Goal: Task Accomplishment & Management: Complete application form

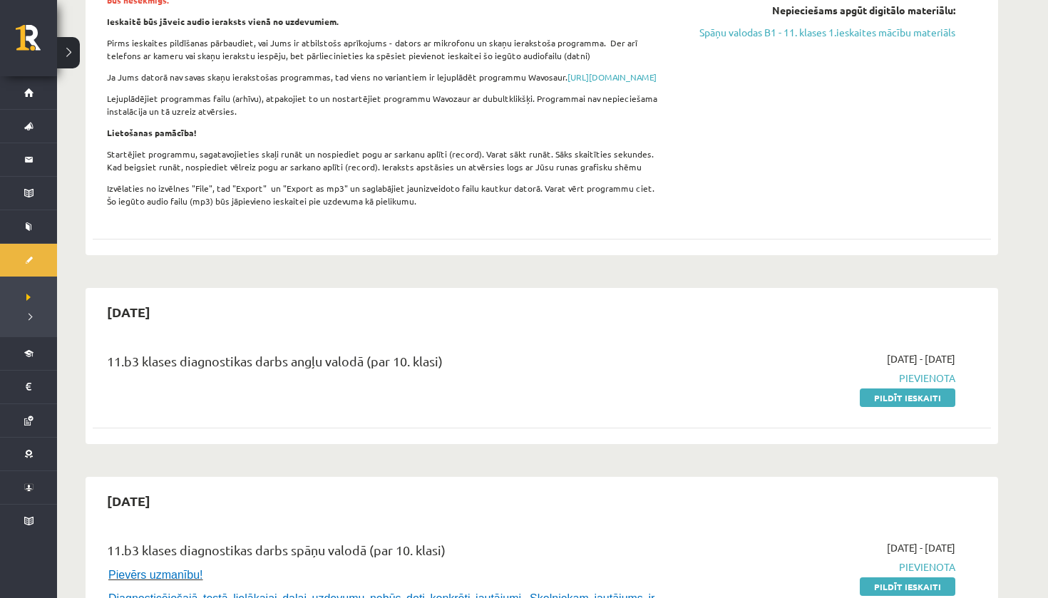
scroll to position [405, 0]
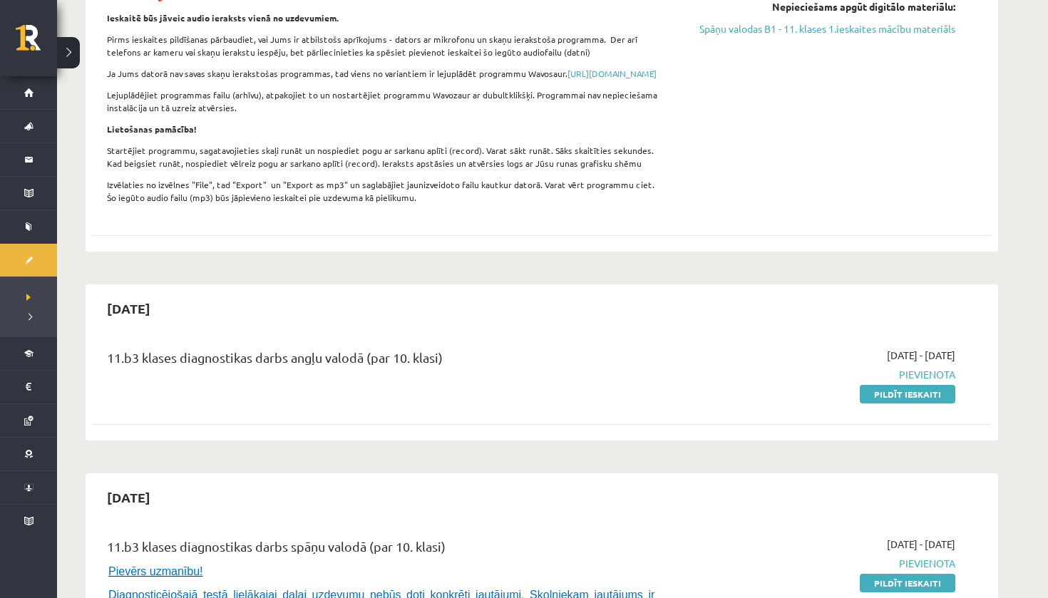
click at [878, 404] on link "Pildīt ieskaiti" at bounding box center [908, 394] width 96 height 19
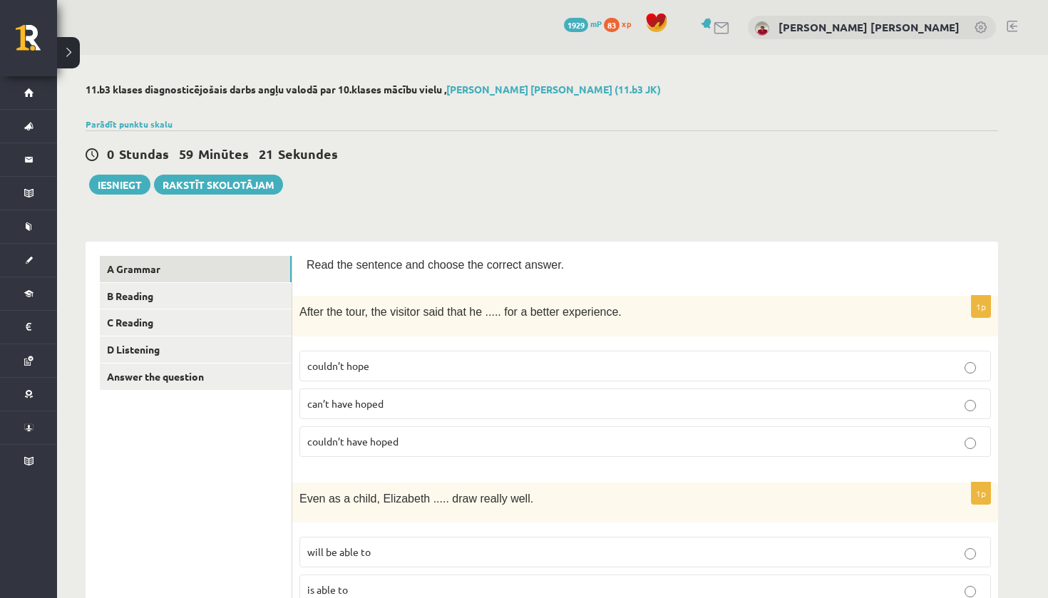
click at [365, 404] on span "can’t have hoped" at bounding box center [345, 403] width 76 height 13
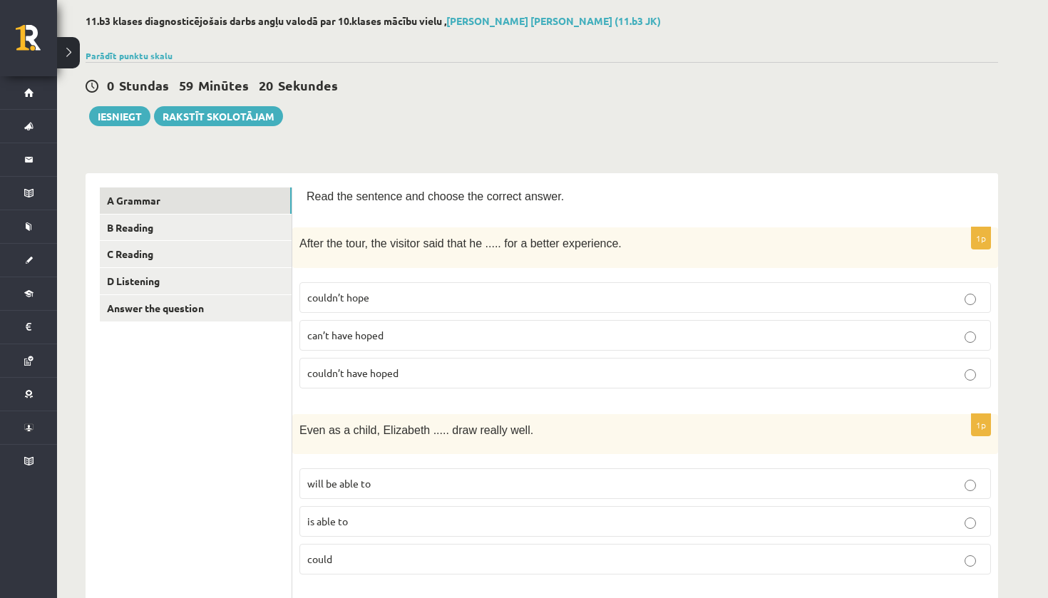
scroll to position [75, 0]
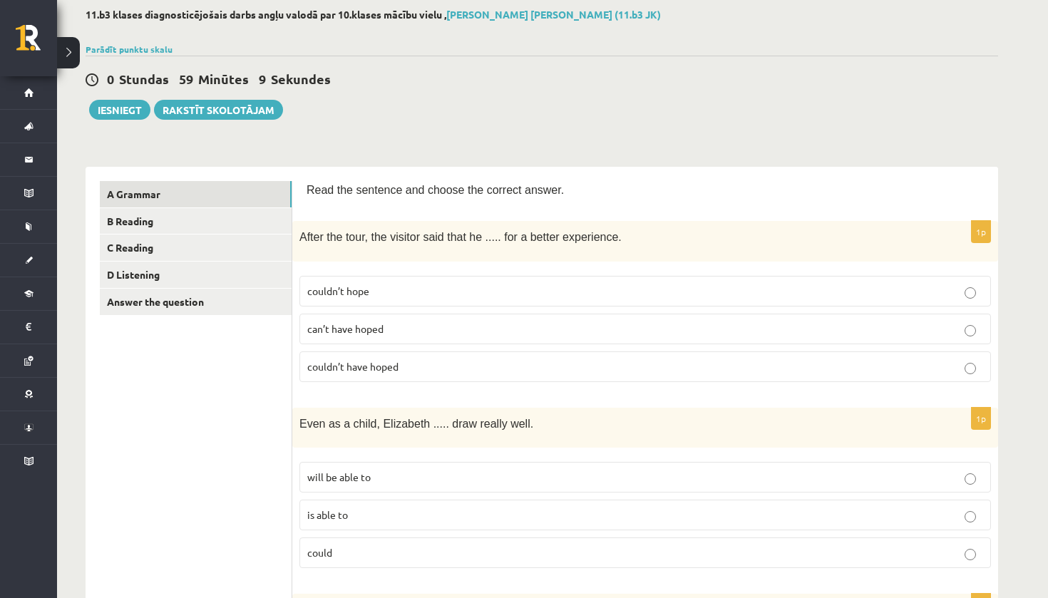
drag, startPoint x: 365, startPoint y: 404, endPoint x: 381, endPoint y: 363, distance: 44.2
click at [381, 363] on span "couldn’t have hoped" at bounding box center [352, 366] width 91 height 13
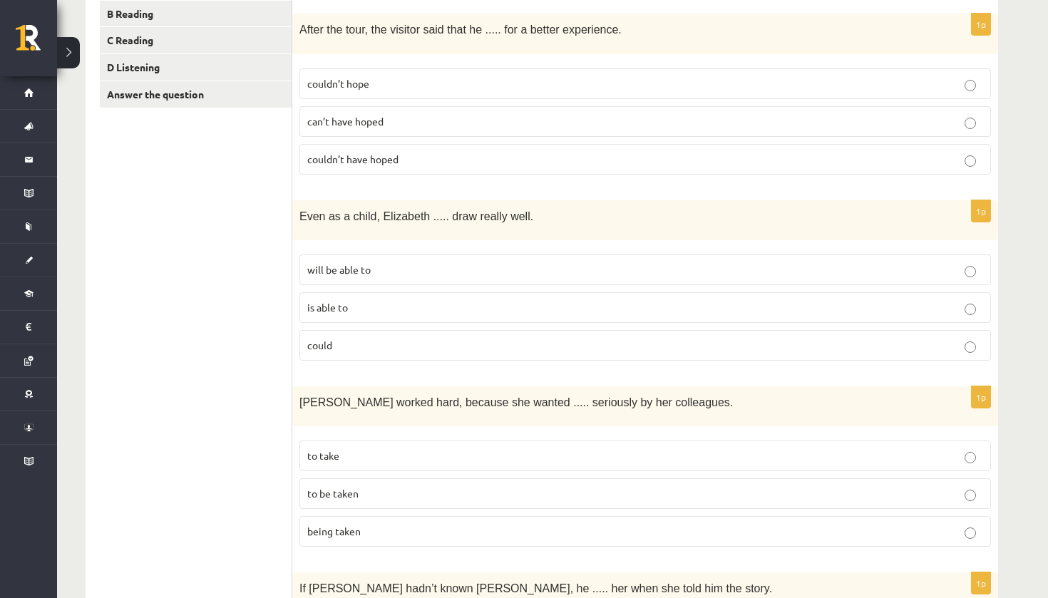
scroll to position [284, 0]
click at [379, 340] on p "could" at bounding box center [645, 344] width 676 height 15
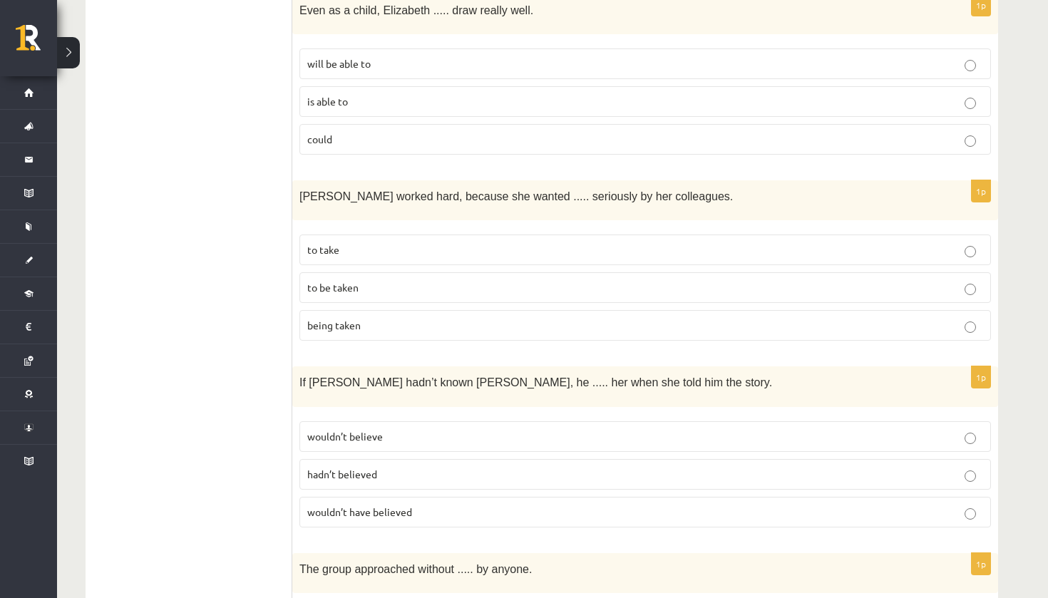
scroll to position [490, 0]
drag, startPoint x: 379, startPoint y: 340, endPoint x: 496, endPoint y: 282, distance: 129.8
click at [496, 282] on p "to be taken" at bounding box center [645, 286] width 676 height 15
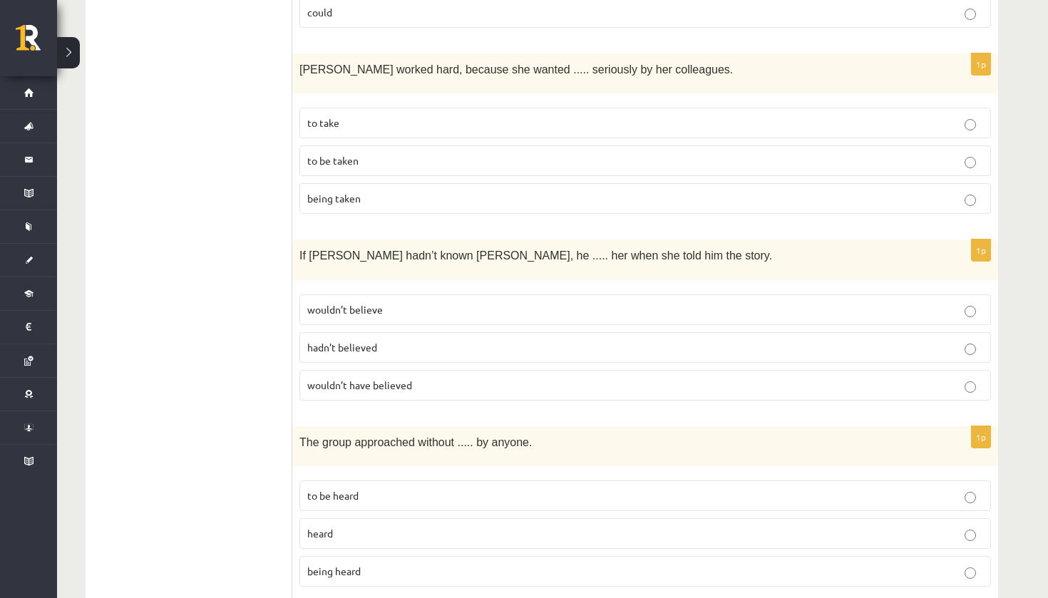
scroll to position [615, 0]
drag, startPoint x: 496, startPoint y: 282, endPoint x: 530, endPoint y: 387, distance: 109.6
click at [530, 387] on p "wouldn’t have believed" at bounding box center [645, 385] width 676 height 15
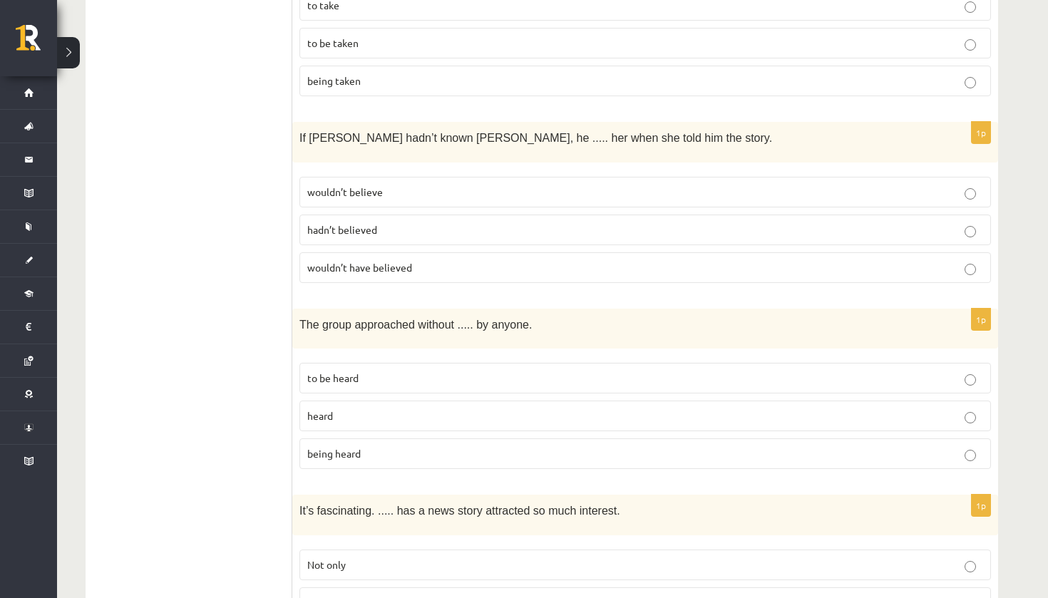
scroll to position [735, 0]
drag, startPoint x: 530, startPoint y: 387, endPoint x: 391, endPoint y: 446, distance: 150.5
click at [391, 446] on p "being heard" at bounding box center [645, 451] width 676 height 15
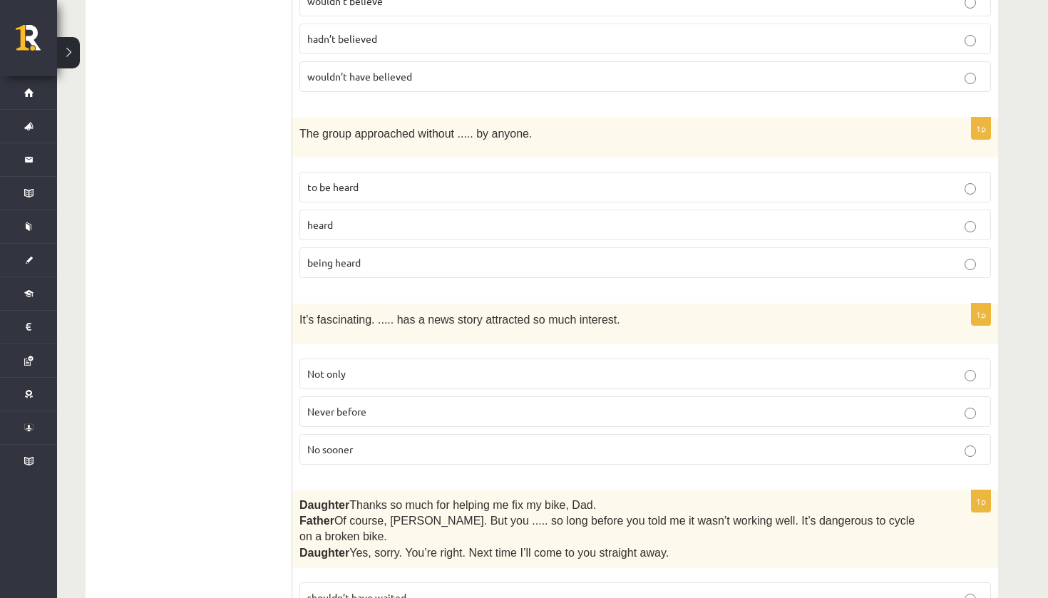
scroll to position [925, 0]
click at [357, 441] on p "No sooner" at bounding box center [645, 448] width 676 height 15
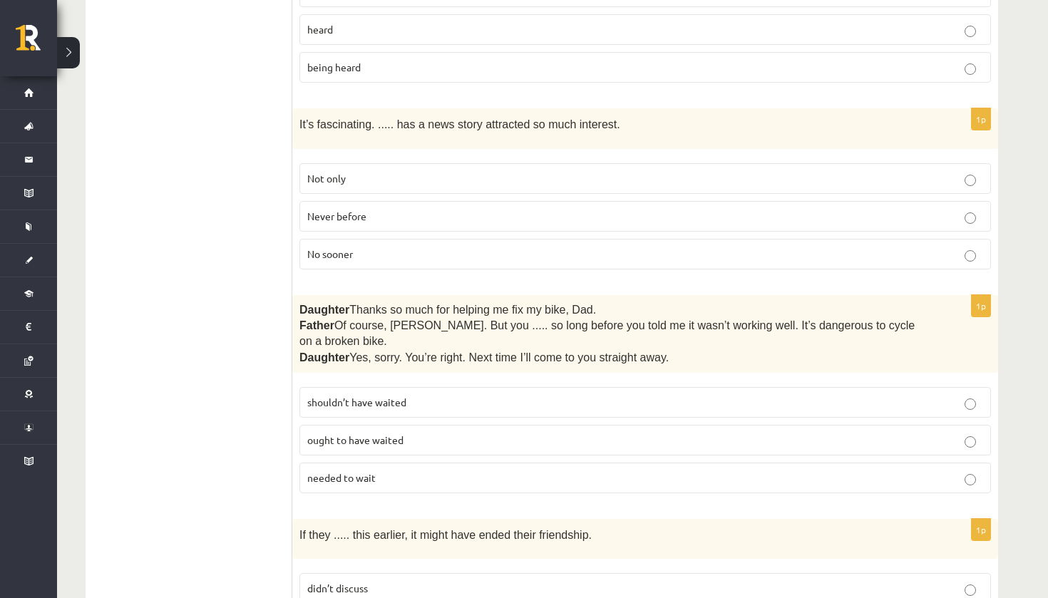
scroll to position [1120, 0]
drag, startPoint x: 357, startPoint y: 439, endPoint x: 375, endPoint y: 397, distance: 46.0
click at [375, 397] on span "shouldn’t have waited" at bounding box center [356, 401] width 99 height 13
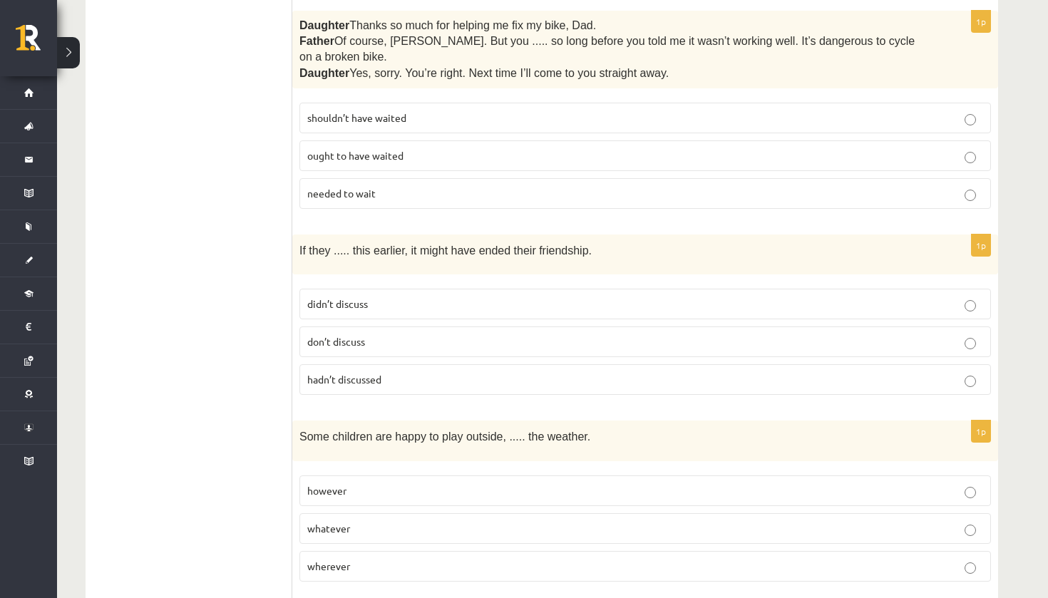
scroll to position [1439, 0]
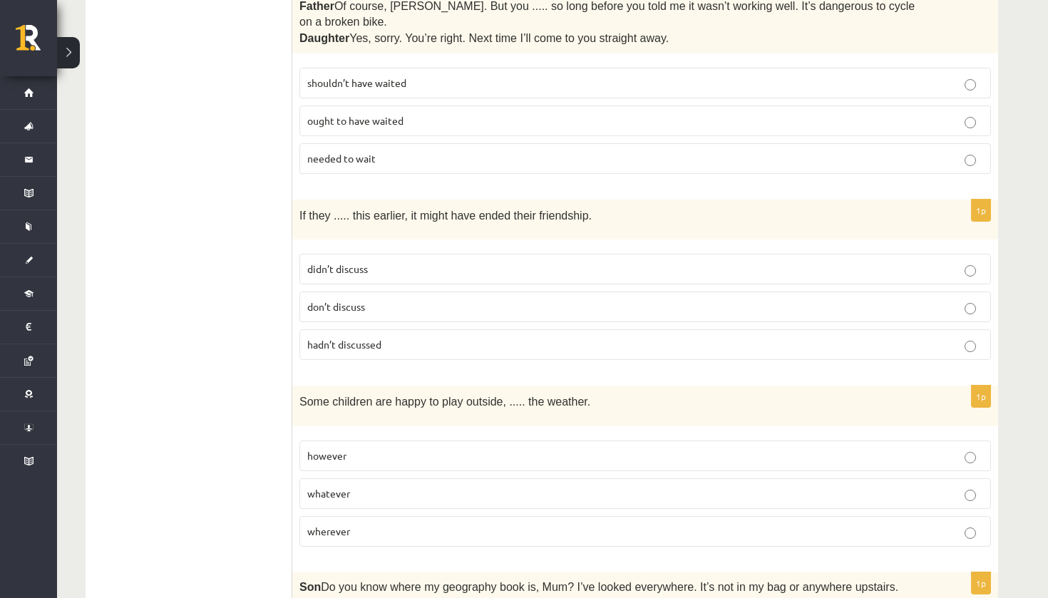
click at [389, 337] on p "hadn’t discussed" at bounding box center [645, 344] width 676 height 15
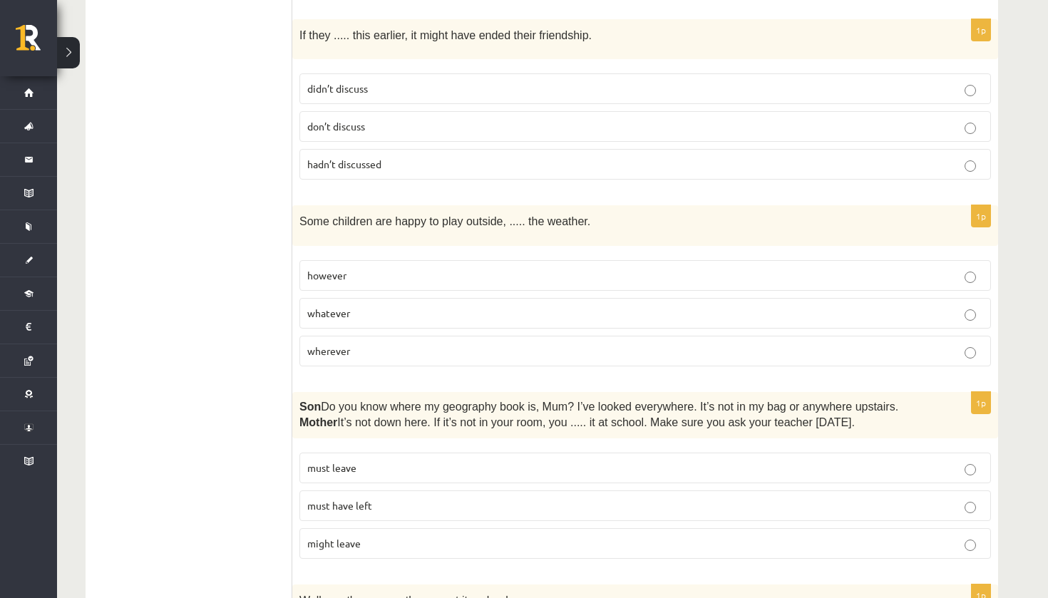
scroll to position [1628, 0]
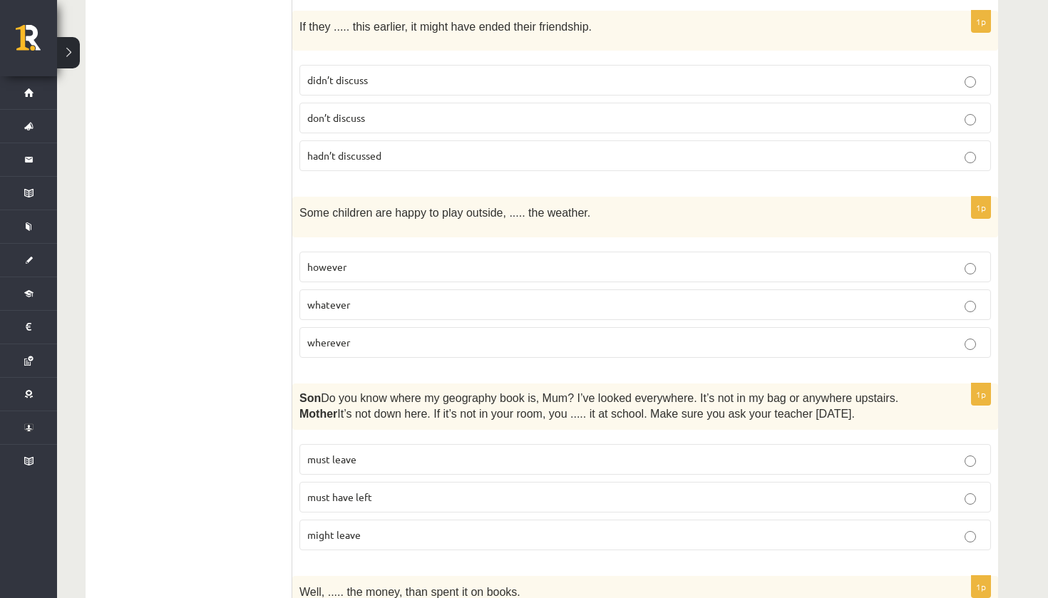
drag, startPoint x: 389, startPoint y: 335, endPoint x: 414, endPoint y: 262, distance: 77.6
click at [414, 262] on p "however" at bounding box center [645, 267] width 676 height 15
click at [372, 335] on p "wherever" at bounding box center [645, 342] width 676 height 15
click at [377, 299] on p "whatever" at bounding box center [645, 304] width 676 height 15
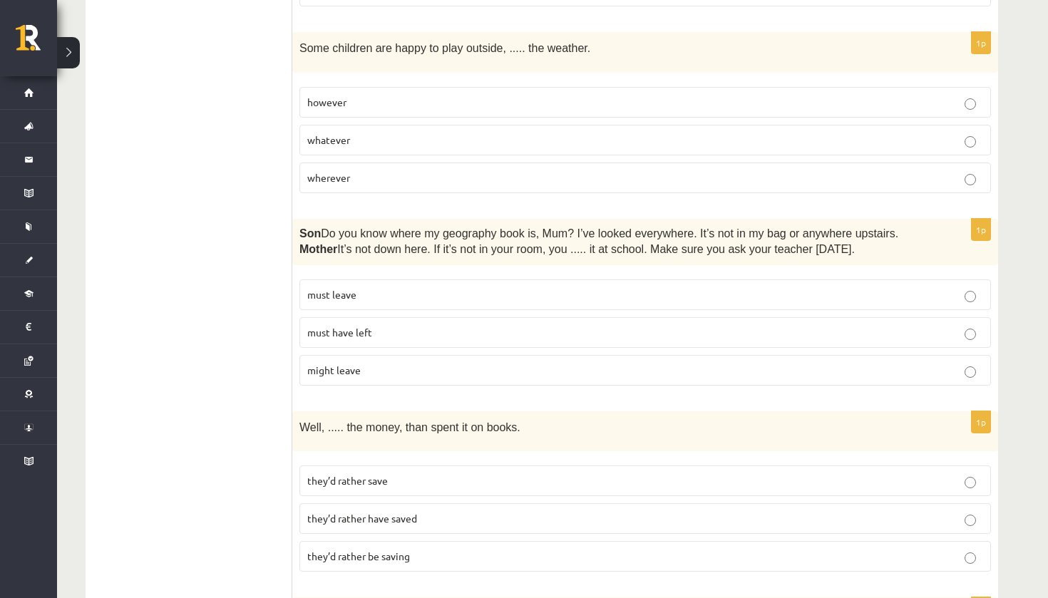
scroll to position [1796, 0]
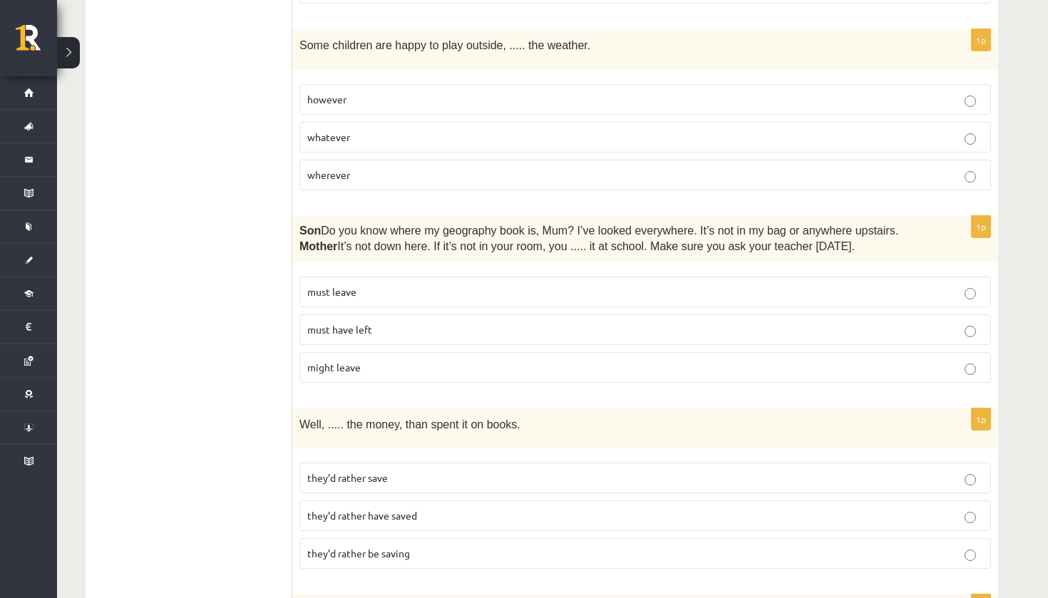
drag, startPoint x: 377, startPoint y: 299, endPoint x: 427, endPoint y: 317, distance: 53.7
click at [427, 322] on p "must have left" at bounding box center [645, 329] width 676 height 15
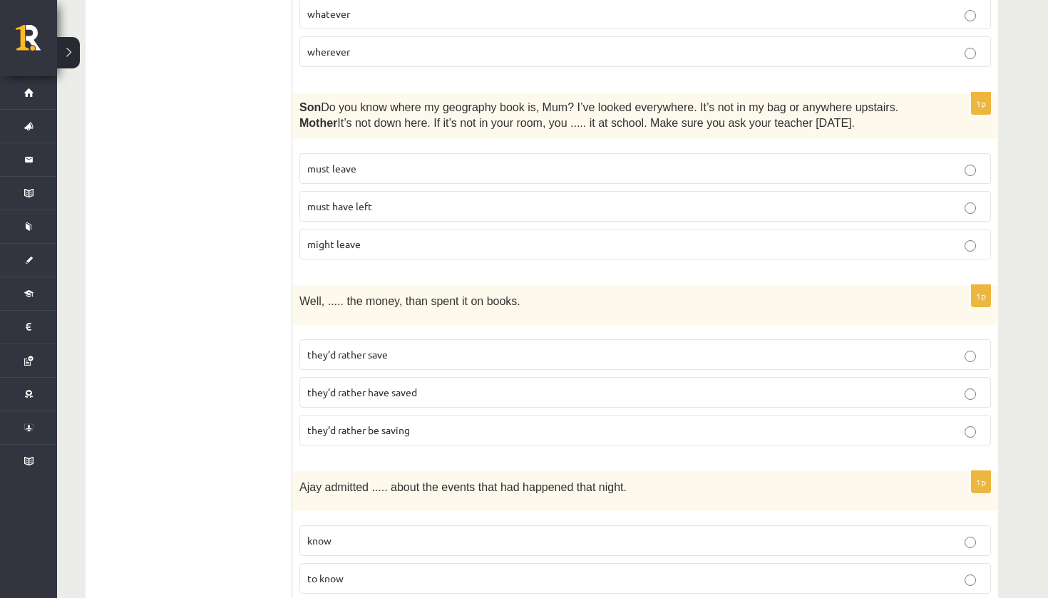
scroll to position [1926, 0]
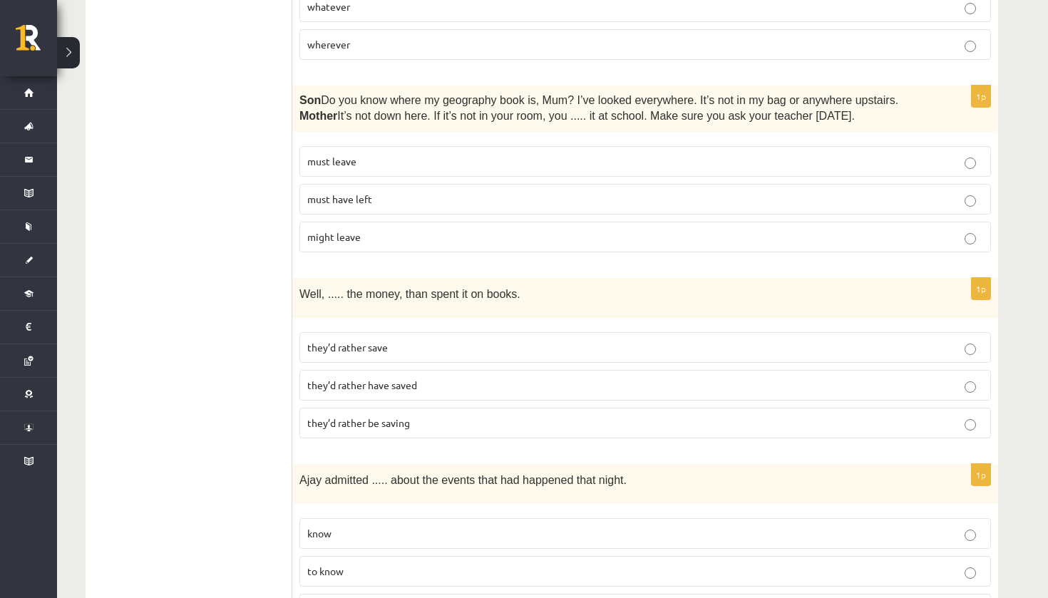
drag, startPoint x: 427, startPoint y: 317, endPoint x: 386, endPoint y: 375, distance: 71.6
click at [386, 379] on span "they’d rather have saved" at bounding box center [362, 385] width 110 height 13
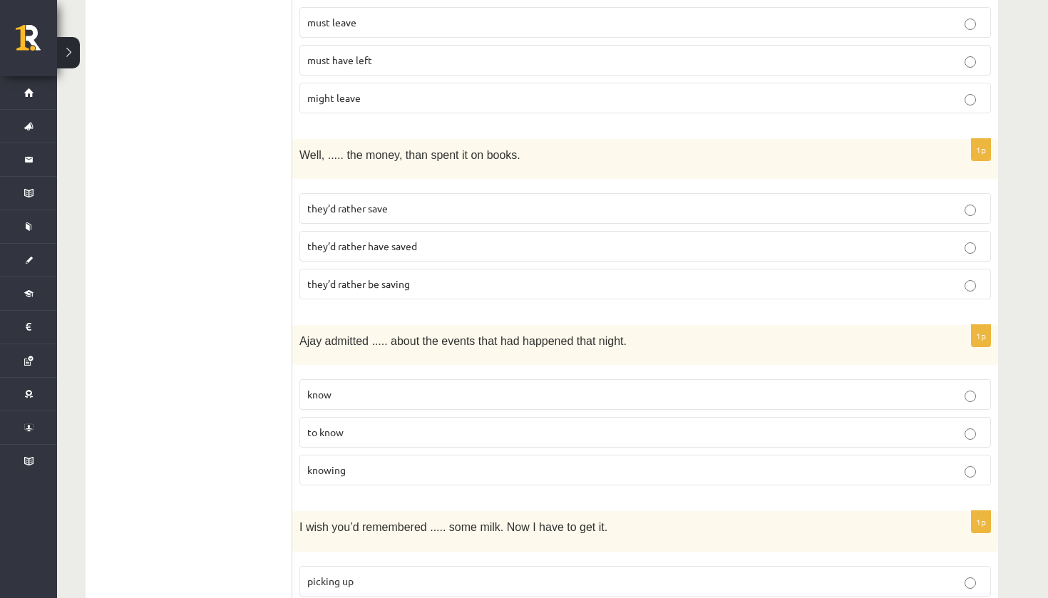
scroll to position [2211, 0]
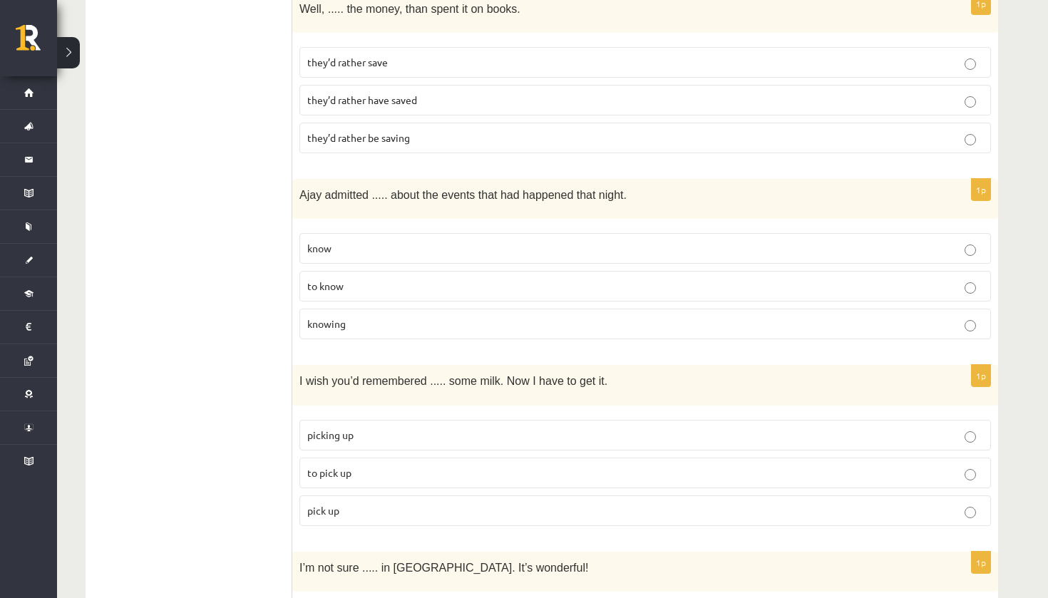
drag, startPoint x: 386, startPoint y: 375, endPoint x: 333, endPoint y: 311, distance: 83.1
click at [333, 317] on span "knowing" at bounding box center [326, 323] width 39 height 13
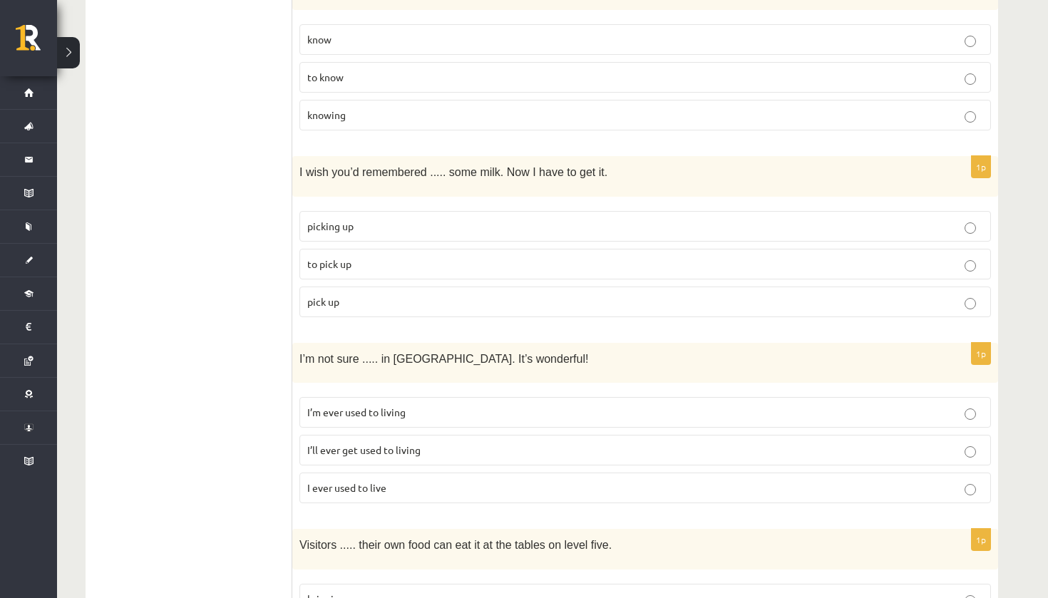
scroll to position [2422, 0]
click at [354, 247] on label "to pick up" at bounding box center [646, 262] width 692 height 31
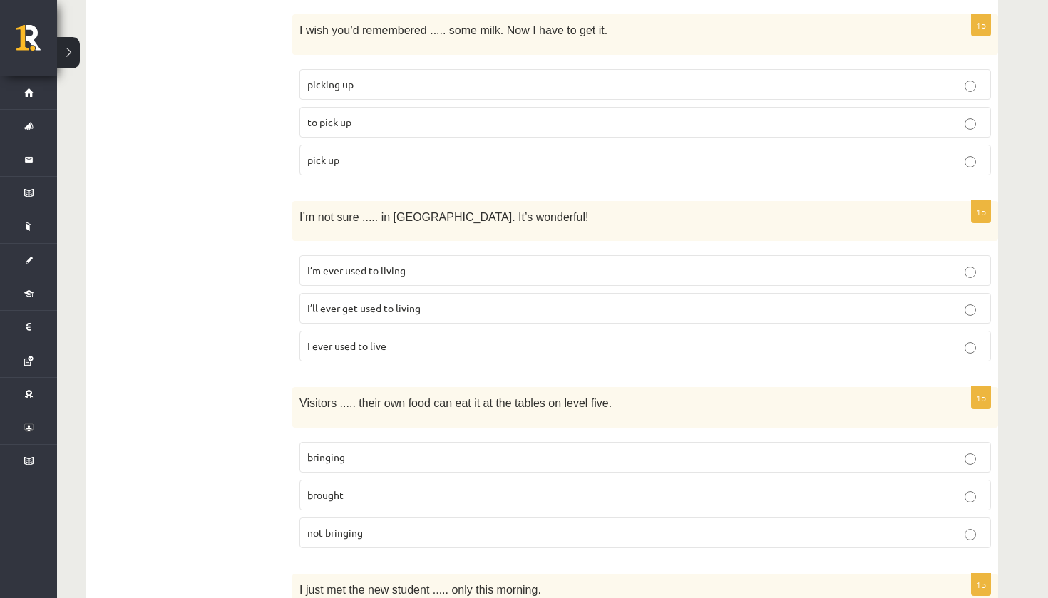
scroll to position [2592, 0]
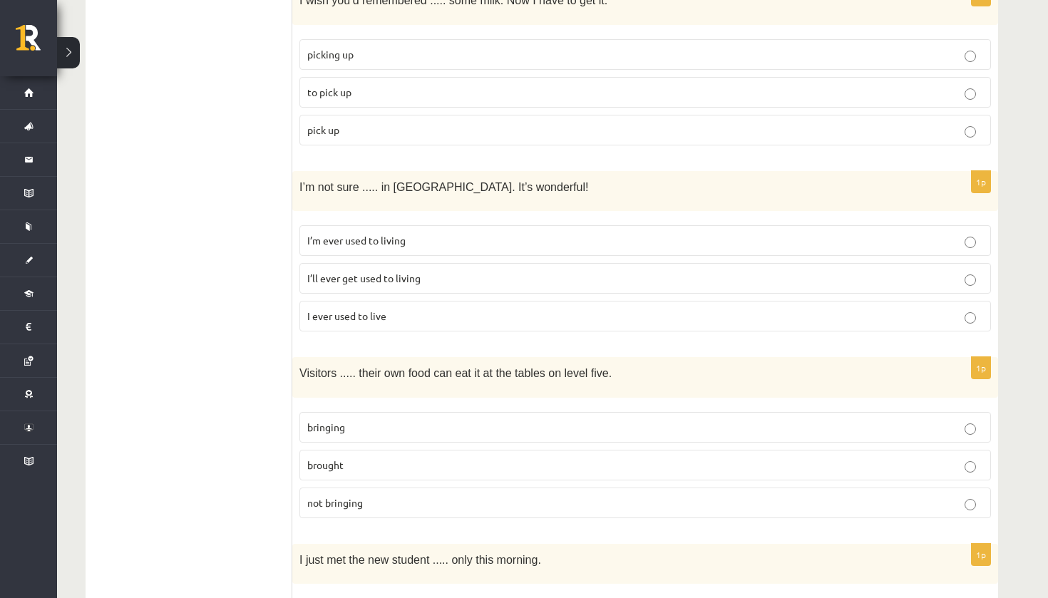
drag, startPoint x: 354, startPoint y: 240, endPoint x: 364, endPoint y: 267, distance: 28.2
click at [364, 272] on span "I’ll ever get used to living" at bounding box center [363, 278] width 113 height 13
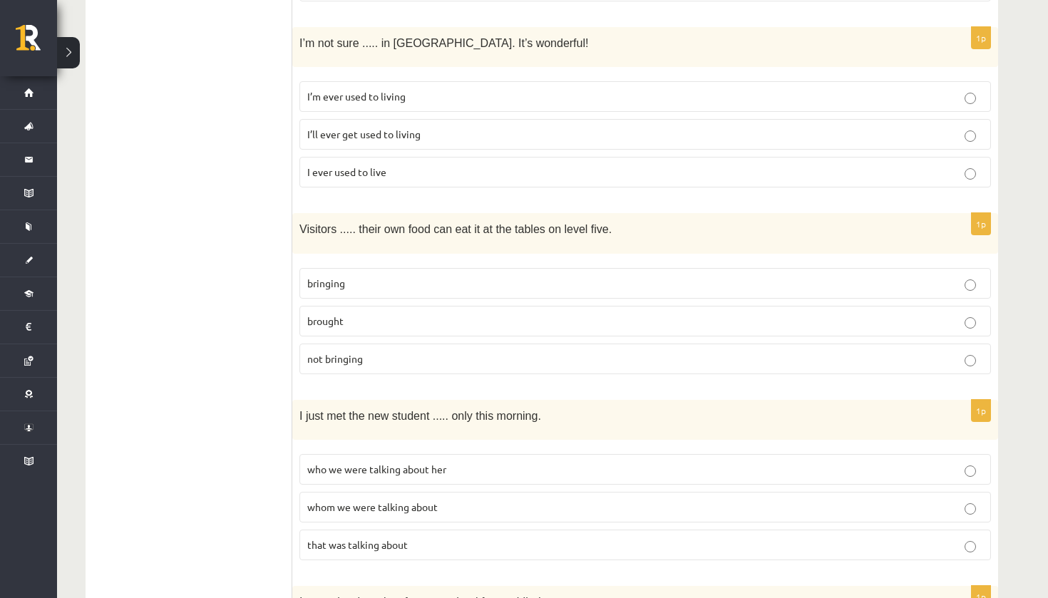
scroll to position [2763, 0]
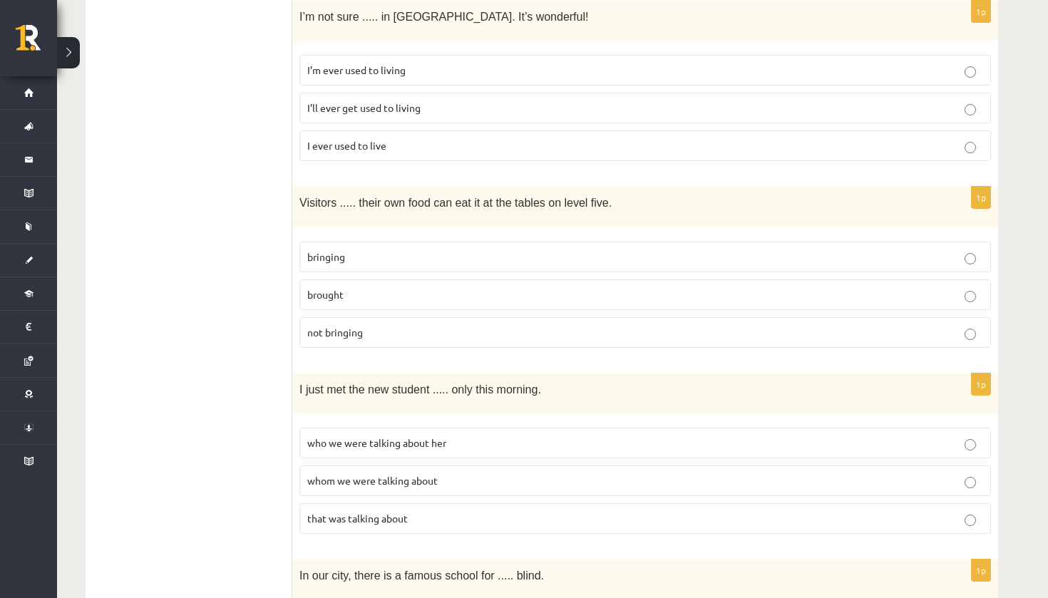
drag, startPoint x: 364, startPoint y: 267, endPoint x: 340, endPoint y: 318, distance: 56.5
click at [340, 326] on span "not bringing" at bounding box center [335, 332] width 56 height 13
click at [445, 250] on p "bringing" at bounding box center [645, 257] width 676 height 15
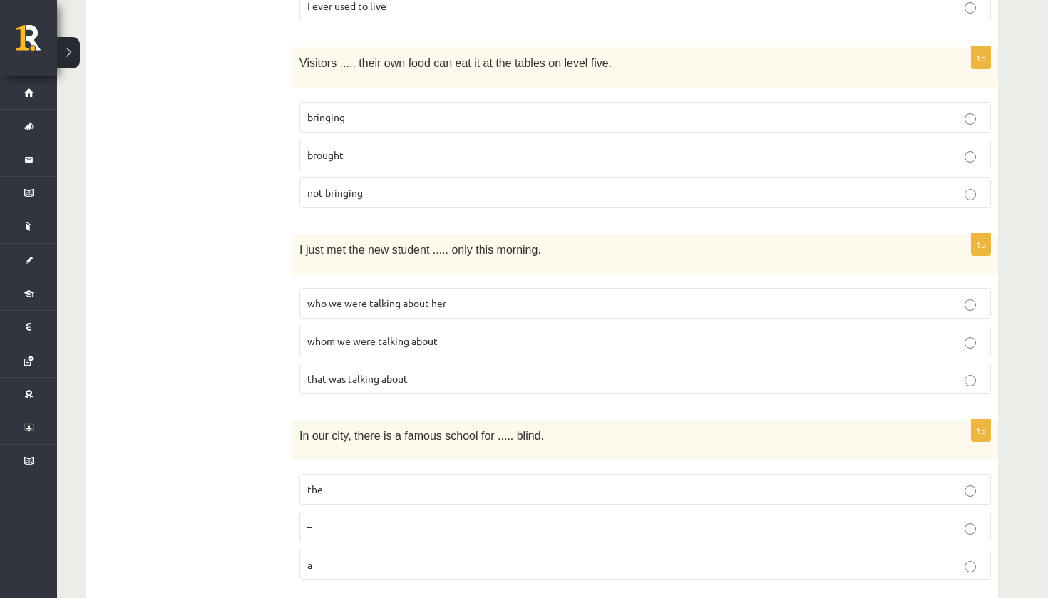
scroll to position [2903, 0]
click at [416, 334] on span "whom we were talking about" at bounding box center [372, 340] width 130 height 13
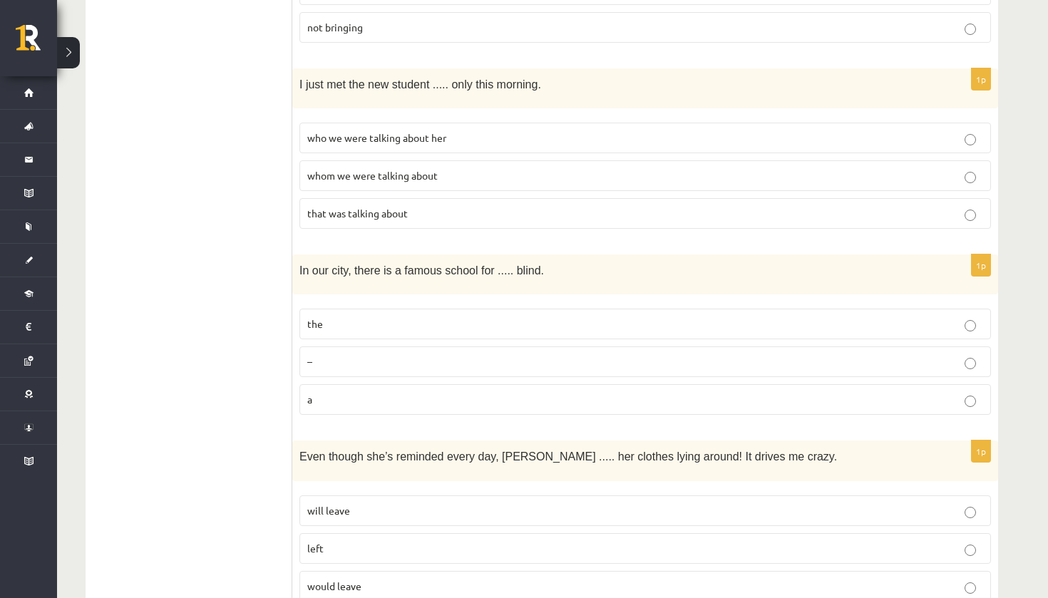
scroll to position [3103, 0]
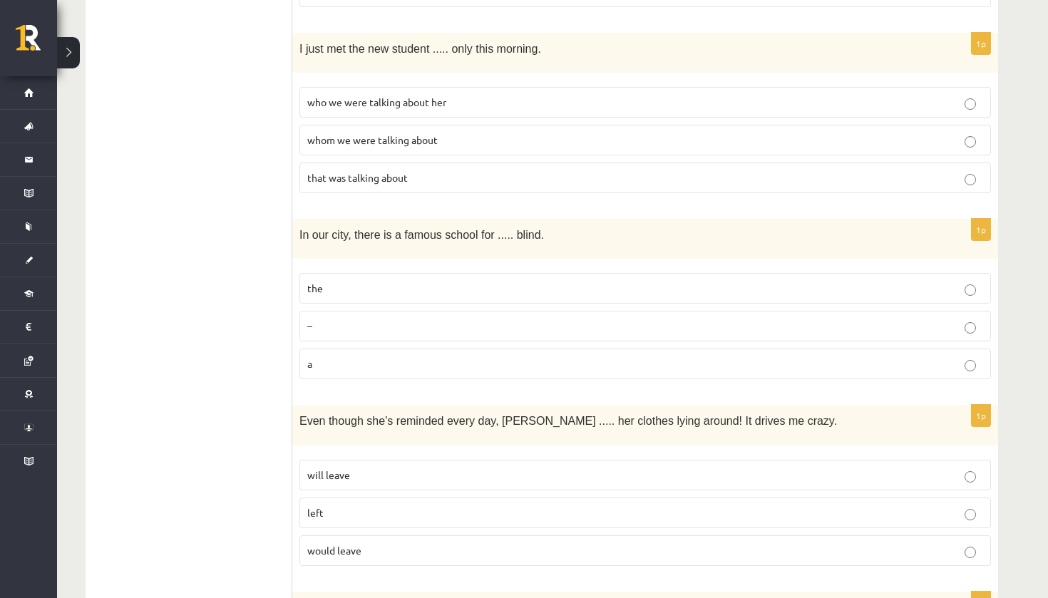
drag, startPoint x: 416, startPoint y: 328, endPoint x: 402, endPoint y: 274, distance: 56.0
click at [402, 281] on p "the" at bounding box center [645, 288] width 676 height 15
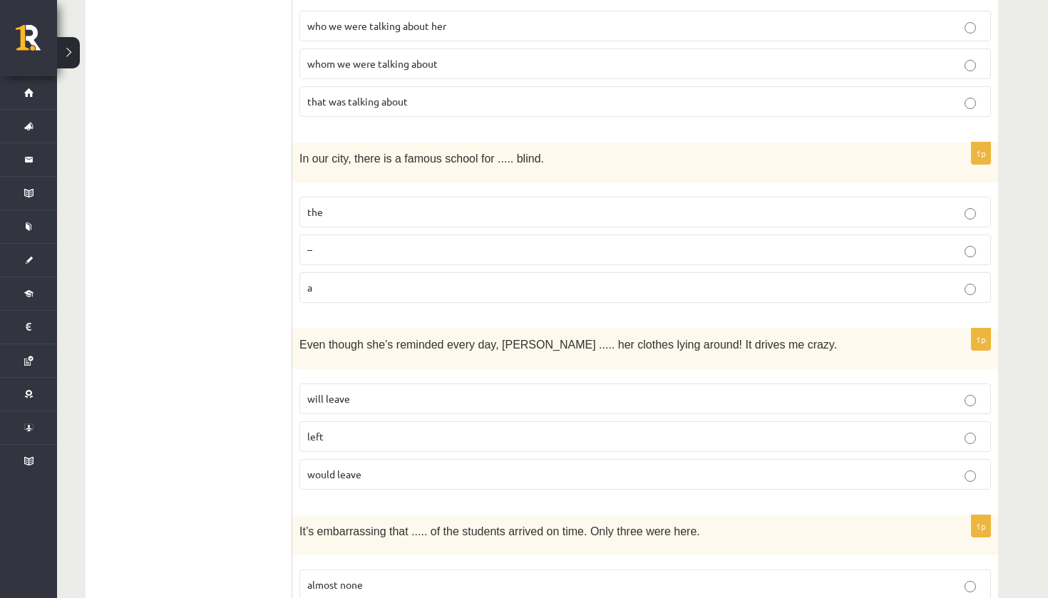
scroll to position [3181, 0]
click at [474, 466] on p "would leave" at bounding box center [645, 473] width 676 height 15
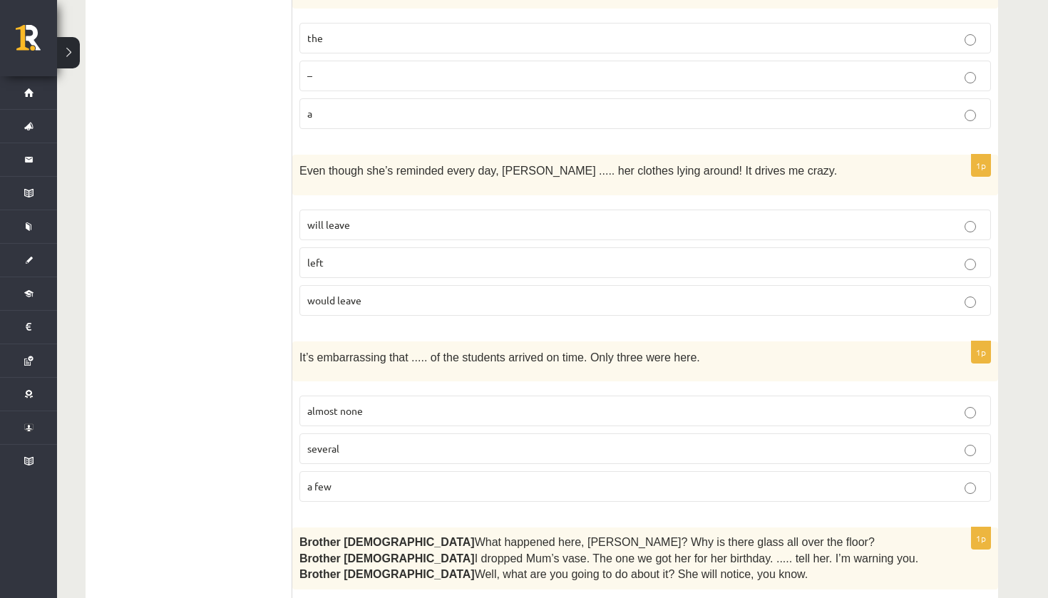
scroll to position [3444, 0]
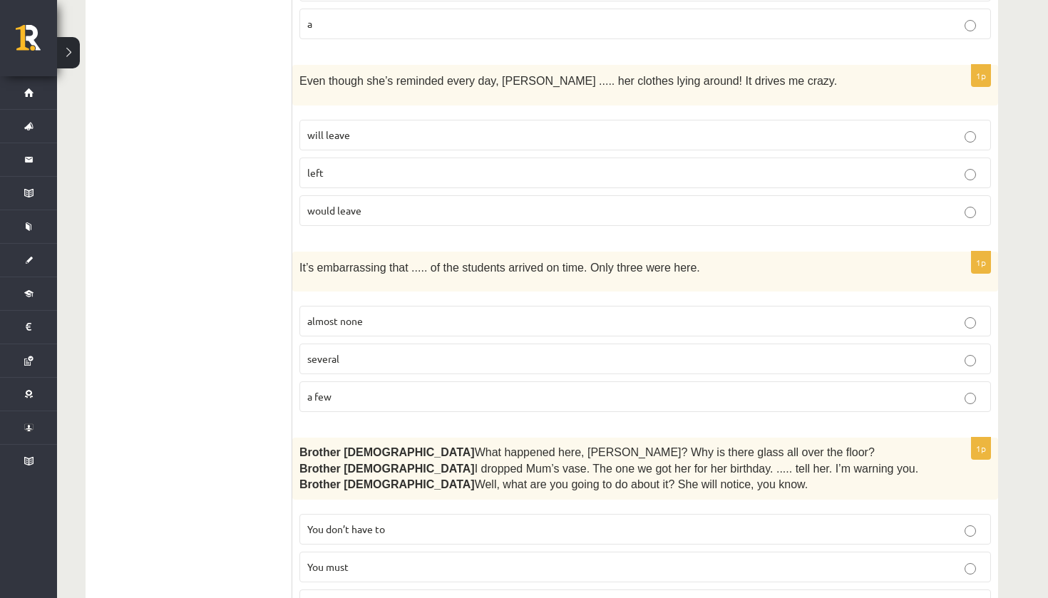
drag, startPoint x: 474, startPoint y: 456, endPoint x: 329, endPoint y: 369, distance: 169.1
click at [329, 382] on label "a few" at bounding box center [646, 397] width 692 height 31
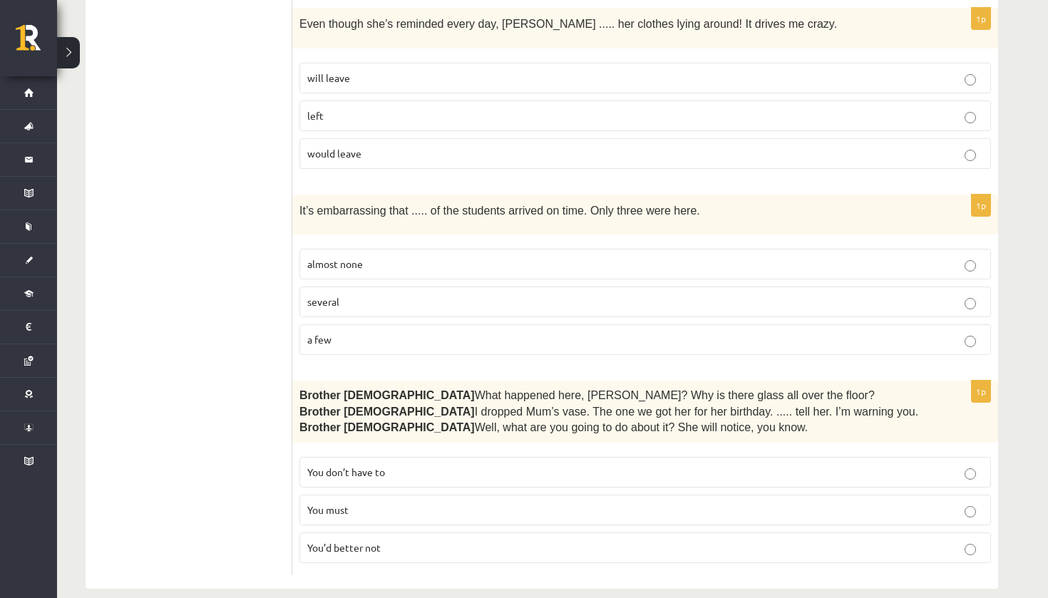
scroll to position [3500, 0]
click at [575, 257] on p "almost none" at bounding box center [645, 264] width 676 height 15
drag, startPoint x: 575, startPoint y: 243, endPoint x: 551, endPoint y: 530, distance: 287.8
click at [551, 541] on p "You’d better not" at bounding box center [645, 548] width 676 height 15
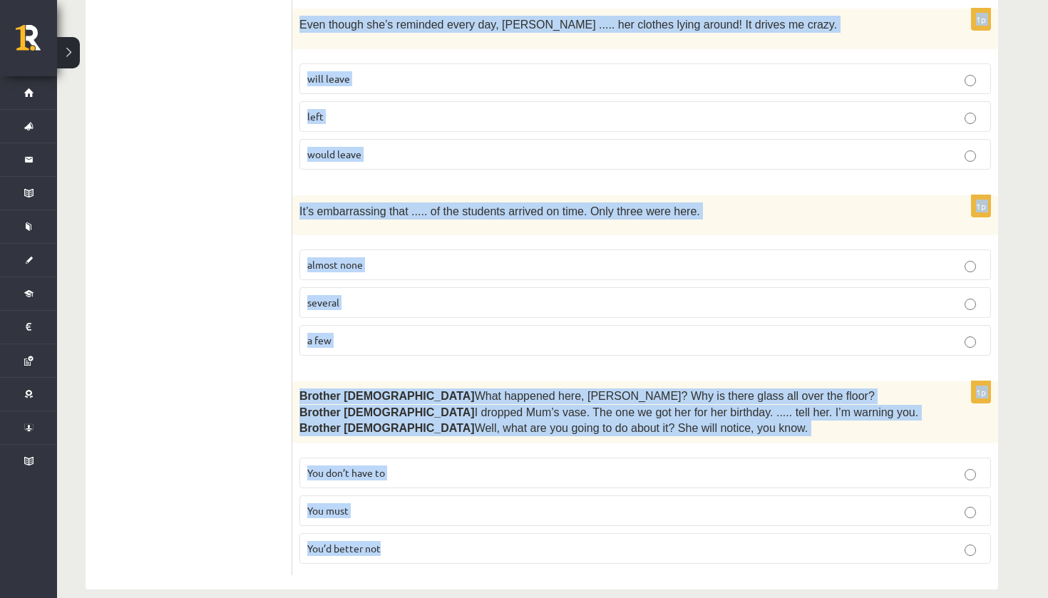
drag, startPoint x: 551, startPoint y: 530, endPoint x: 446, endPoint y: 529, distance: 104.1
copy form "After the tour, the visitor said that he ..... for a better experience. couldn’…"
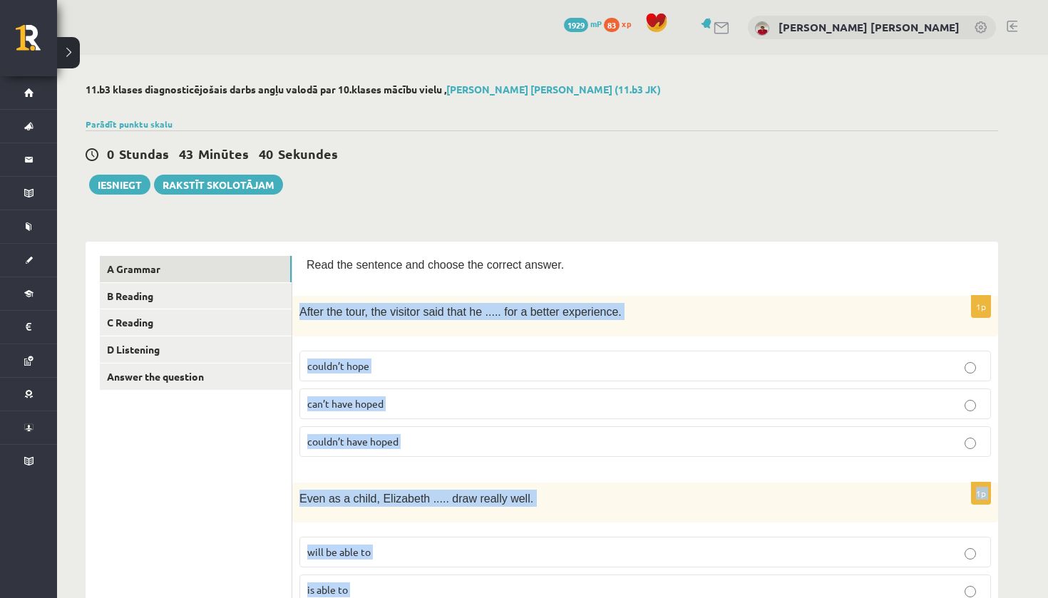
scroll to position [0, 0]
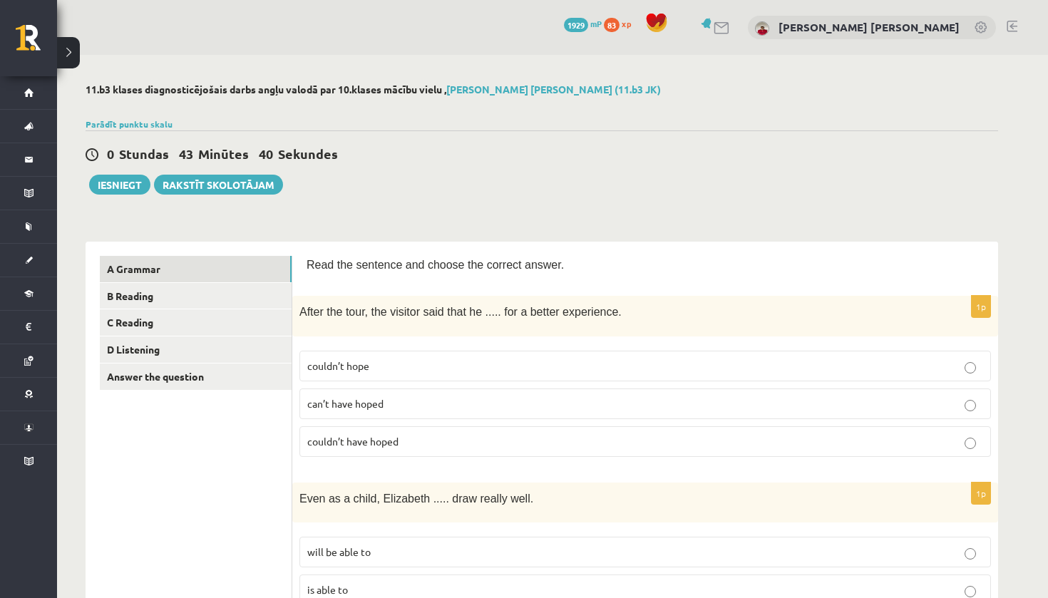
drag, startPoint x: 446, startPoint y: 529, endPoint x: 363, endPoint y: 211, distance: 328.8
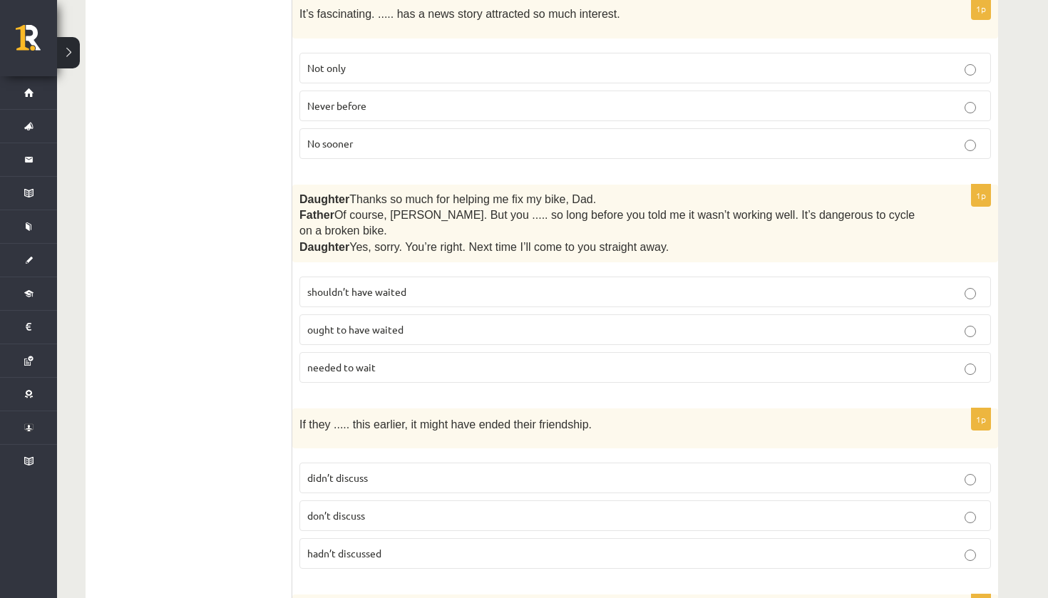
scroll to position [1231, 0]
click at [447, 101] on p "Never before" at bounding box center [645, 105] width 676 height 15
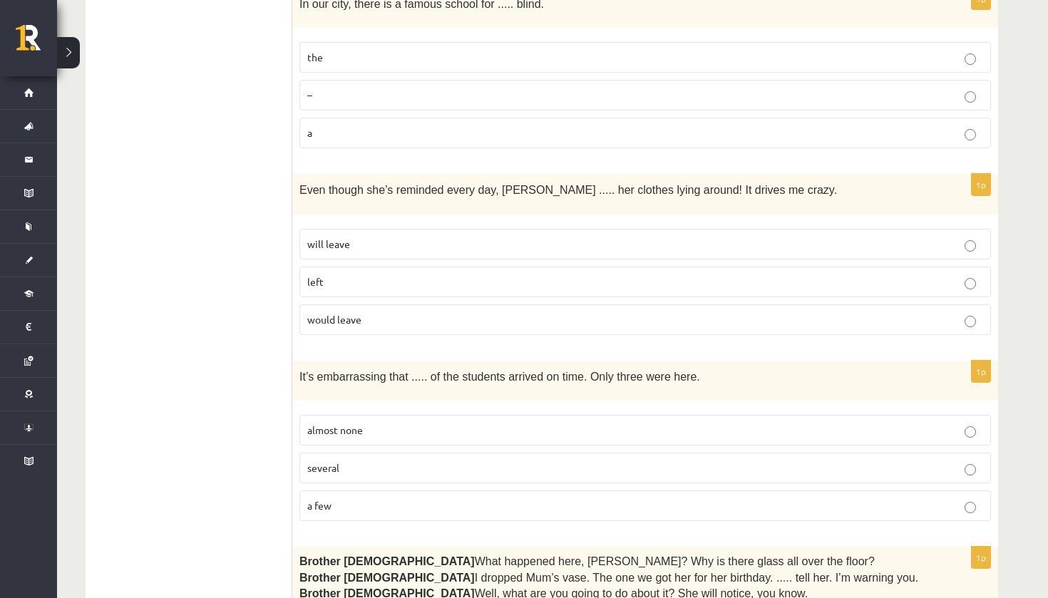
scroll to position [3337, 0]
click at [434, 235] on p "will leave" at bounding box center [645, 242] width 676 height 15
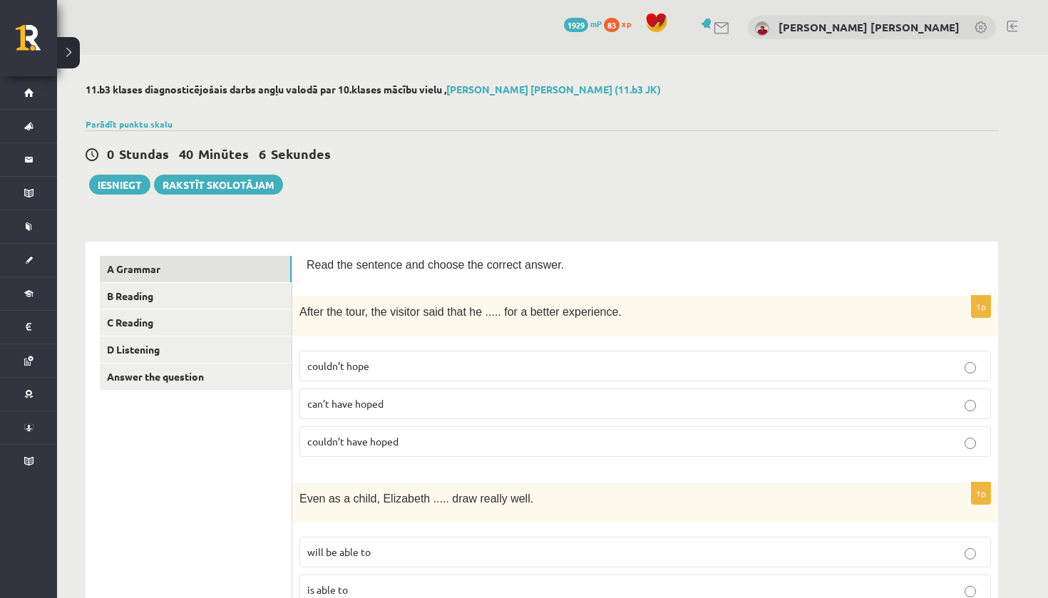
scroll to position [0, 0]
drag, startPoint x: 434, startPoint y: 220, endPoint x: 190, endPoint y: 290, distance: 253.9
click at [190, 290] on link "B Reading" at bounding box center [196, 296] width 192 height 26
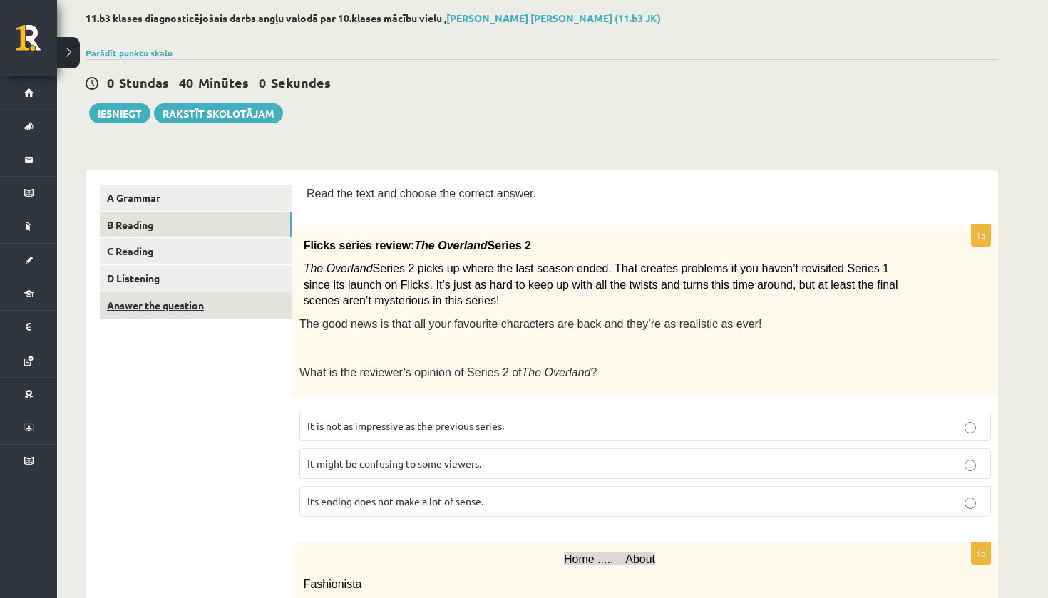
scroll to position [69, 0]
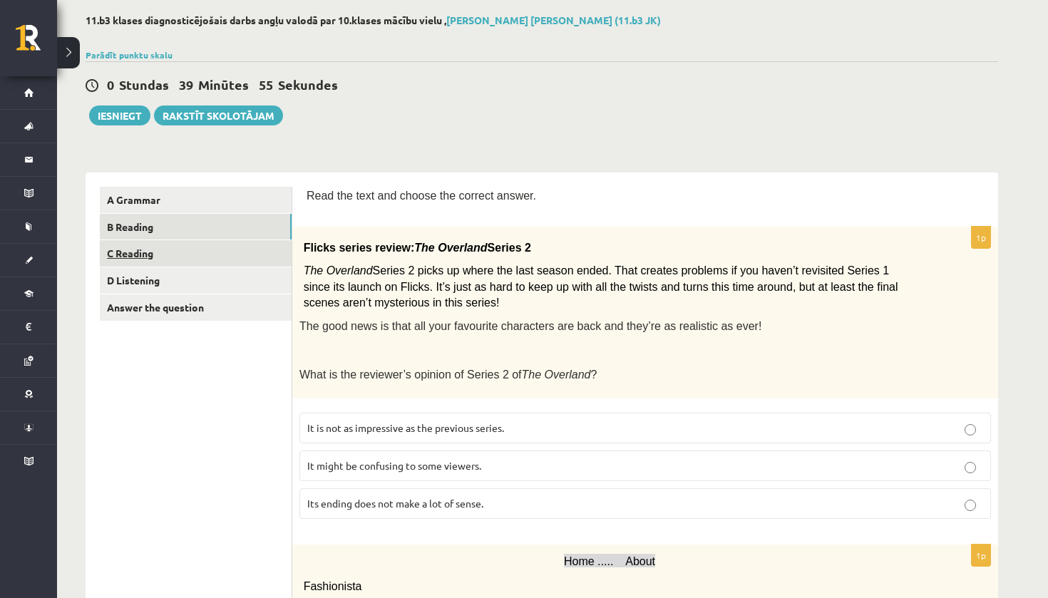
drag, startPoint x: 190, startPoint y: 290, endPoint x: 215, endPoint y: 249, distance: 48.7
click at [215, 249] on link "C Reading" at bounding box center [196, 253] width 192 height 26
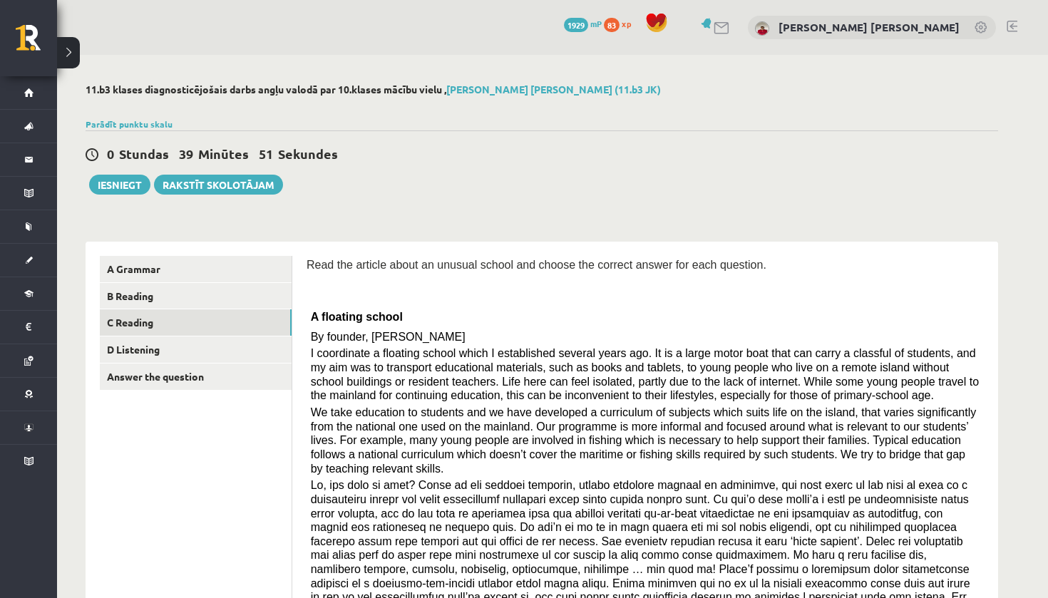
scroll to position [0, 0]
click at [193, 344] on link "D Listening" at bounding box center [196, 350] width 192 height 26
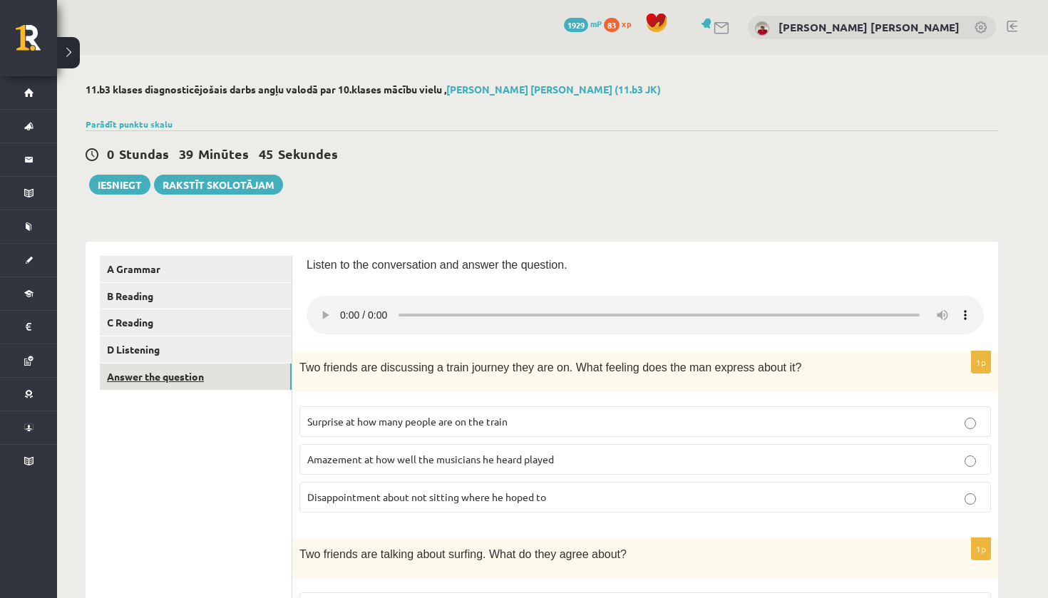
drag, startPoint x: 193, startPoint y: 344, endPoint x: 227, endPoint y: 374, distance: 46.0
click at [227, 374] on link "Answer the question" at bounding box center [196, 377] width 192 height 26
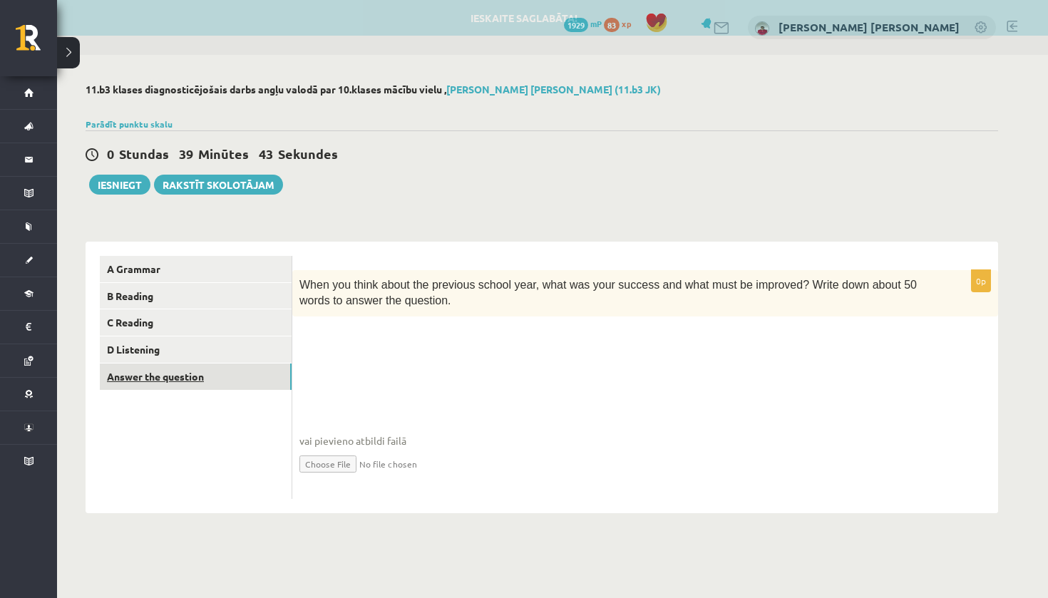
click at [233, 322] on link "C Reading" at bounding box center [196, 322] width 192 height 26
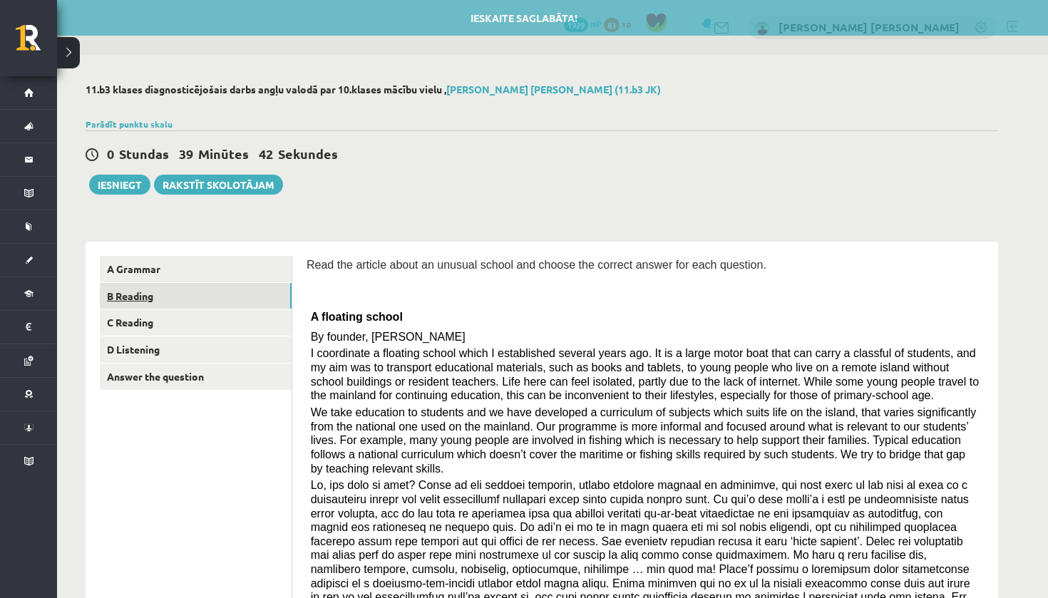
drag, startPoint x: 227, startPoint y: 374, endPoint x: 240, endPoint y: 303, distance: 72.5
click at [240, 303] on link "B Reading" at bounding box center [196, 296] width 192 height 26
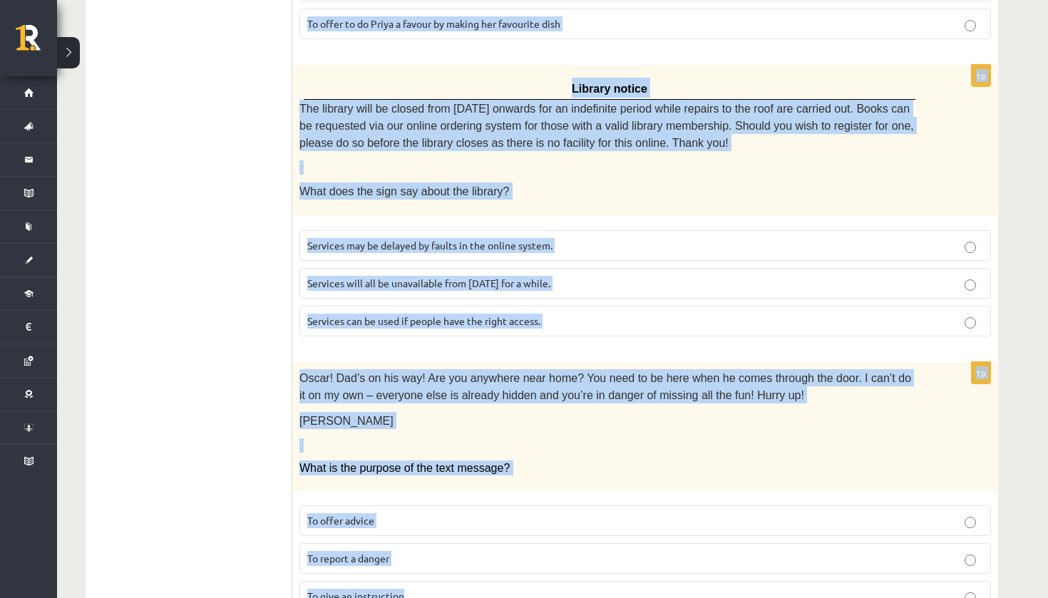
scroll to position [1570, 0]
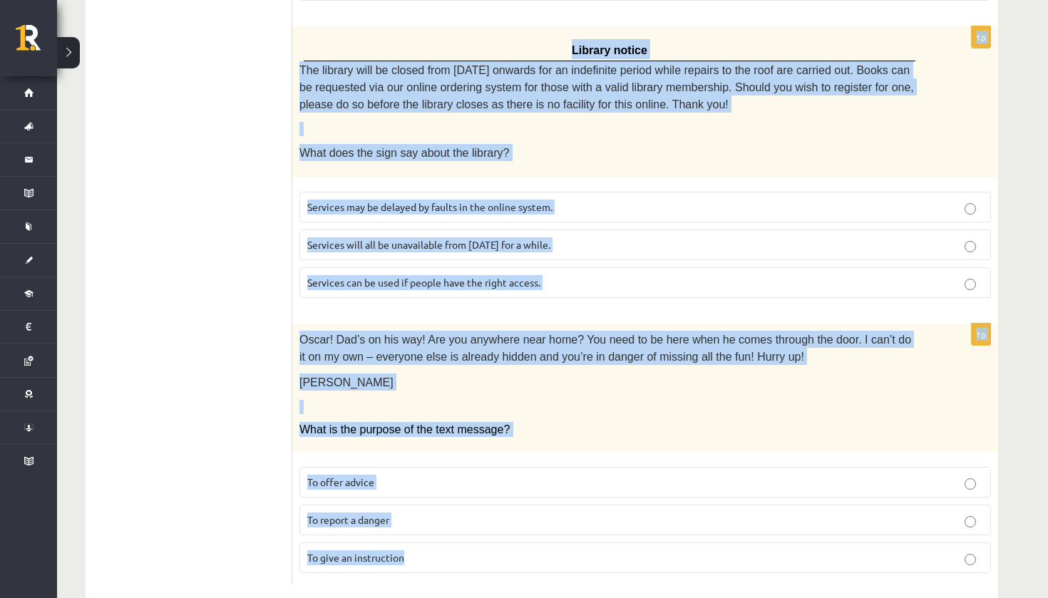
drag, startPoint x: 240, startPoint y: 303, endPoint x: 543, endPoint y: 598, distance: 422.1
copy form "Flicks series review: The Overland Series 2 The Overland Series 2 picks up wher…"
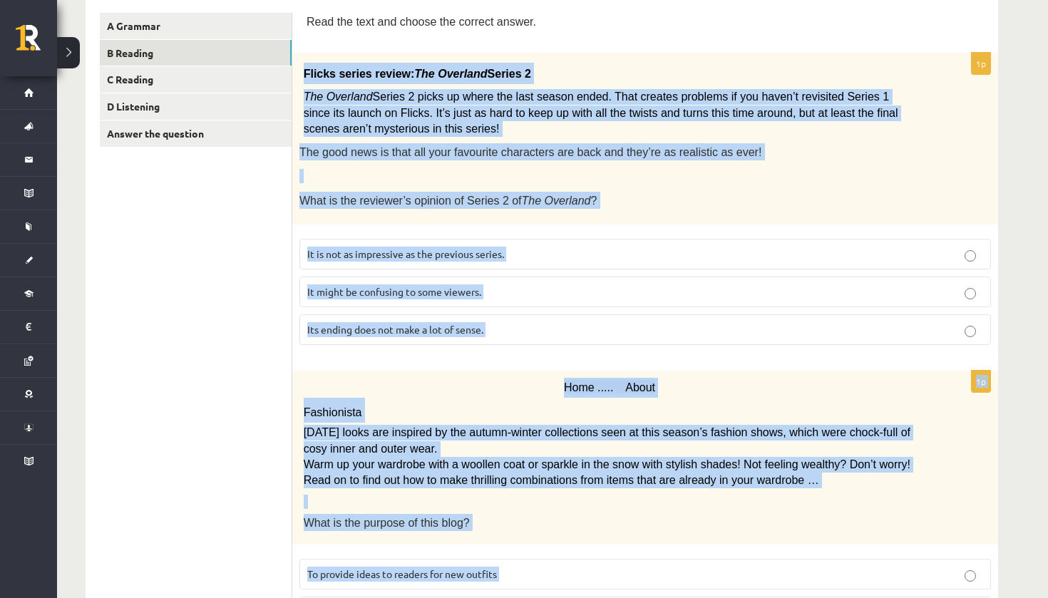
scroll to position [160, 0]
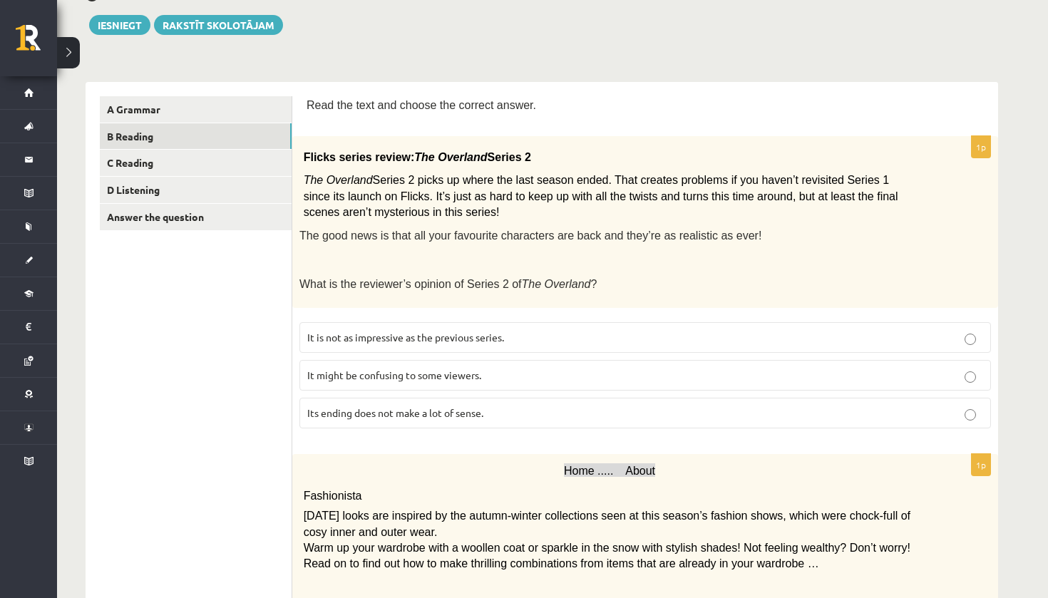
drag, startPoint x: 543, startPoint y: 598, endPoint x: 339, endPoint y: 369, distance: 306.1
click at [339, 369] on span "It might be confusing to some viewers." at bounding box center [394, 375] width 174 height 13
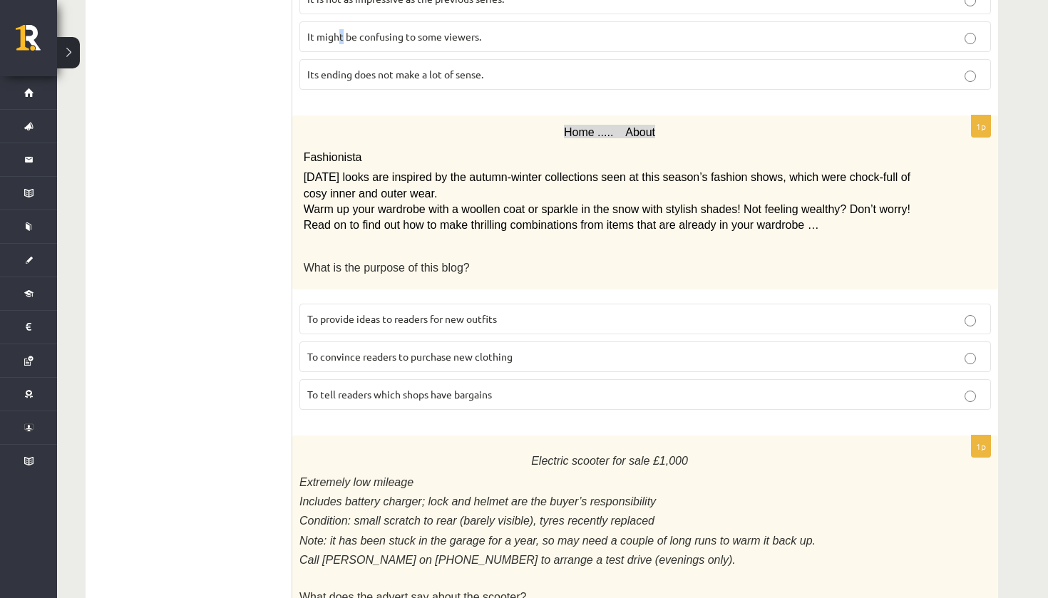
scroll to position [517, 0]
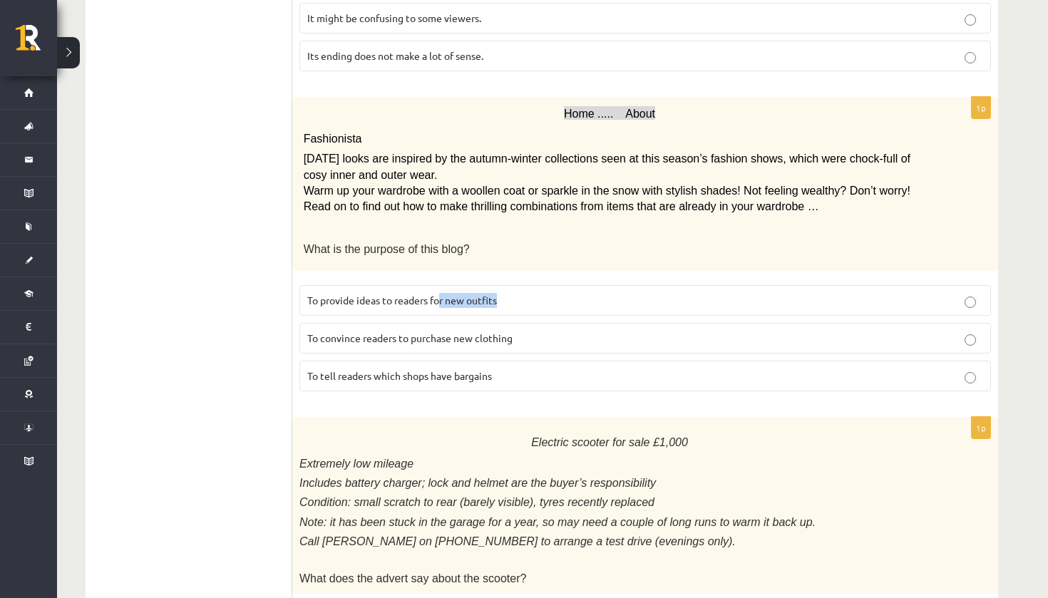
drag, startPoint x: 339, startPoint y: 369, endPoint x: 443, endPoint y: 295, distance: 126.8
click at [443, 295] on p "To provide ideas to readers for new outfits" at bounding box center [645, 300] width 676 height 15
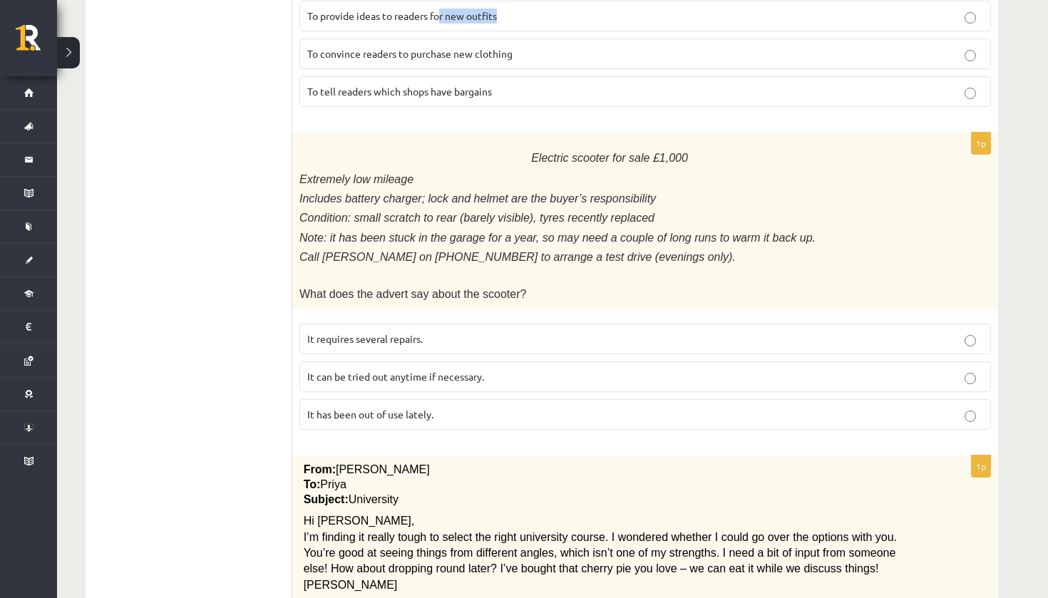
scroll to position [948, 0]
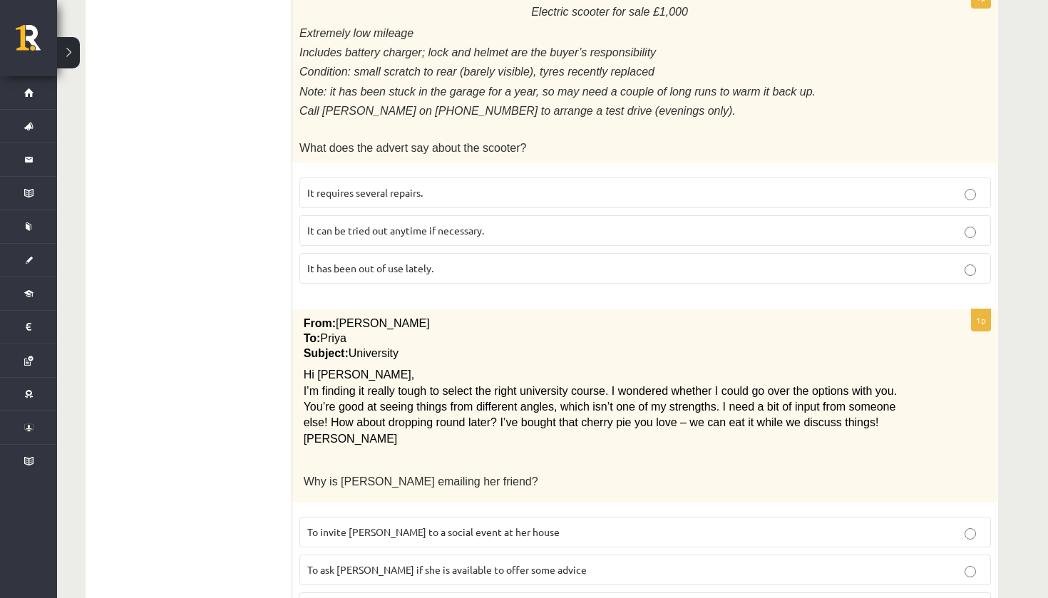
drag, startPoint x: 443, startPoint y: 295, endPoint x: 399, endPoint y: 251, distance: 62.0
click at [399, 262] on span "It has been out of use lately." at bounding box center [370, 268] width 126 height 13
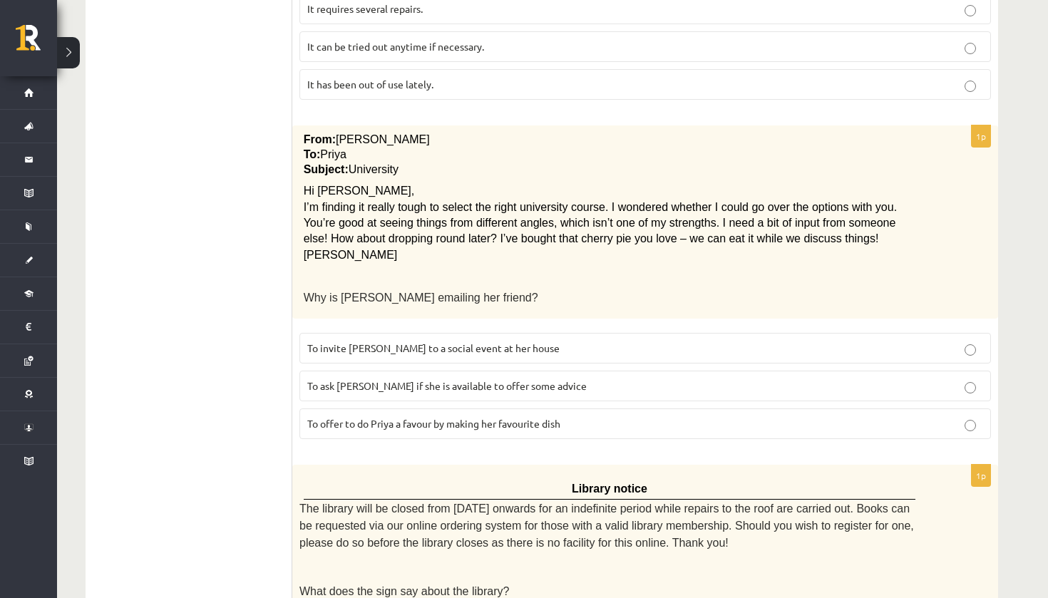
scroll to position [1169, 0]
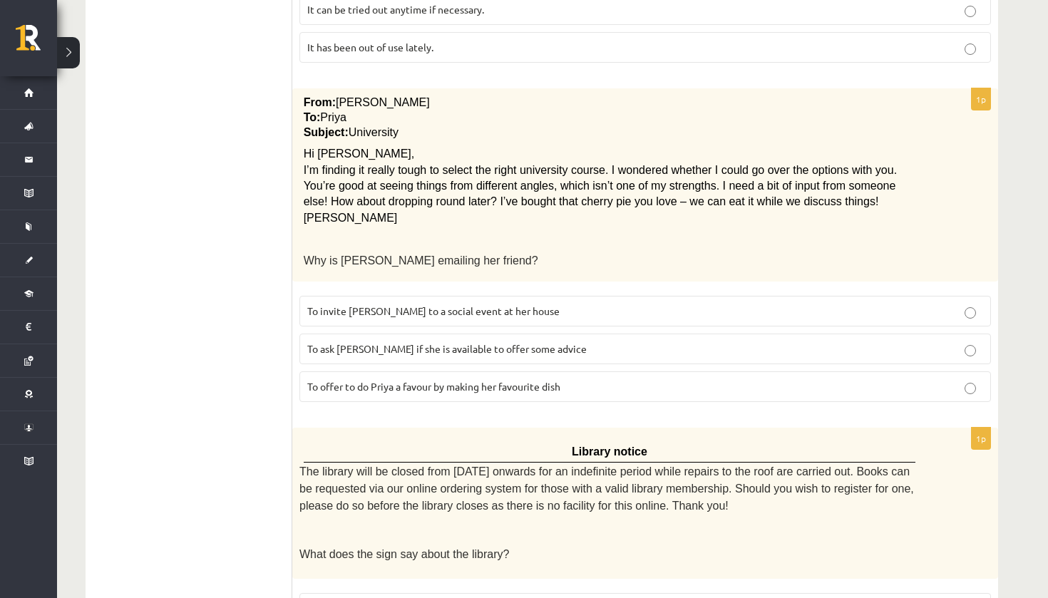
click at [399, 337] on label "To ask Priya if she is available to offer some advice" at bounding box center [646, 349] width 692 height 31
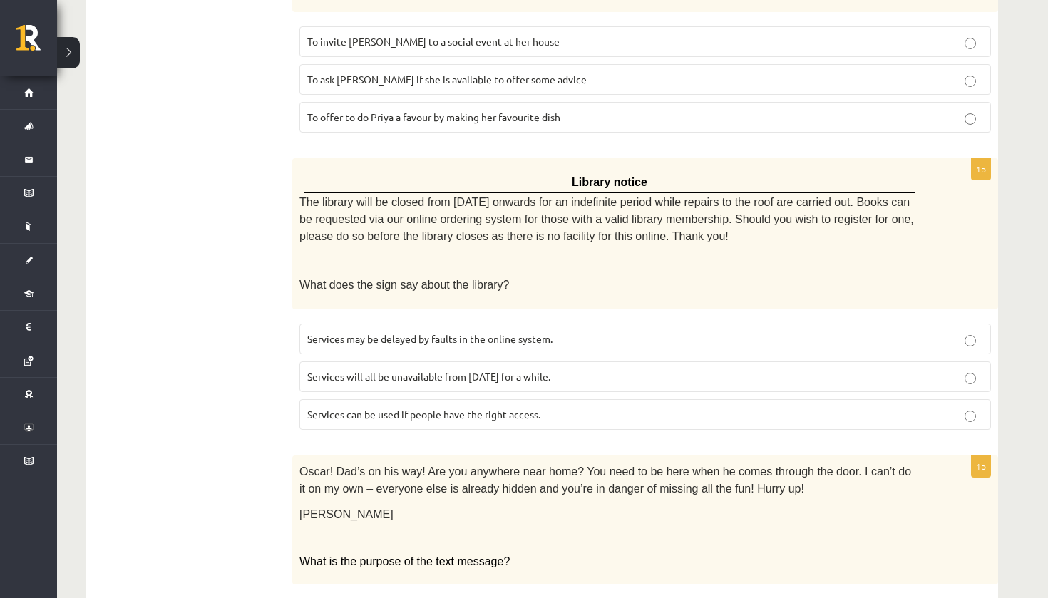
scroll to position [1450, 0]
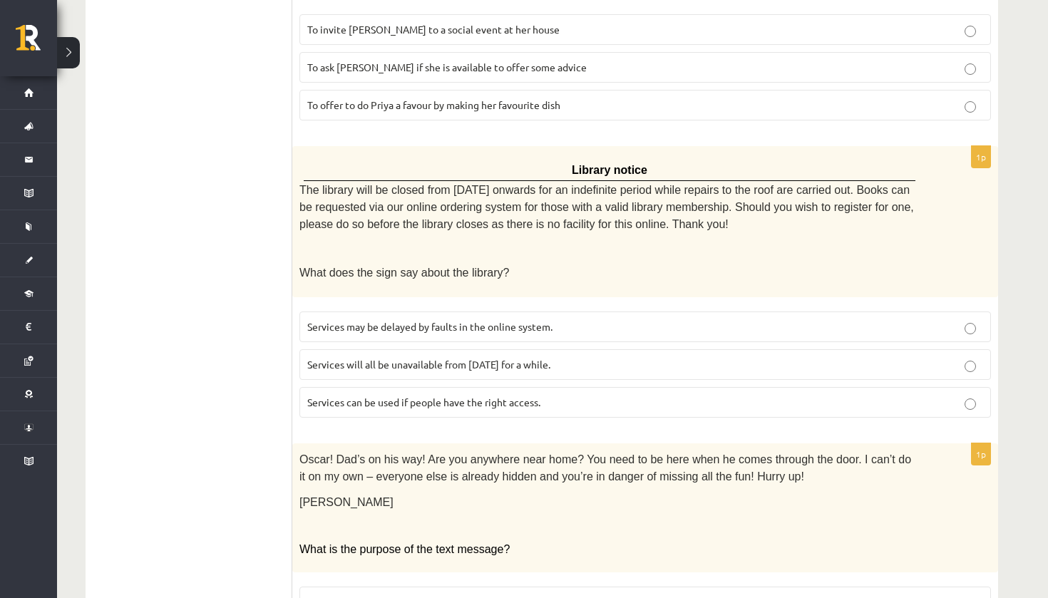
click at [388, 396] on span "Services can be used if people have the right access." at bounding box center [423, 402] width 233 height 13
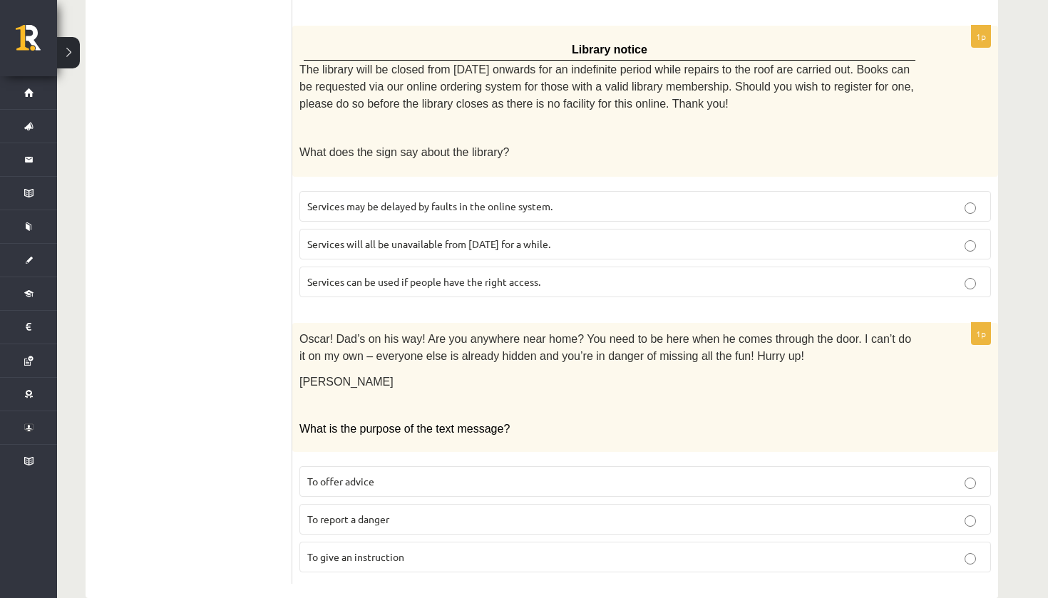
scroll to position [1570, 0]
drag, startPoint x: 388, startPoint y: 370, endPoint x: 393, endPoint y: 534, distance: 164.1
click at [393, 551] on p "To give an instruction" at bounding box center [645, 558] width 676 height 15
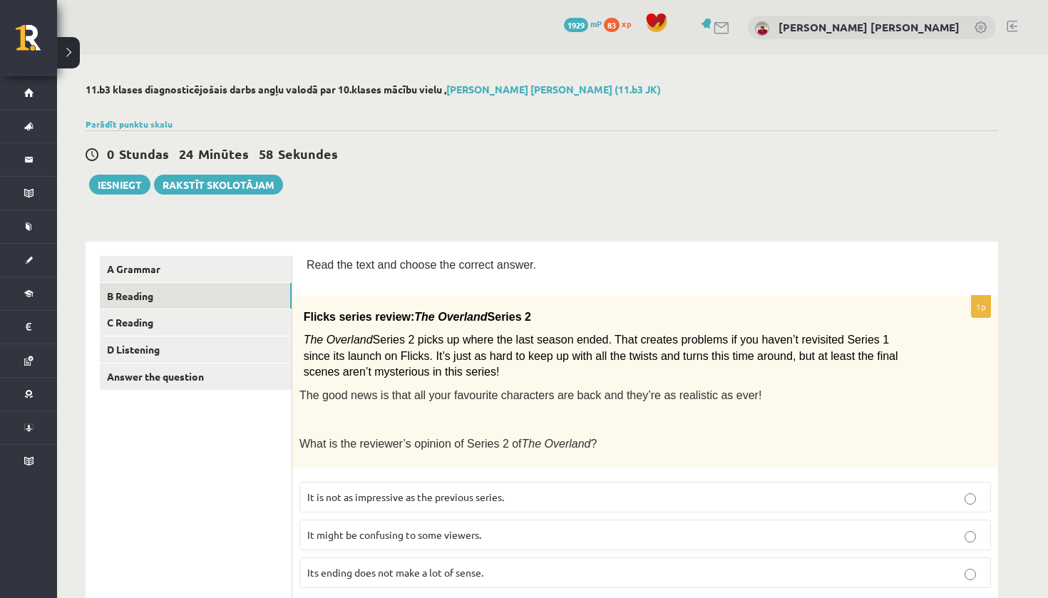
scroll to position [0, 0]
drag, startPoint x: 393, startPoint y: 534, endPoint x: 257, endPoint y: 329, distance: 246.0
click at [257, 329] on link "C Reading" at bounding box center [196, 322] width 192 height 26
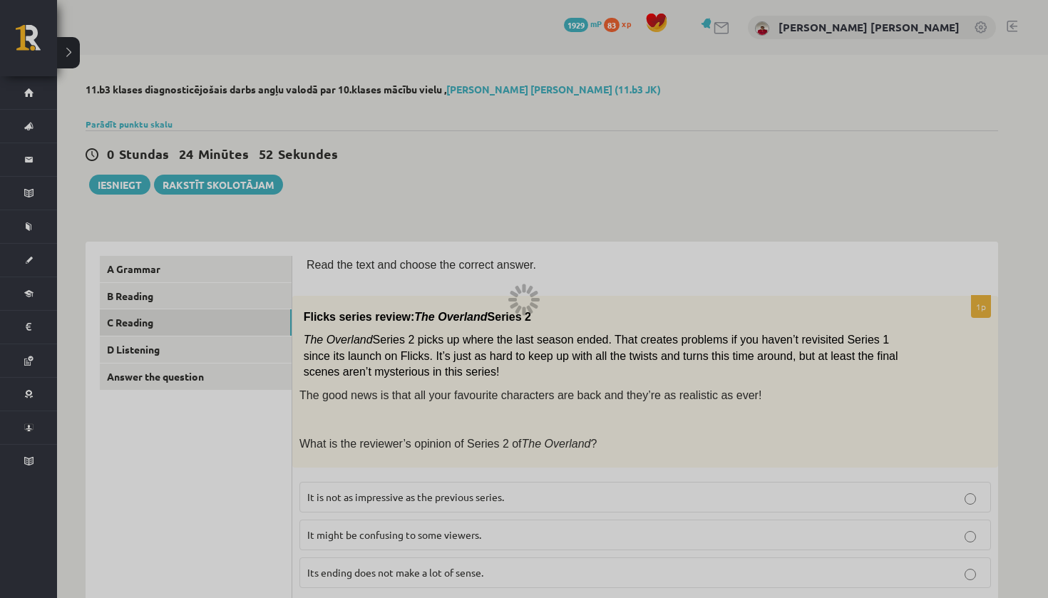
drag, startPoint x: 257, startPoint y: 329, endPoint x: 267, endPoint y: 324, distance: 10.5
click at [267, 324] on div at bounding box center [524, 299] width 1048 height 598
click at [268, 324] on div at bounding box center [524, 299] width 1048 height 598
click at [578, 188] on div at bounding box center [524, 299] width 1048 height 598
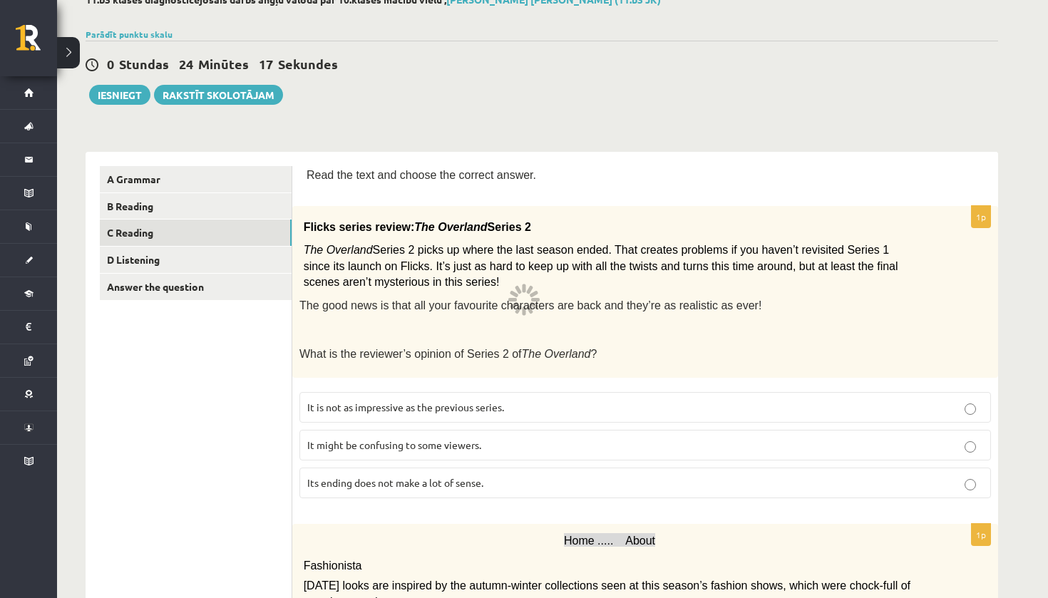
scroll to position [43, 0]
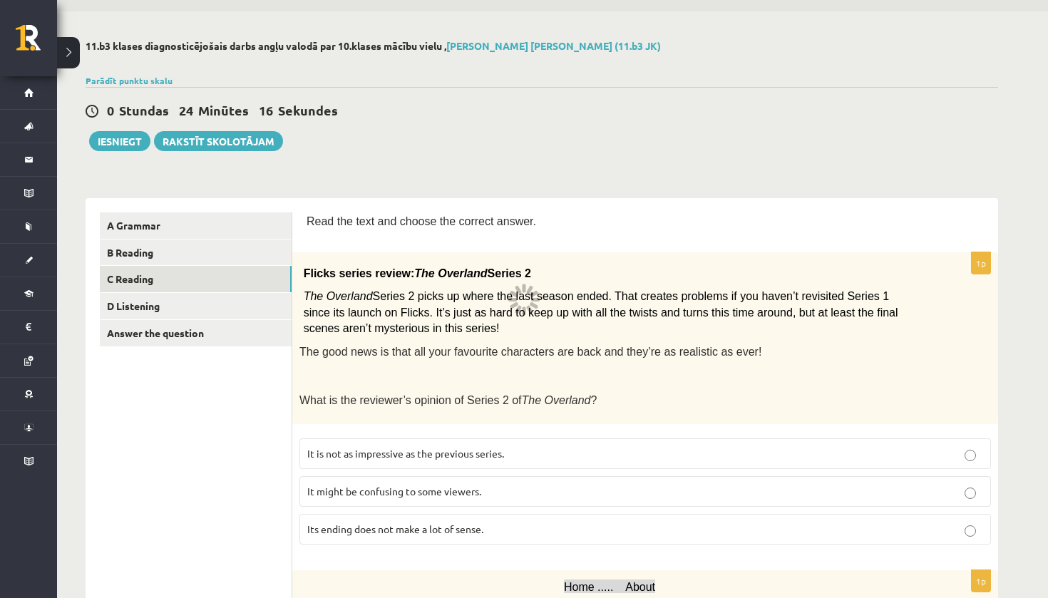
click at [224, 278] on link "C Reading" at bounding box center [196, 279] width 192 height 26
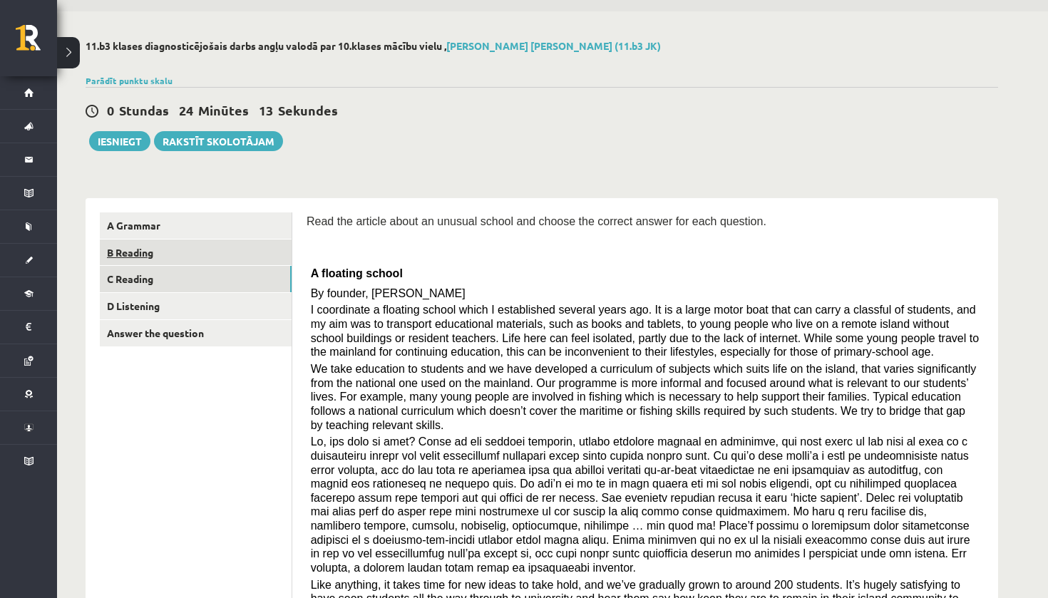
drag, startPoint x: 578, startPoint y: 188, endPoint x: 268, endPoint y: 256, distance: 317.0
click at [268, 256] on link "B Reading" at bounding box center [196, 253] width 192 height 26
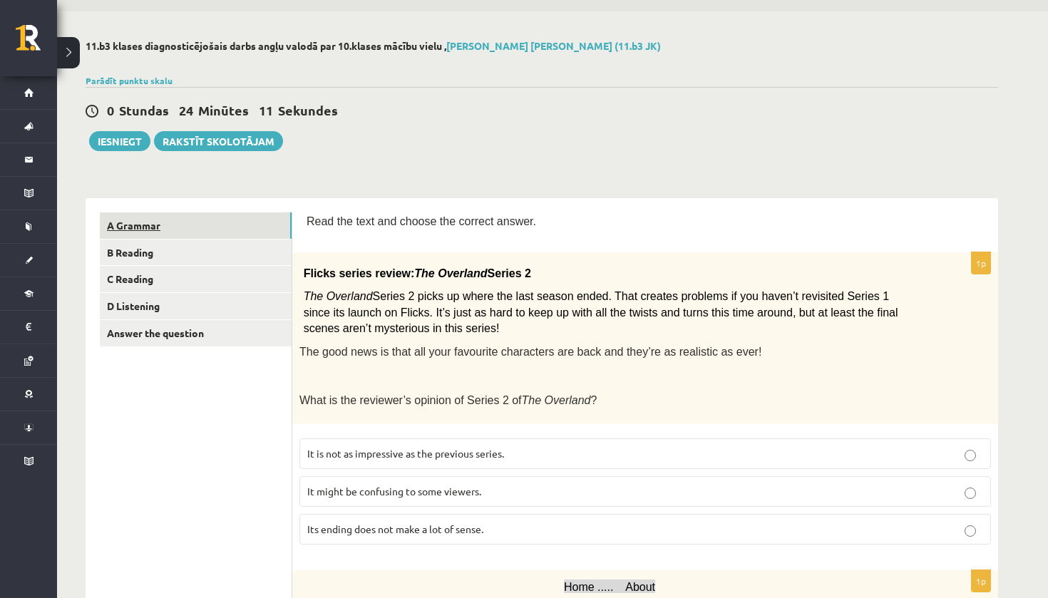
drag, startPoint x: 268, startPoint y: 256, endPoint x: 219, endPoint y: 221, distance: 60.3
click at [219, 221] on link "A Grammar" at bounding box center [196, 226] width 192 height 26
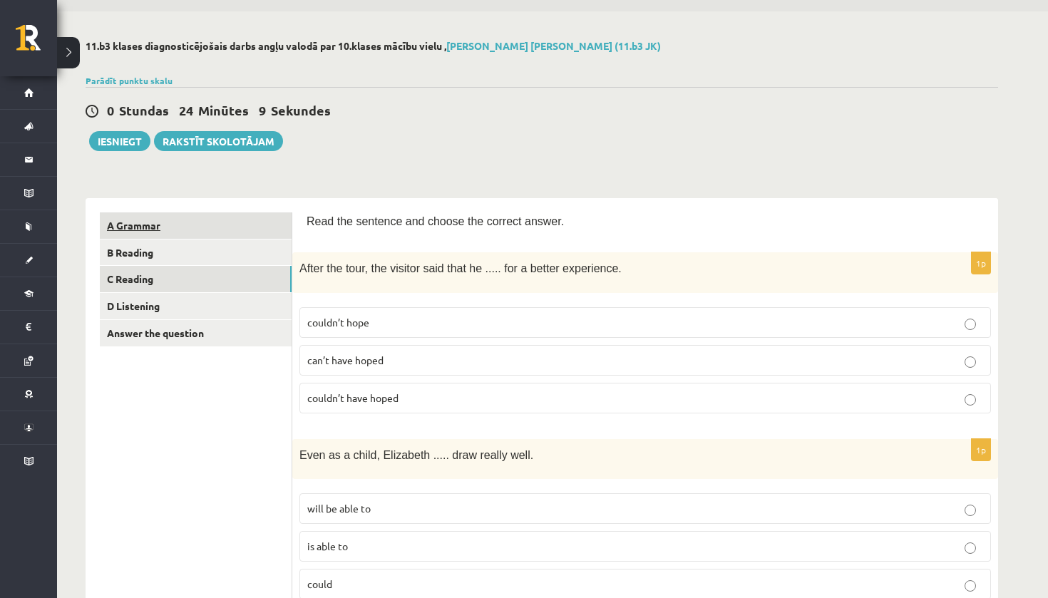
click at [241, 280] on link "C Reading" at bounding box center [196, 279] width 192 height 26
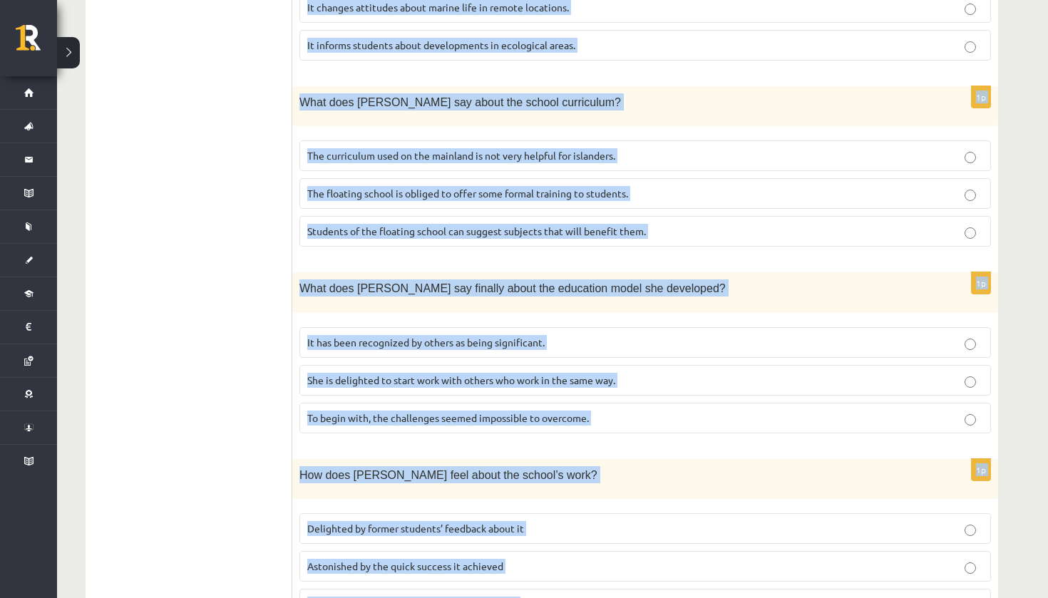
scroll to position [1296, 0]
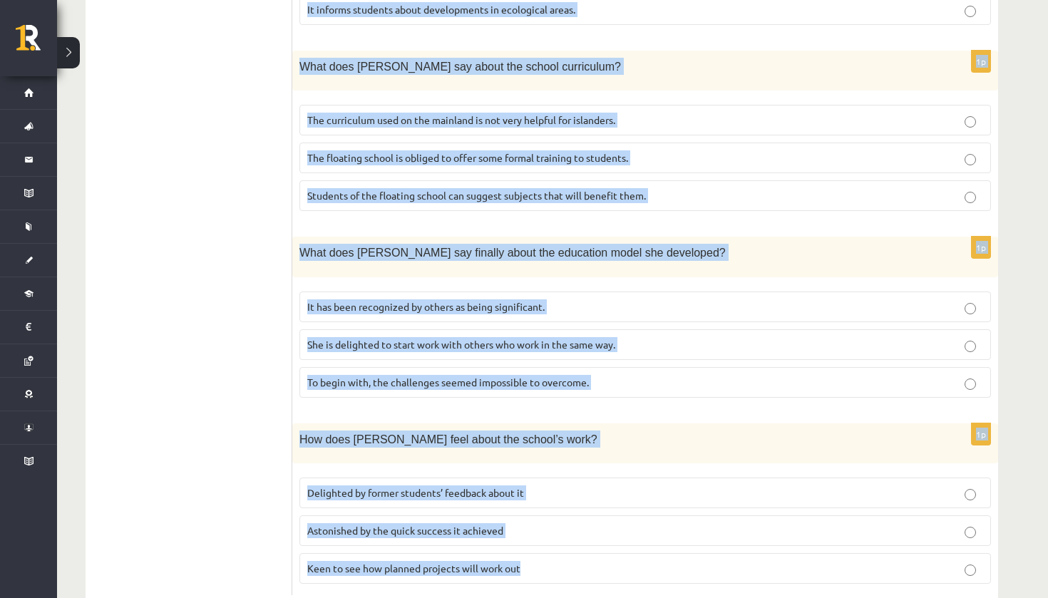
drag, startPoint x: 241, startPoint y: 280, endPoint x: 528, endPoint y: 526, distance: 377.8
copy form "A floating school By founder, Anna Domingo I coordinate a floating school which…"
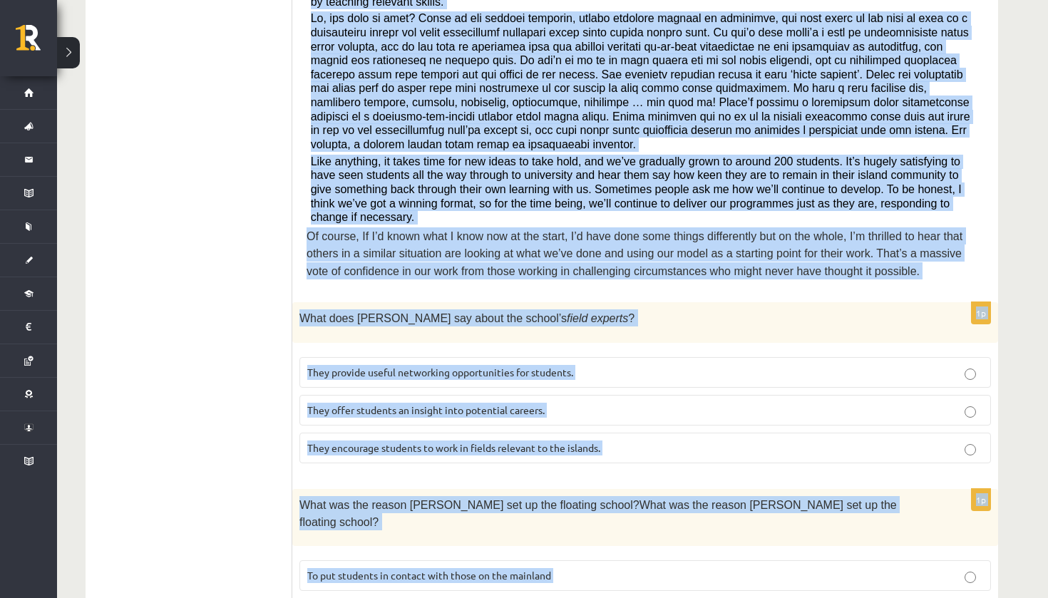
scroll to position [187, 0]
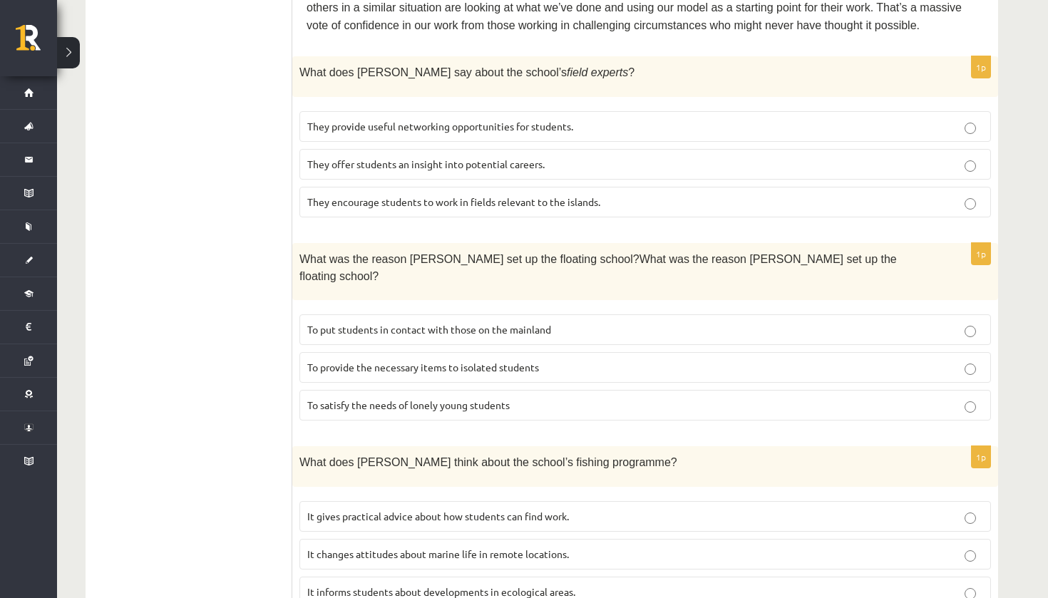
scroll to position [751, 0]
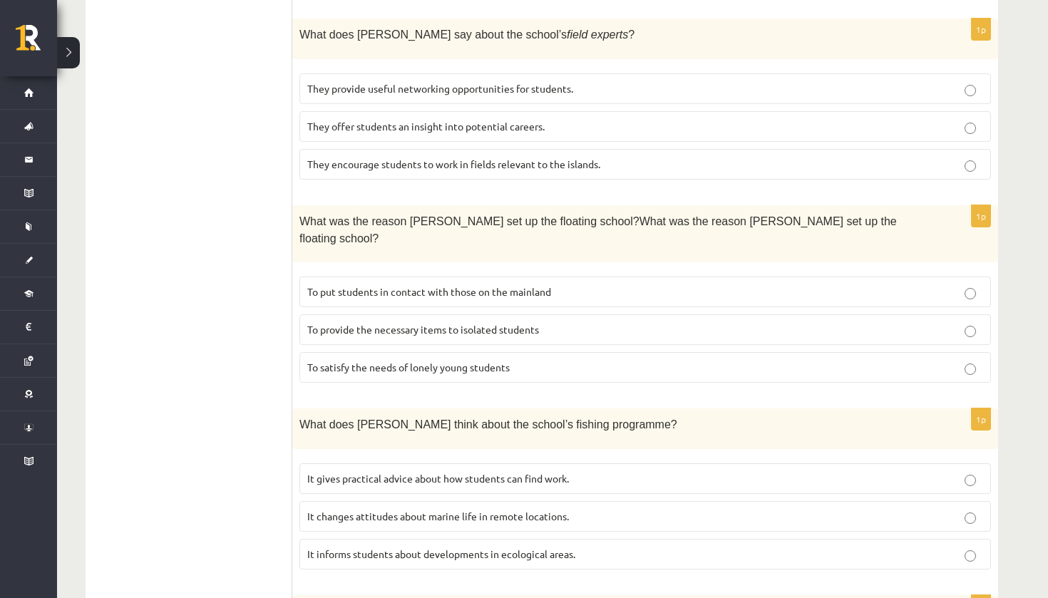
click at [374, 120] on span "They offer students an insight into potential careers." at bounding box center [425, 126] width 237 height 13
click at [379, 323] on span "To provide the necessary items to isolated students" at bounding box center [423, 329] width 232 height 13
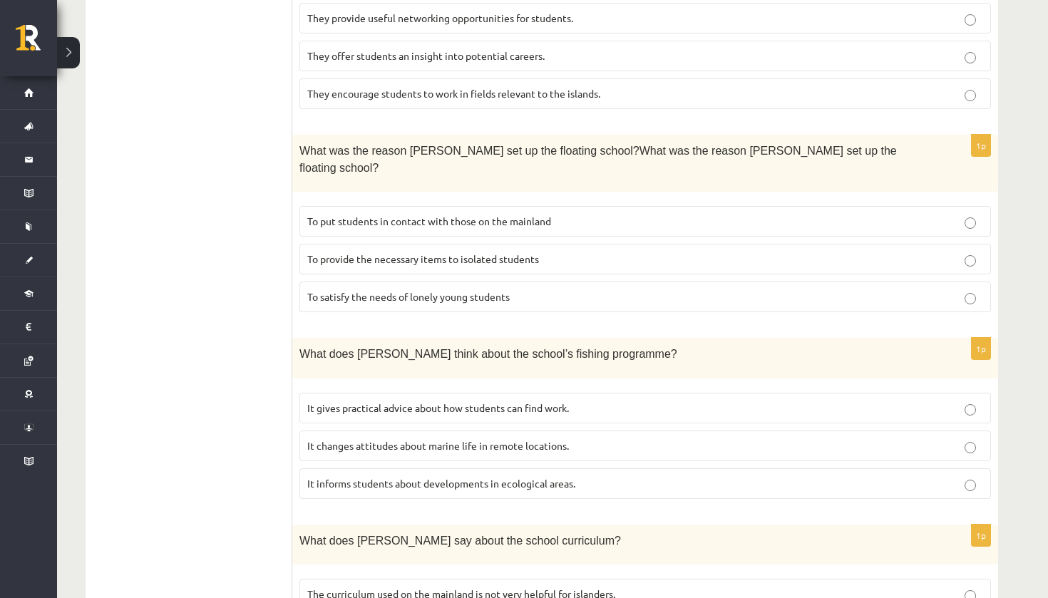
scroll to position [822, 0]
drag, startPoint x: 379, startPoint y: 292, endPoint x: 405, endPoint y: 446, distance: 155.5
click at [405, 476] on span "It informs students about developments in ecological areas." at bounding box center [441, 482] width 268 height 13
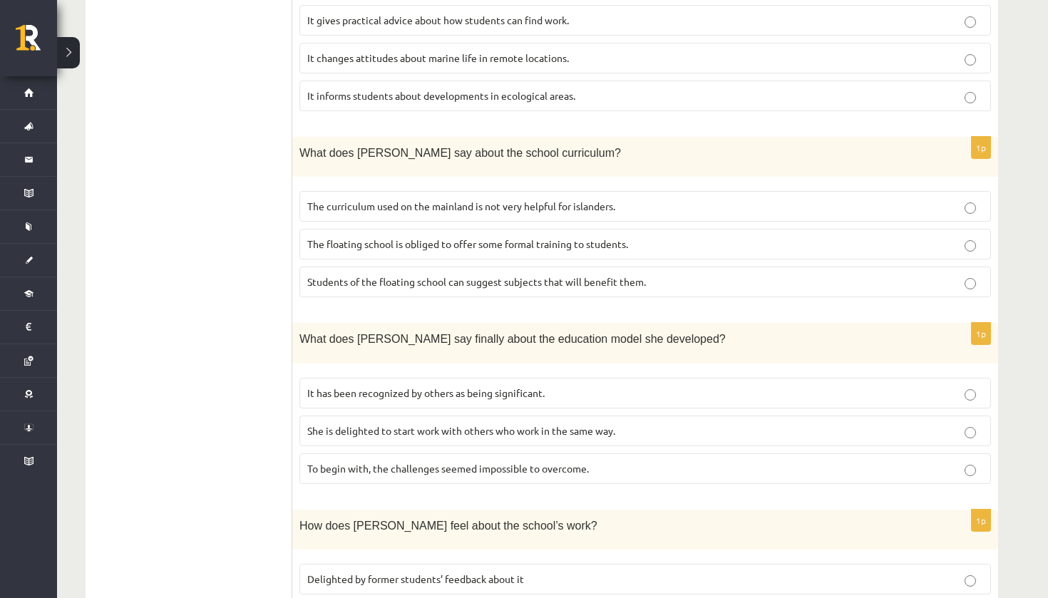
scroll to position [1222, 0]
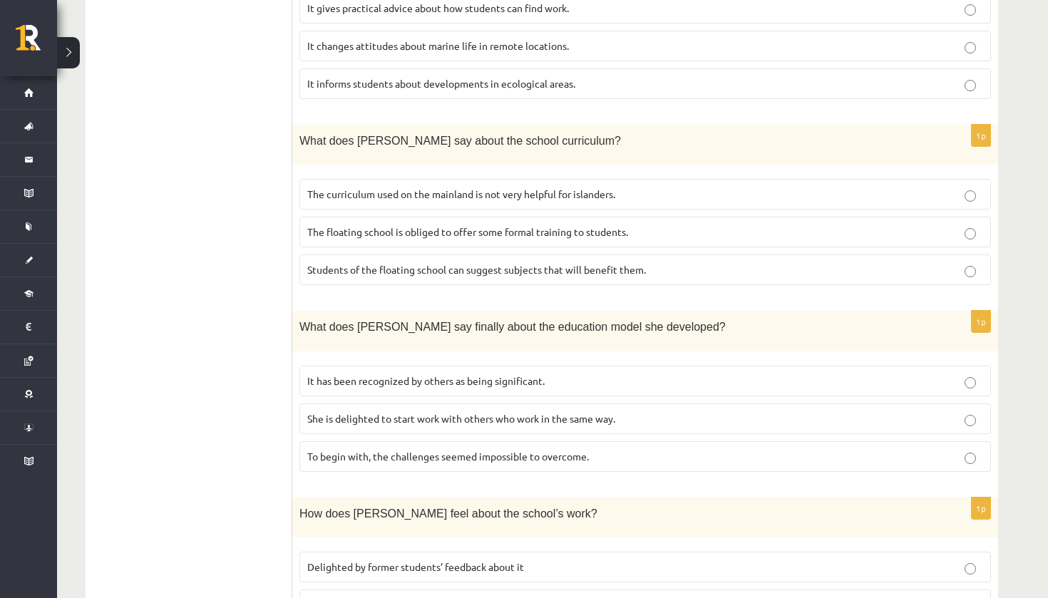
click at [394, 188] on span "The curriculum used on the mainland is not very helpful for islanders." at bounding box center [461, 194] width 308 height 13
click at [407, 374] on span "It has been recognized by others as being significant." at bounding box center [425, 380] width 237 height 13
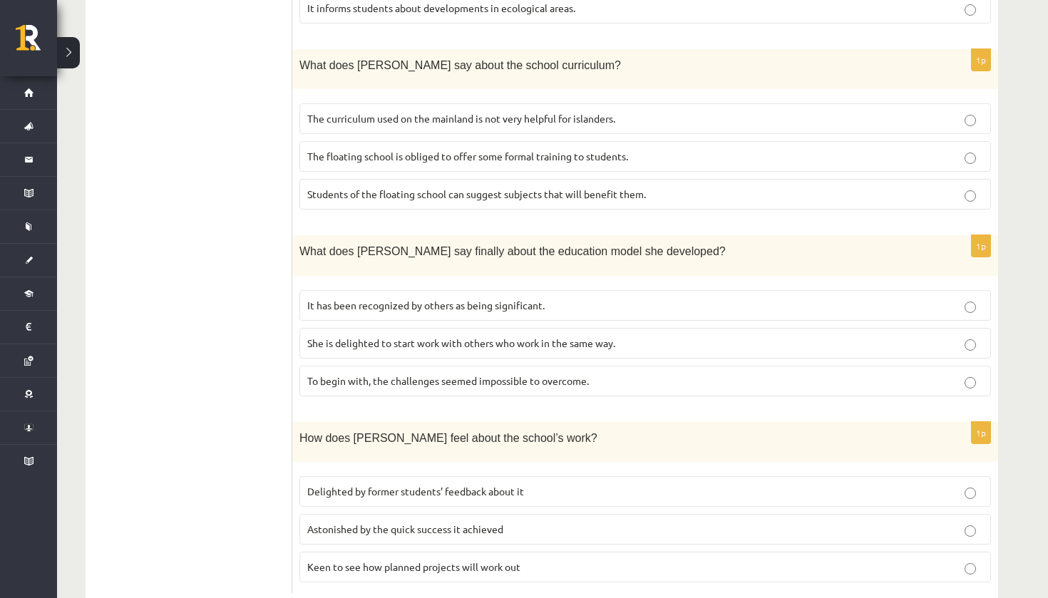
scroll to position [1296, 0]
click at [357, 478] on label "Delighted by former students’ feedback about it" at bounding box center [646, 493] width 692 height 31
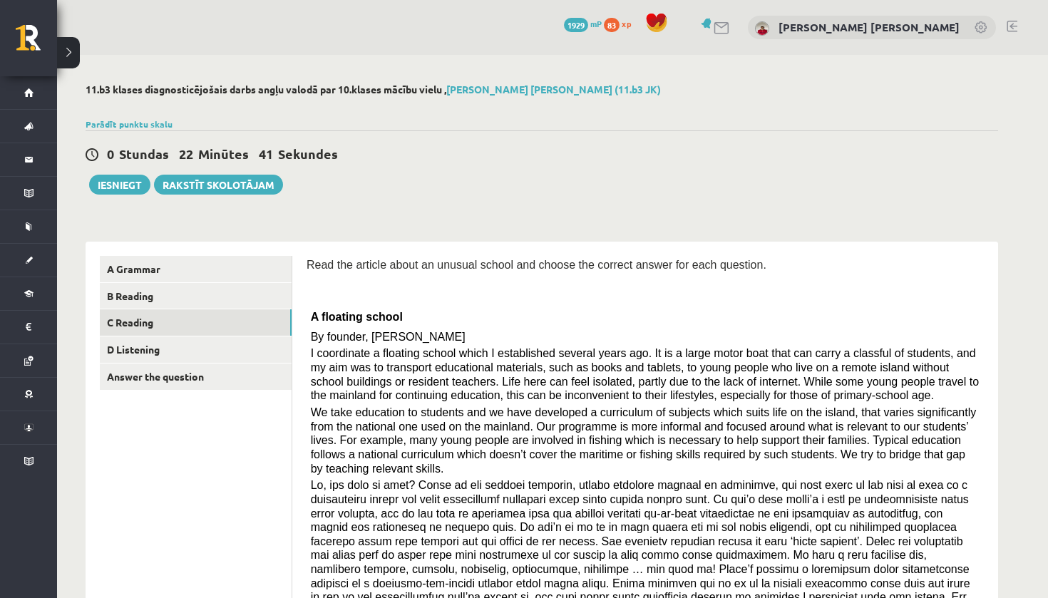
scroll to position [0, 0]
click at [231, 354] on link "D Listening" at bounding box center [196, 350] width 192 height 26
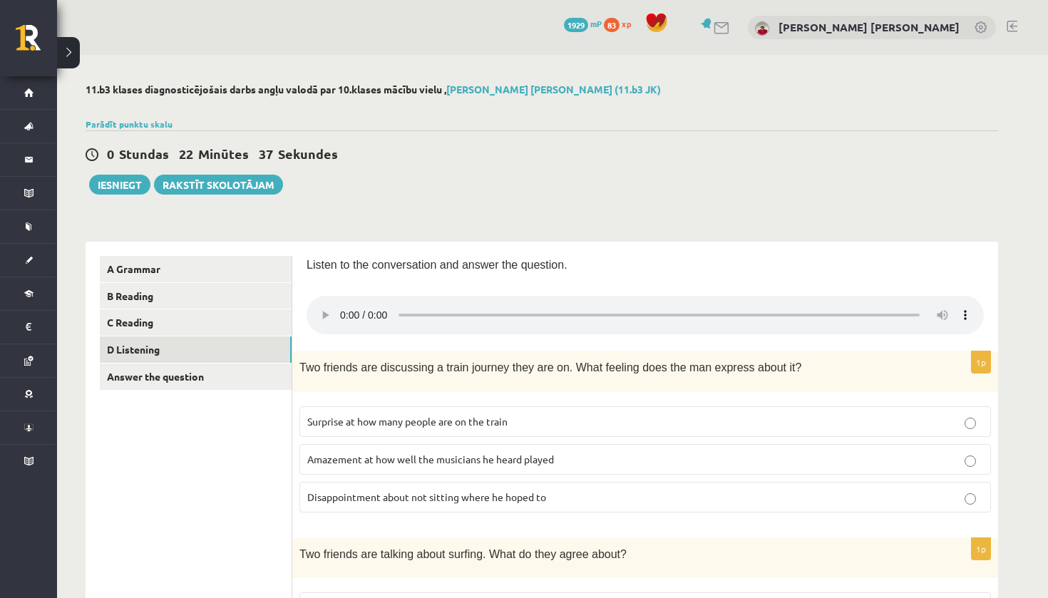
drag, startPoint x: 357, startPoint y: 460, endPoint x: 342, endPoint y: 307, distance: 154.0
click at [342, 307] on audio at bounding box center [645, 315] width 677 height 39
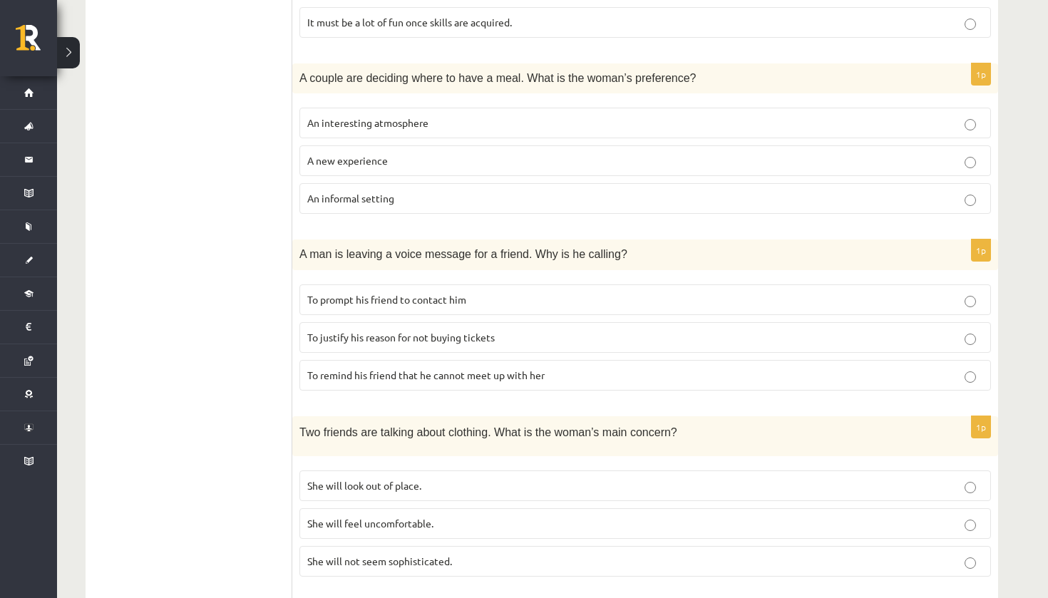
scroll to position [737, 0]
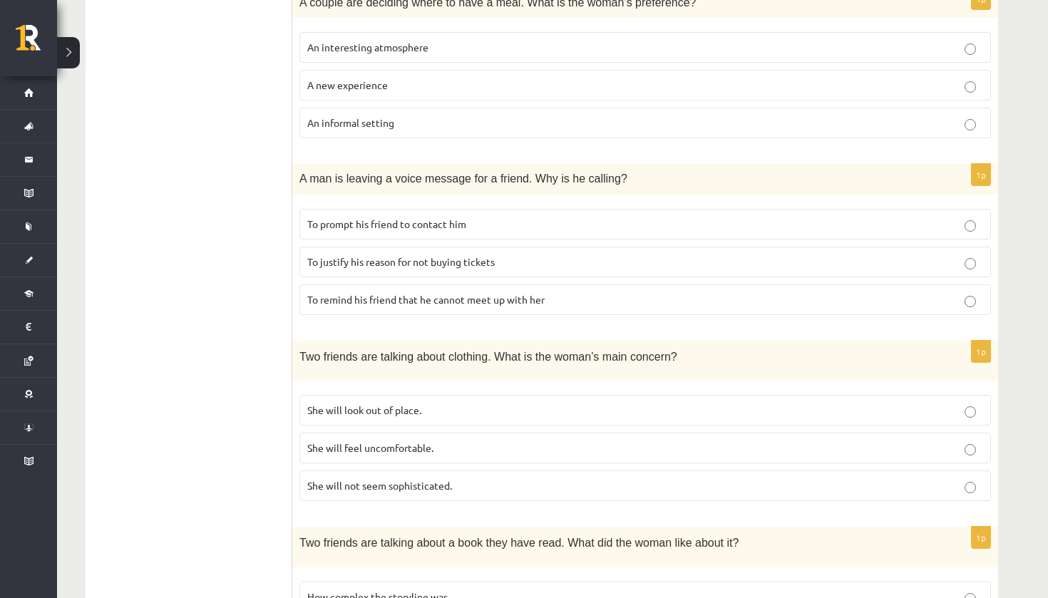
click at [636, 135] on form "Listen to the conversation and answer the question. 1p Two friends are discussi…" at bounding box center [645, 109] width 677 height 1180
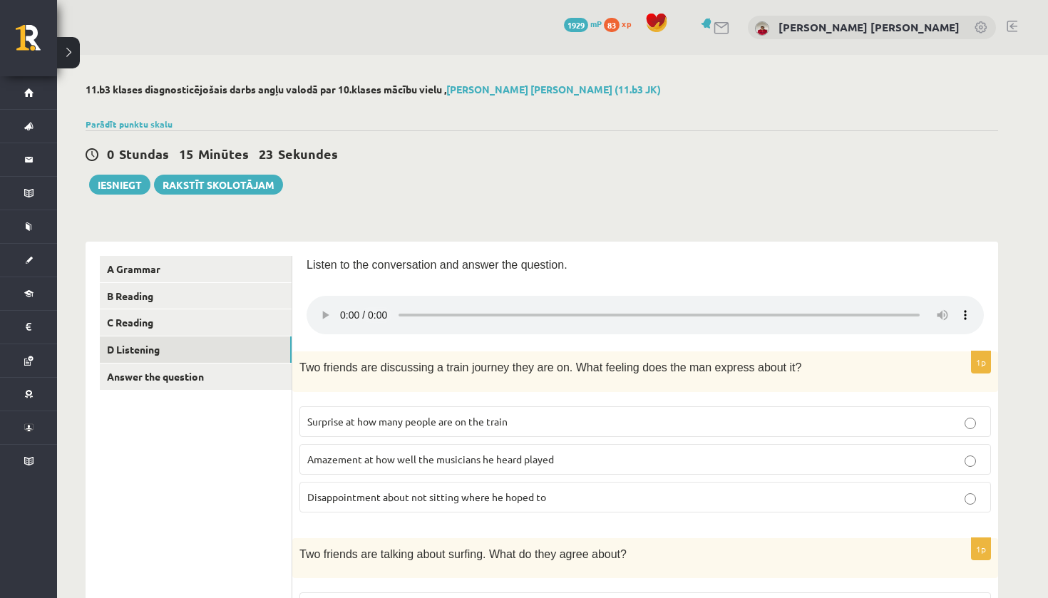
scroll to position [0, 0]
click at [240, 369] on link "Answer the question" at bounding box center [196, 377] width 192 height 26
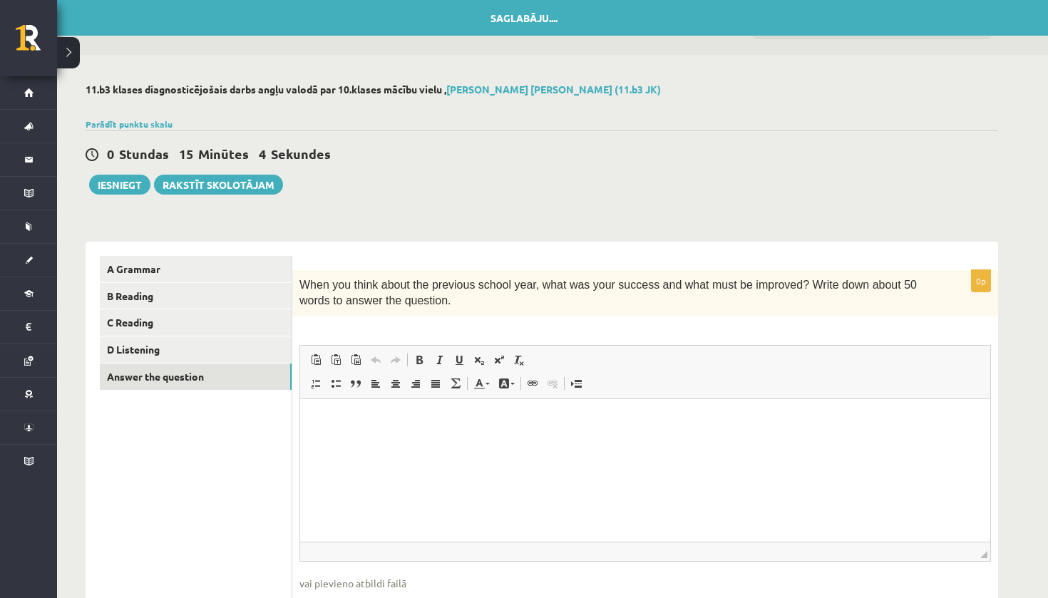
click at [237, 350] on link "D Listening" at bounding box center [196, 350] width 192 height 26
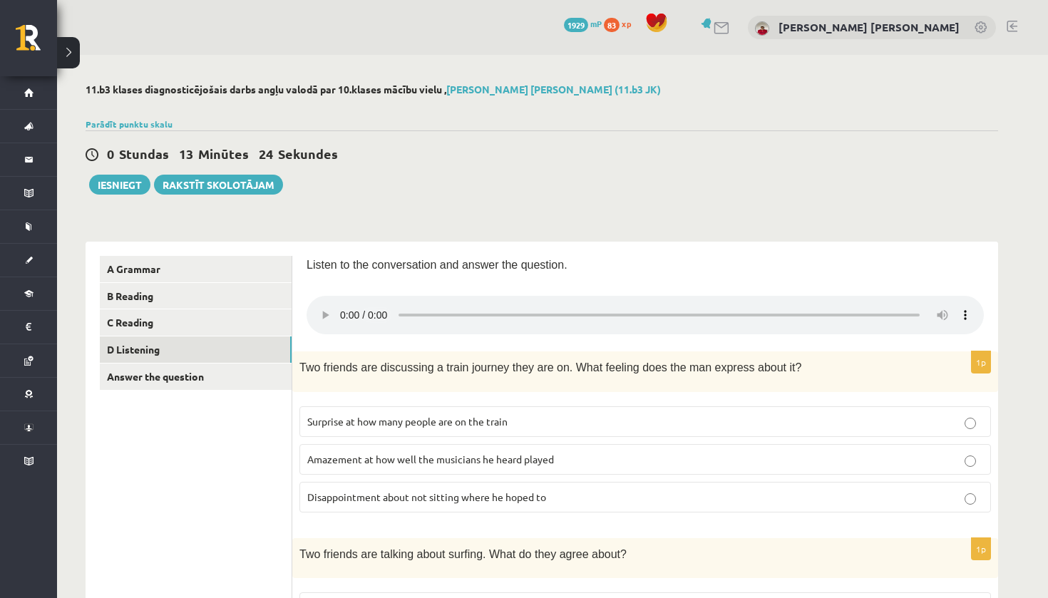
drag, startPoint x: 636, startPoint y: 135, endPoint x: 342, endPoint y: 303, distance: 338.9
click at [342, 303] on audio at bounding box center [645, 315] width 677 height 39
click at [342, 308] on audio at bounding box center [645, 315] width 677 height 39
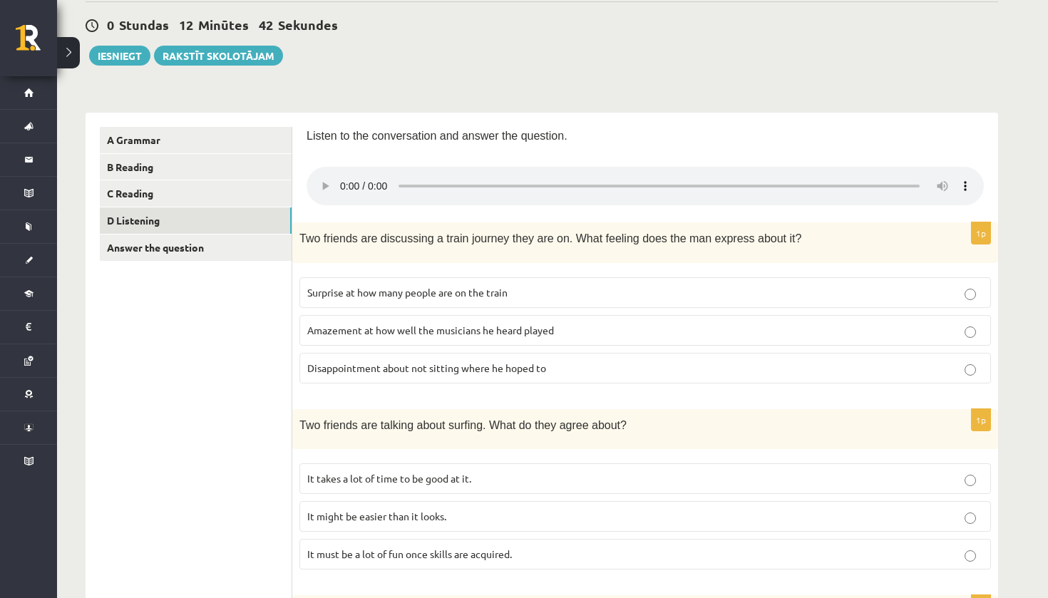
scroll to position [133, 0]
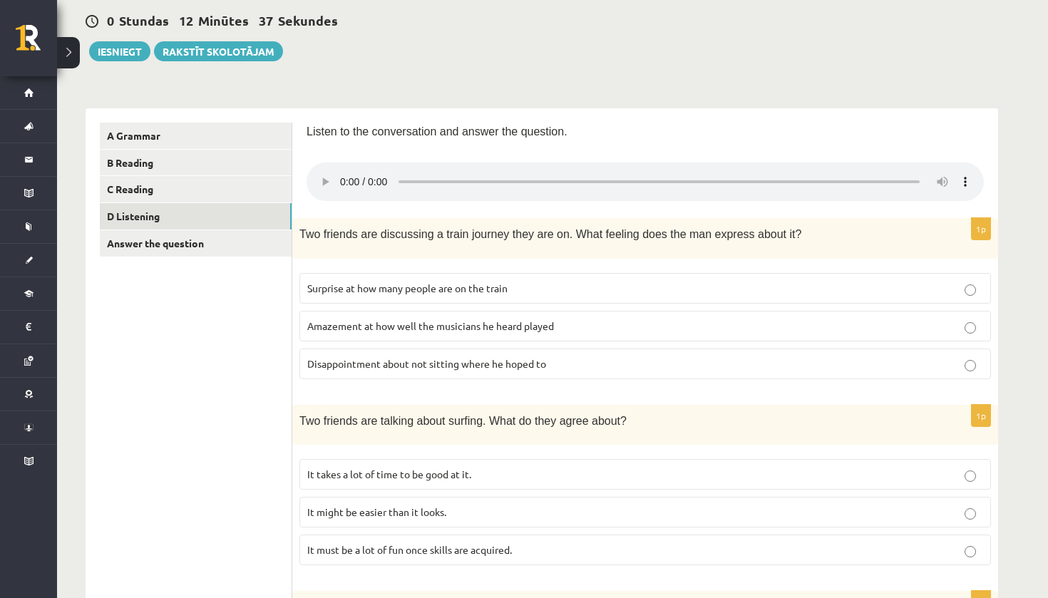
click at [421, 357] on span "Disappointment about not sitting where he hoped to" at bounding box center [426, 363] width 239 height 13
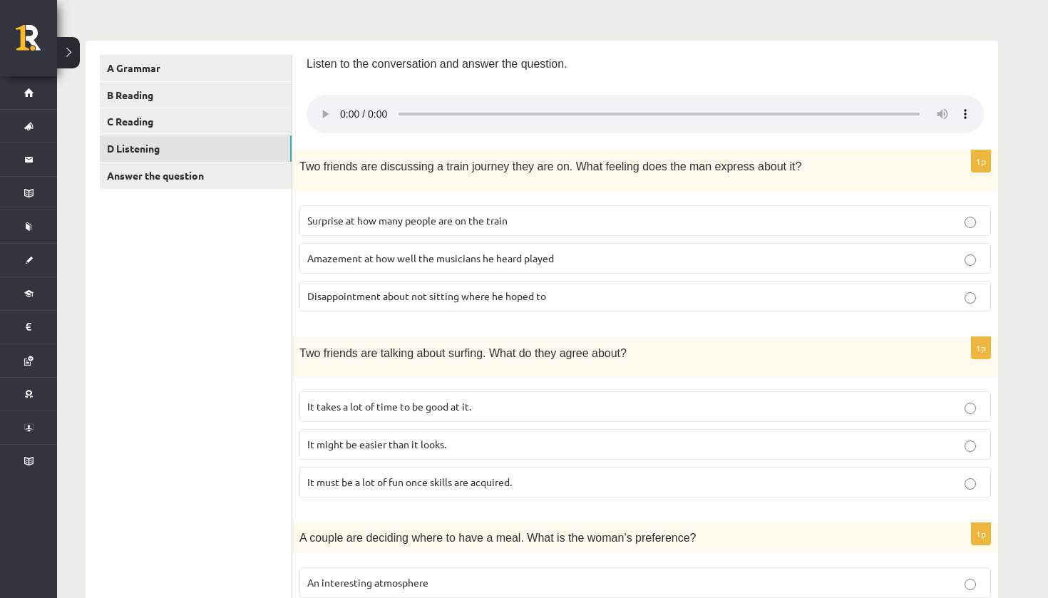
scroll to position [202, 0]
click at [339, 107] on audio at bounding box center [645, 113] width 677 height 39
drag, startPoint x: 421, startPoint y: 347, endPoint x: 340, endPoint y: 106, distance: 254.1
click at [340, 106] on audio at bounding box center [645, 113] width 677 height 39
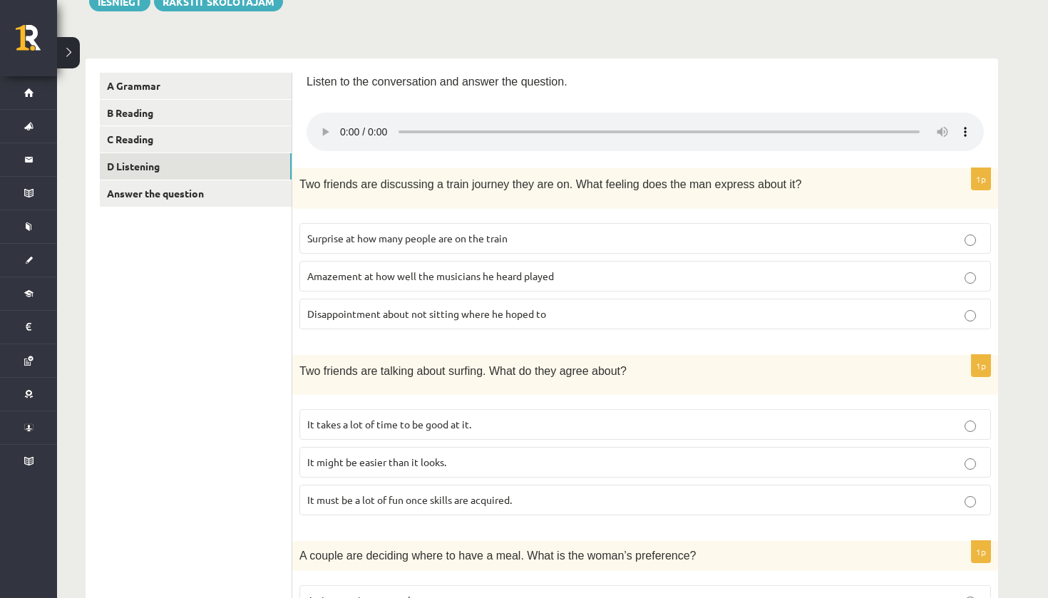
scroll to position [143, 0]
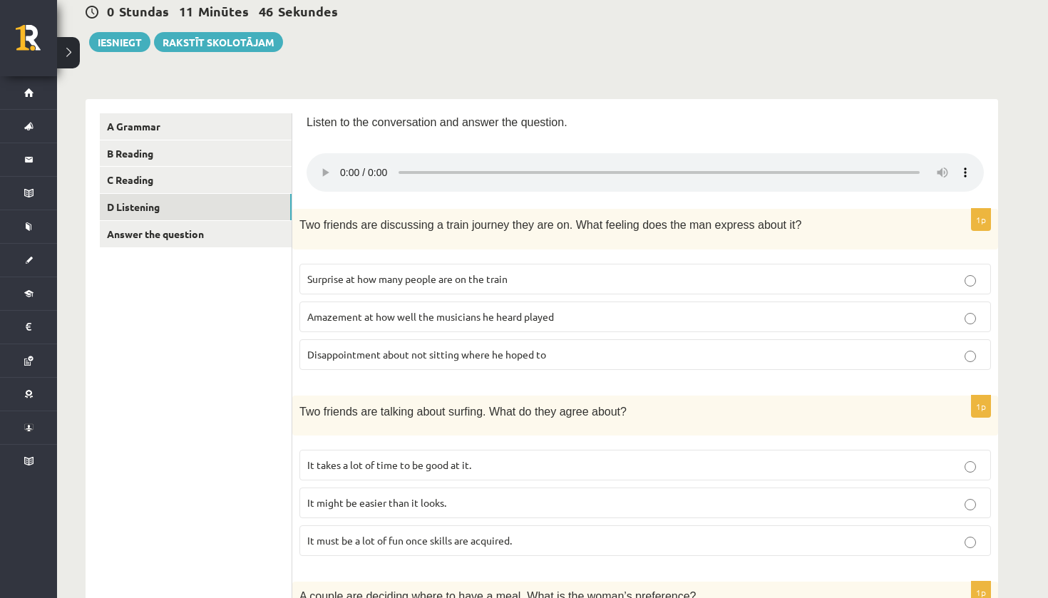
drag, startPoint x: 340, startPoint y: 106, endPoint x: 341, endPoint y: 165, distance: 58.5
click at [341, 165] on audio at bounding box center [645, 172] width 677 height 39
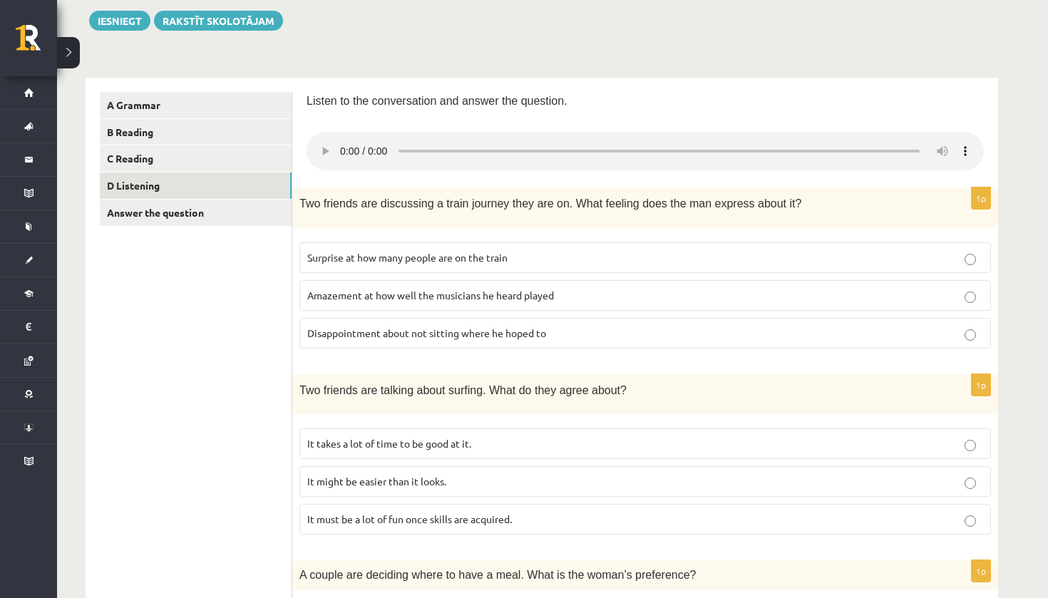
scroll to position [167, 0]
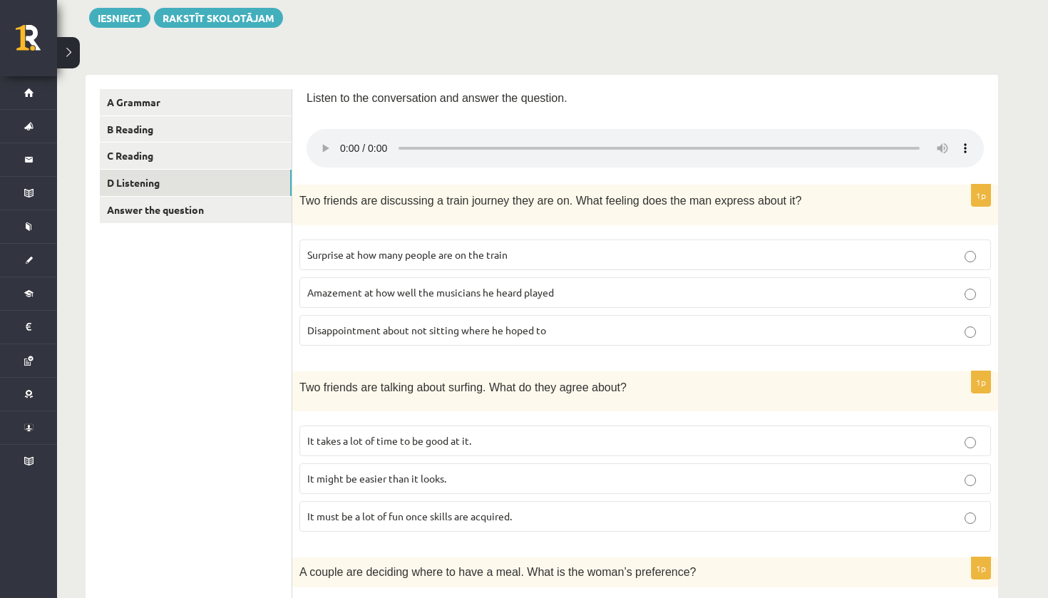
click at [401, 434] on p "It takes a lot of time to be good at it." at bounding box center [645, 441] width 676 height 15
drag, startPoint x: 341, startPoint y: 165, endPoint x: 342, endPoint y: 143, distance: 22.2
click at [342, 143] on audio at bounding box center [645, 148] width 677 height 39
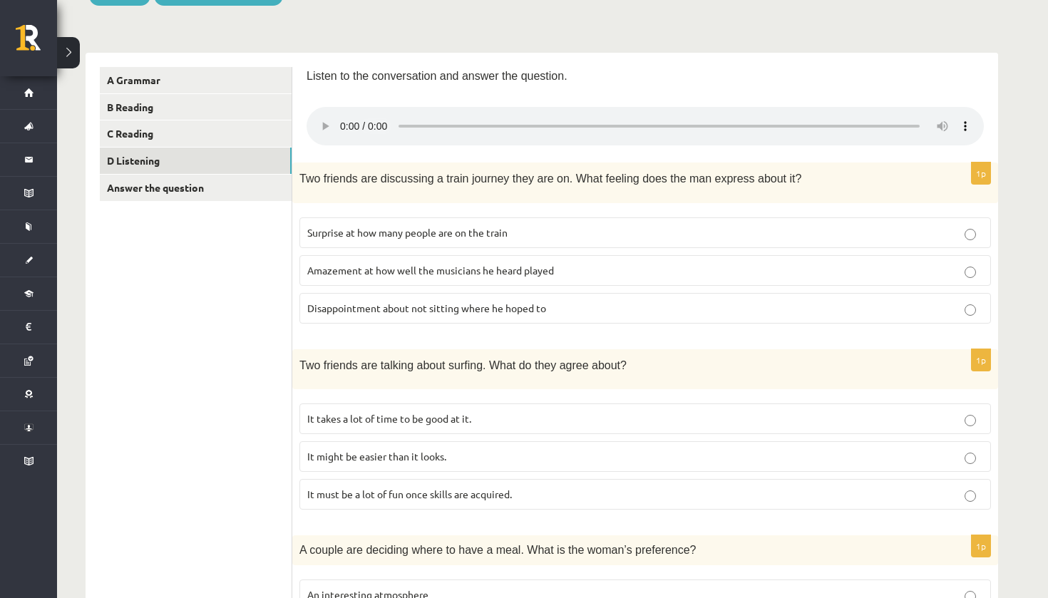
scroll to position [183, 0]
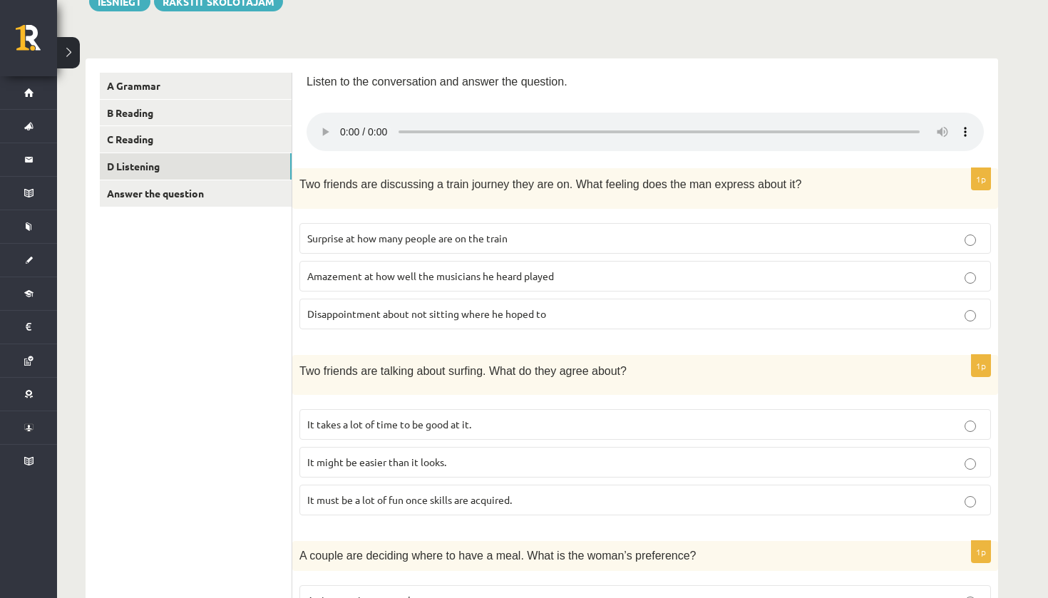
drag, startPoint x: 342, startPoint y: 143, endPoint x: 530, endPoint y: 131, distance: 187.9
click at [530, 131] on audio at bounding box center [645, 132] width 677 height 39
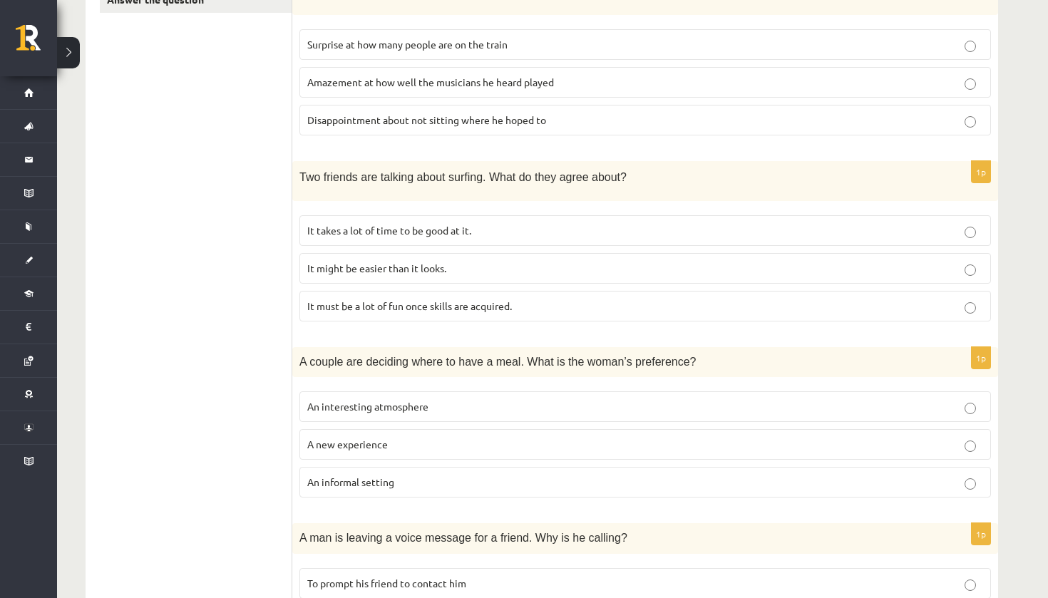
scroll to position [379, 0]
drag, startPoint x: 530, startPoint y: 131, endPoint x: 367, endPoint y: 464, distance: 370.3
click at [367, 474] on span "An informal setting" at bounding box center [350, 480] width 87 height 13
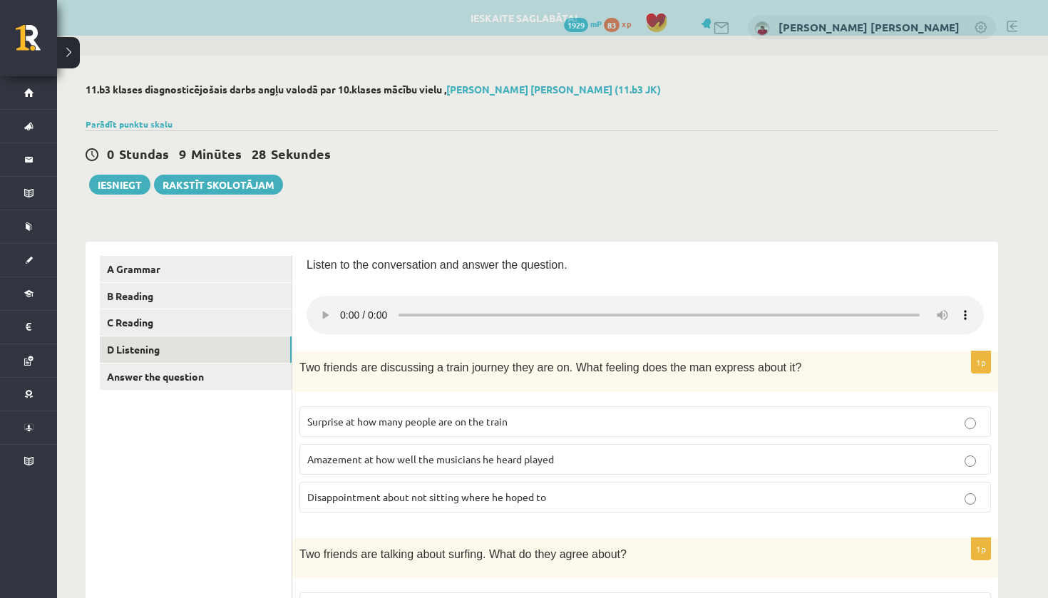
scroll to position [0, 0]
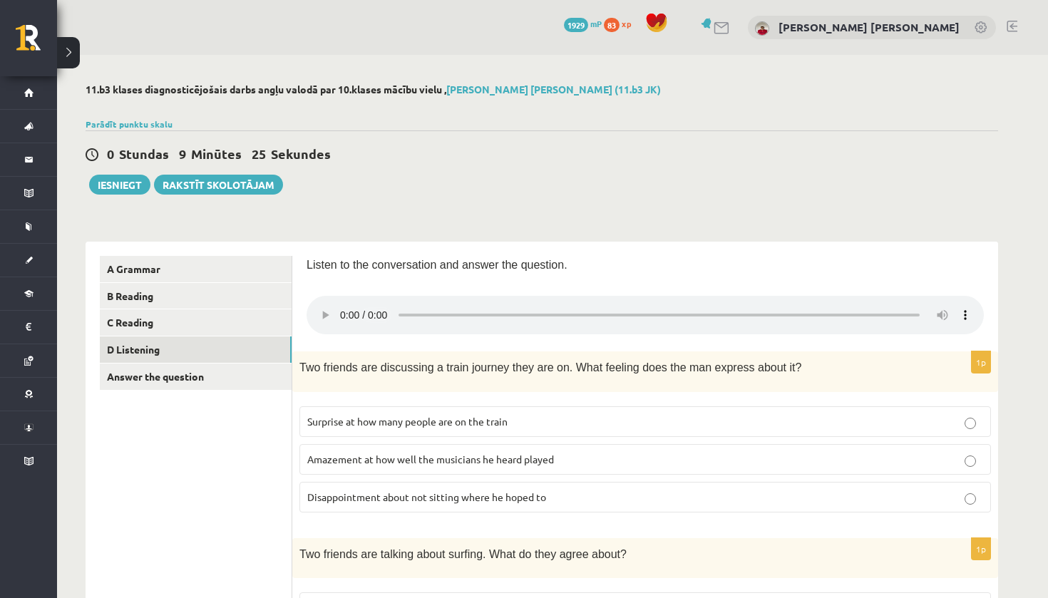
drag, startPoint x: 367, startPoint y: 464, endPoint x: 665, endPoint y: 307, distance: 337.1
click at [665, 307] on audio at bounding box center [645, 315] width 677 height 39
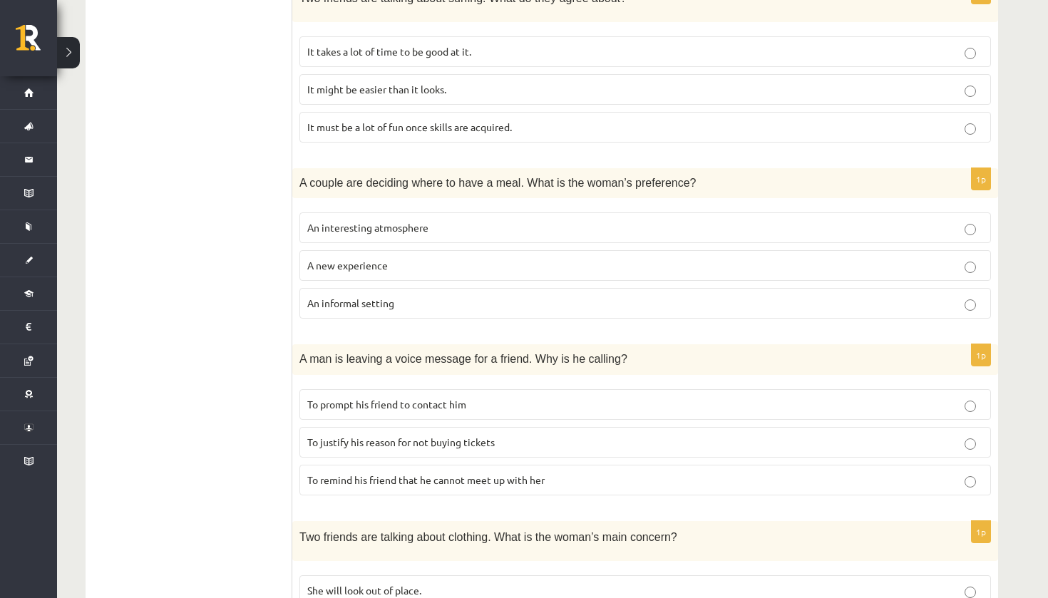
scroll to position [552, 0]
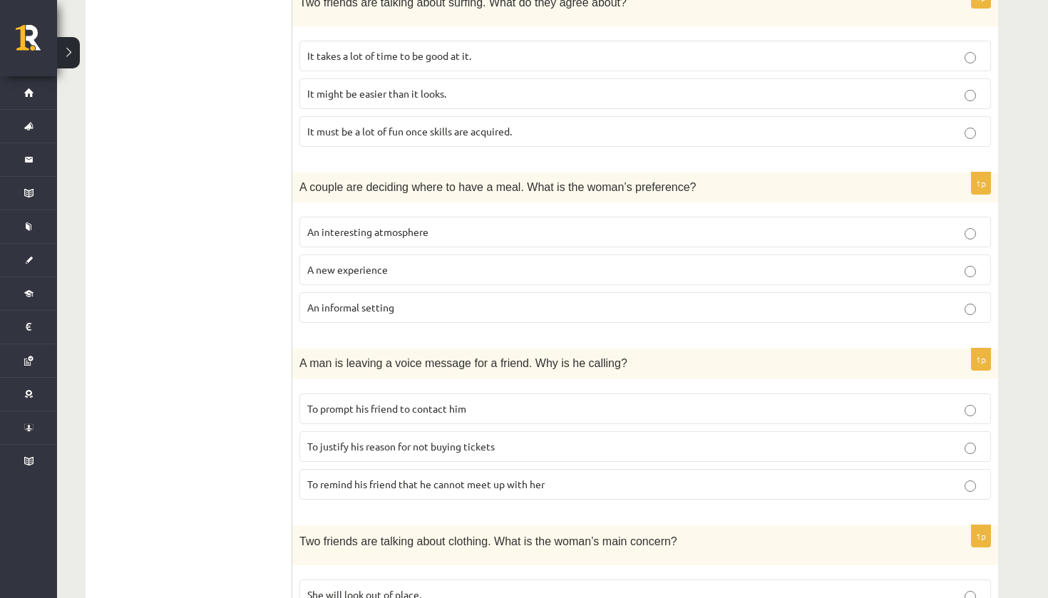
click at [393, 401] on p "To prompt his friend to contact him" at bounding box center [645, 408] width 676 height 15
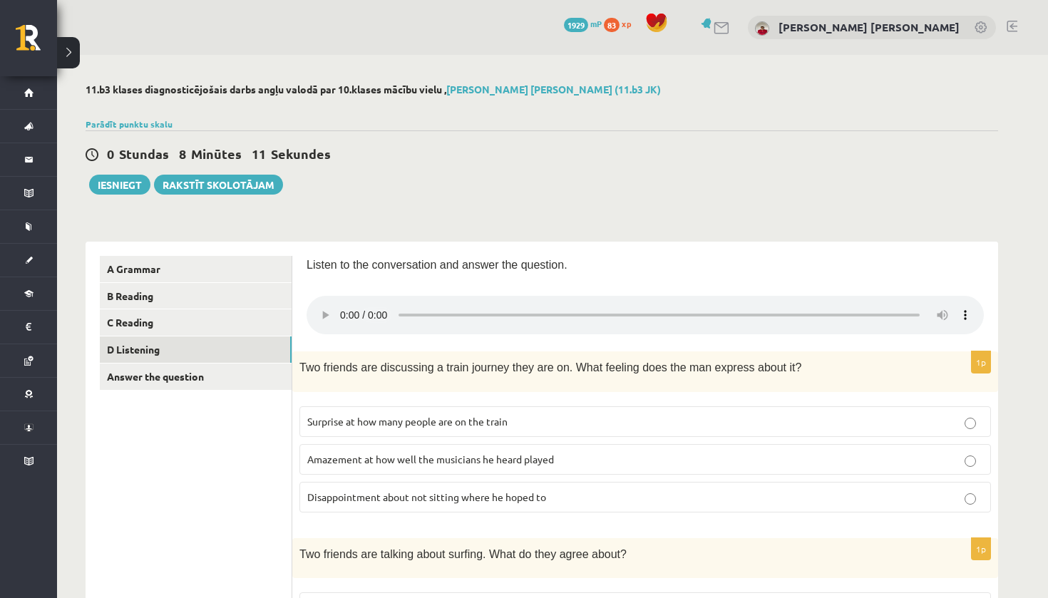
scroll to position [0, 0]
drag, startPoint x: 393, startPoint y: 396, endPoint x: 659, endPoint y: 306, distance: 280.8
click at [659, 306] on audio at bounding box center [645, 315] width 677 height 39
drag, startPoint x: 659, startPoint y: 306, endPoint x: 697, endPoint y: 307, distance: 38.5
click at [697, 307] on audio at bounding box center [645, 315] width 677 height 39
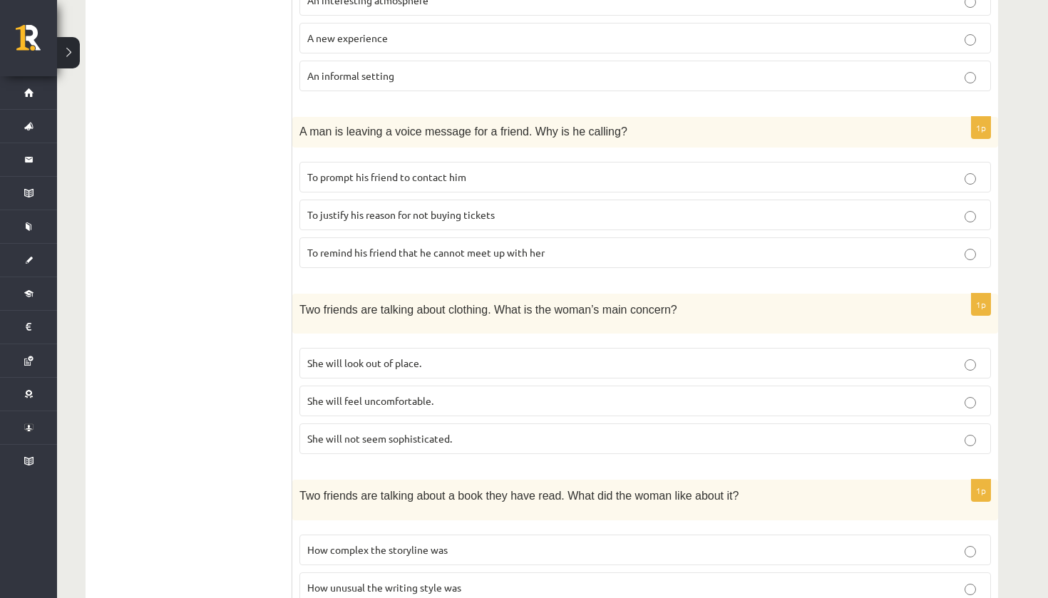
scroll to position [784, 0]
click at [372, 388] on label "She will feel uncomfortable." at bounding box center [646, 400] width 692 height 31
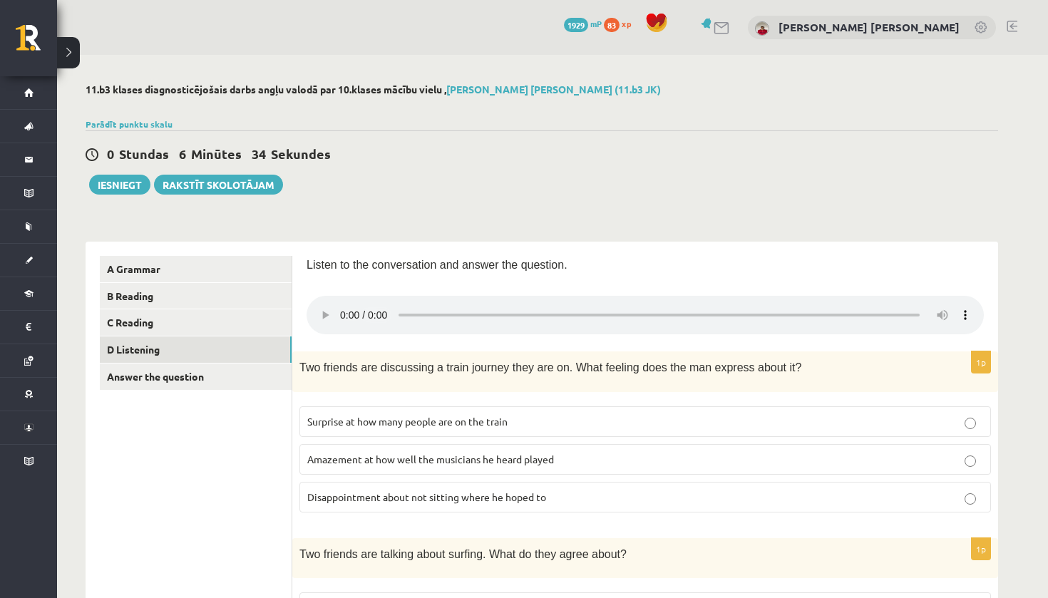
scroll to position [0, 0]
drag, startPoint x: 372, startPoint y: 388, endPoint x: 802, endPoint y: 310, distance: 437.0
click at [802, 310] on audio at bounding box center [645, 315] width 677 height 39
drag, startPoint x: 802, startPoint y: 310, endPoint x: 347, endPoint y: 304, distance: 455.7
click at [347, 304] on audio at bounding box center [645, 315] width 677 height 39
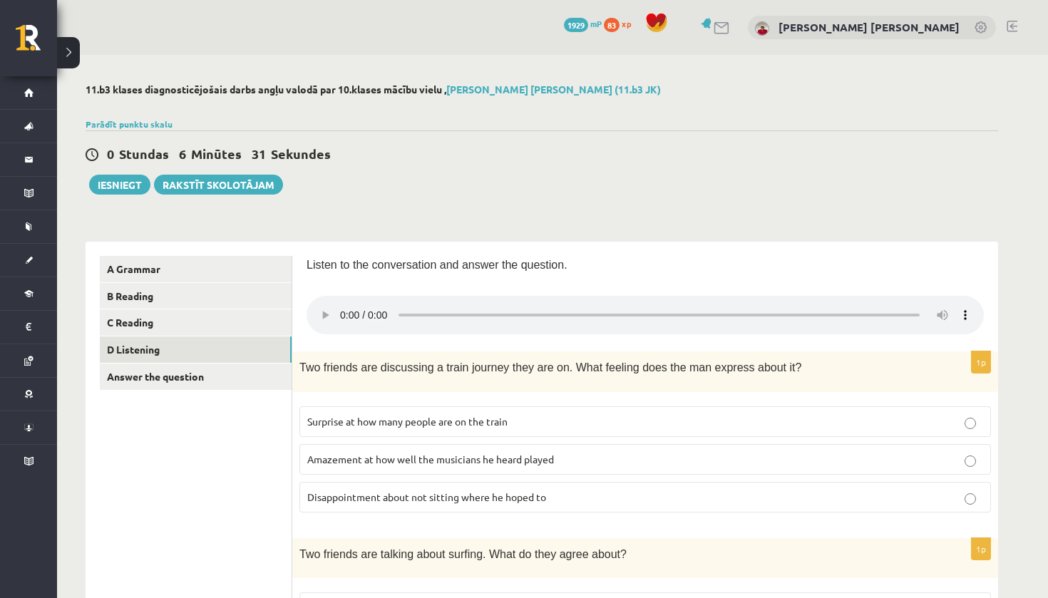
click at [341, 305] on audio at bounding box center [645, 315] width 677 height 39
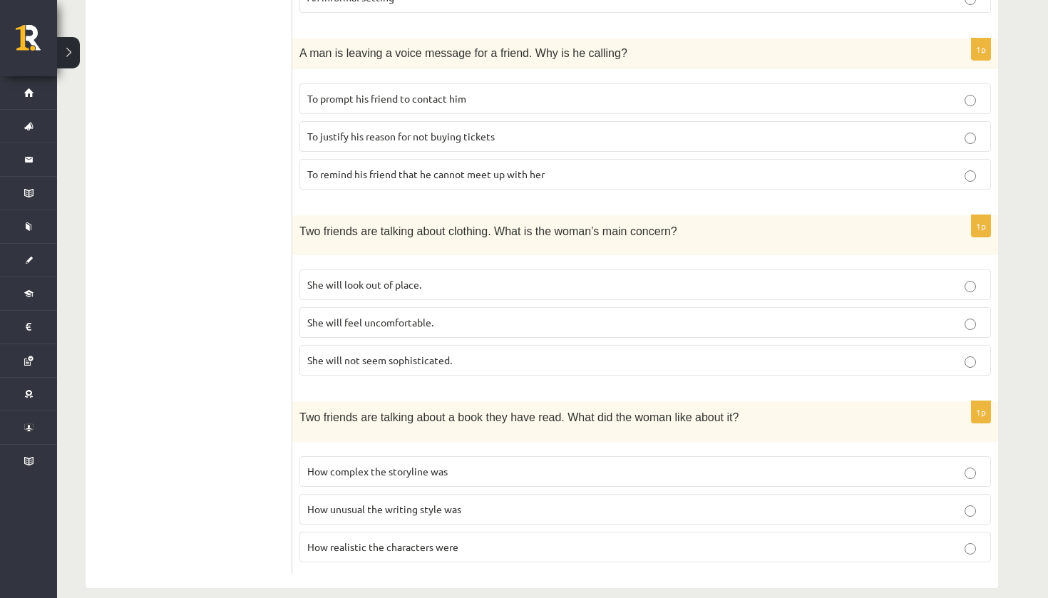
scroll to position [860, 0]
click at [428, 467] on span "How complex the storyline was" at bounding box center [377, 473] width 140 height 13
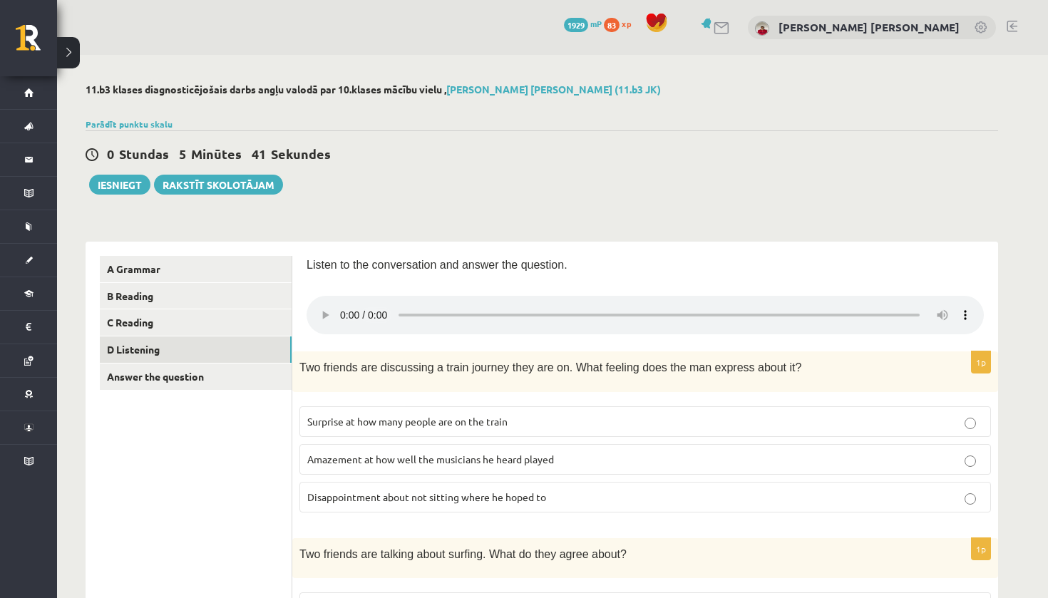
scroll to position [0, 0]
drag, startPoint x: 428, startPoint y: 457, endPoint x: 142, endPoint y: 319, distance: 317.7
click at [142, 319] on link "C Reading" at bounding box center [196, 322] width 192 height 26
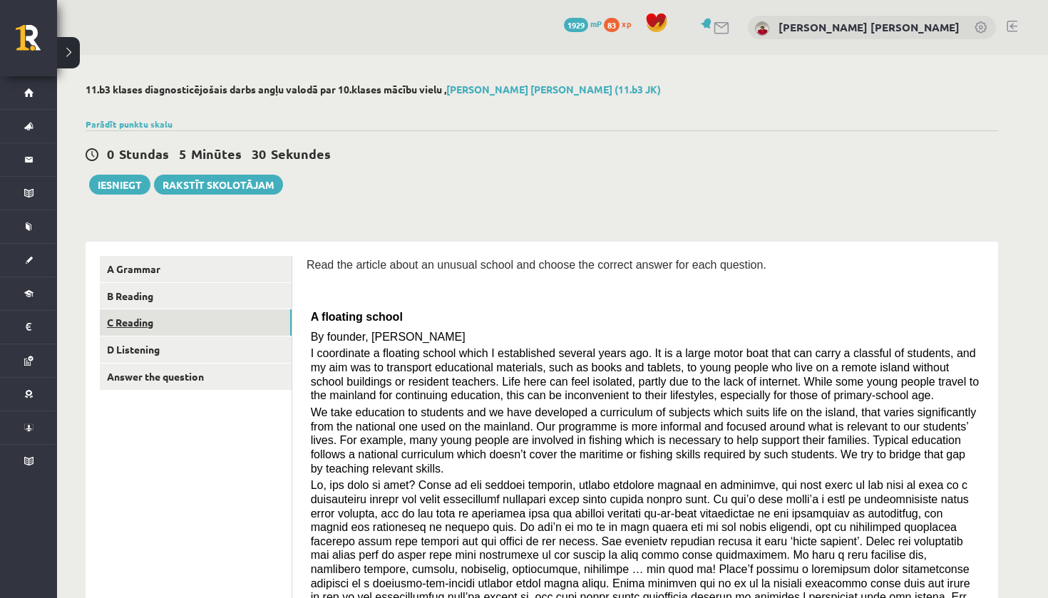
click at [129, 186] on button "Iesniegt" at bounding box center [119, 185] width 61 height 20
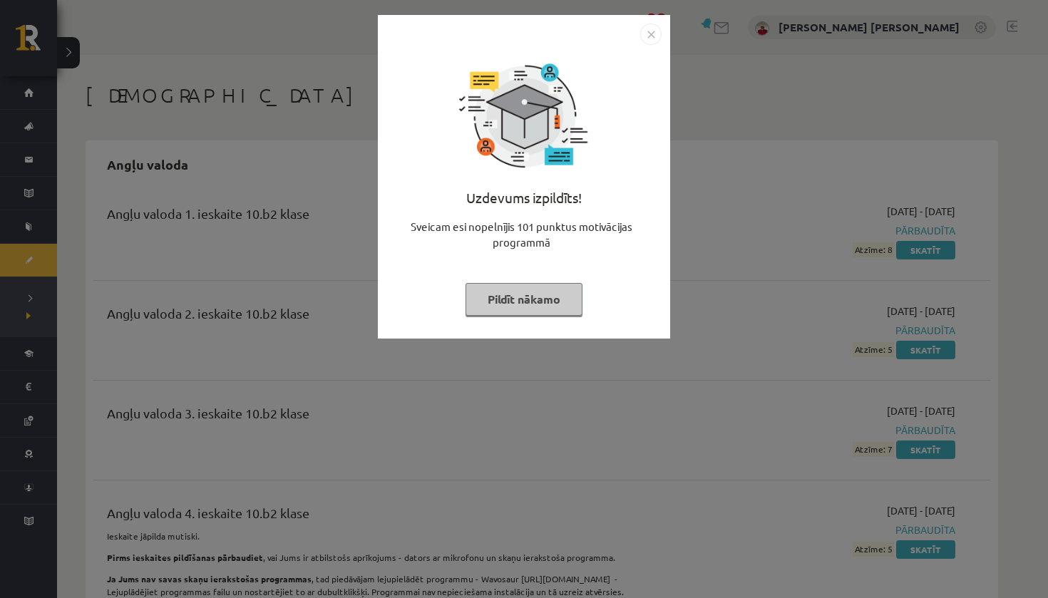
drag, startPoint x: 0, startPoint y: 0, endPoint x: 504, endPoint y: 296, distance: 584.6
click at [504, 296] on button "Pildīt nākamo" at bounding box center [524, 299] width 117 height 33
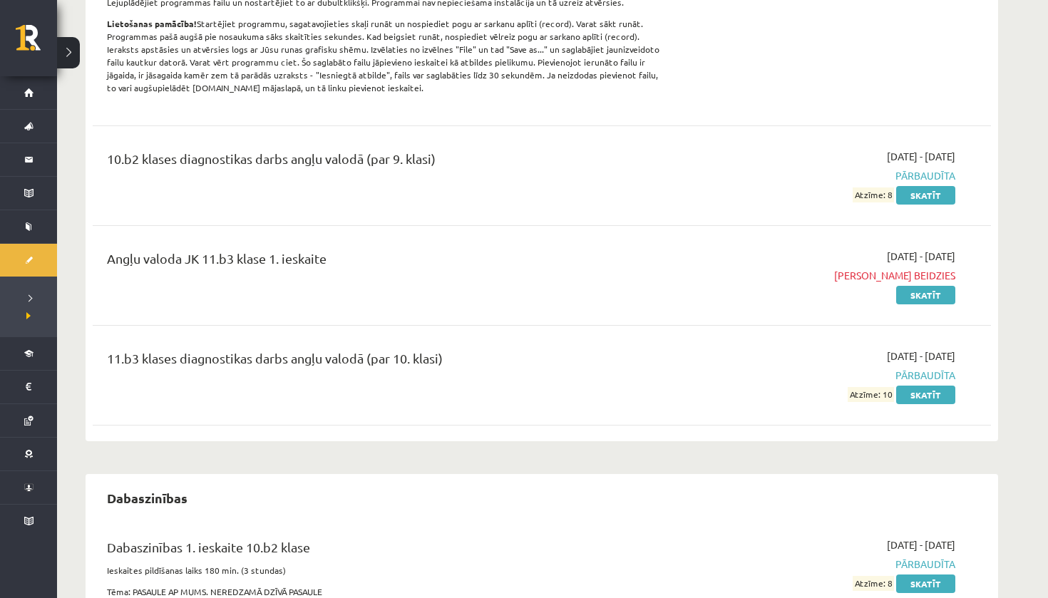
scroll to position [590, 0]
